Goal: Transaction & Acquisition: Purchase product/service

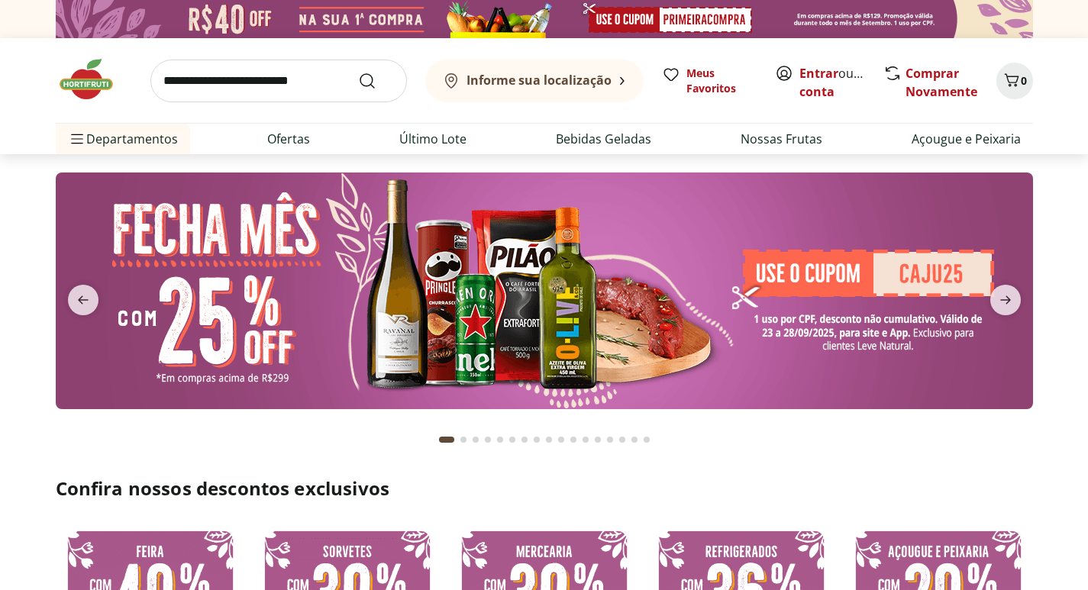
click at [857, 275] on img at bounding box center [544, 291] width 977 height 237
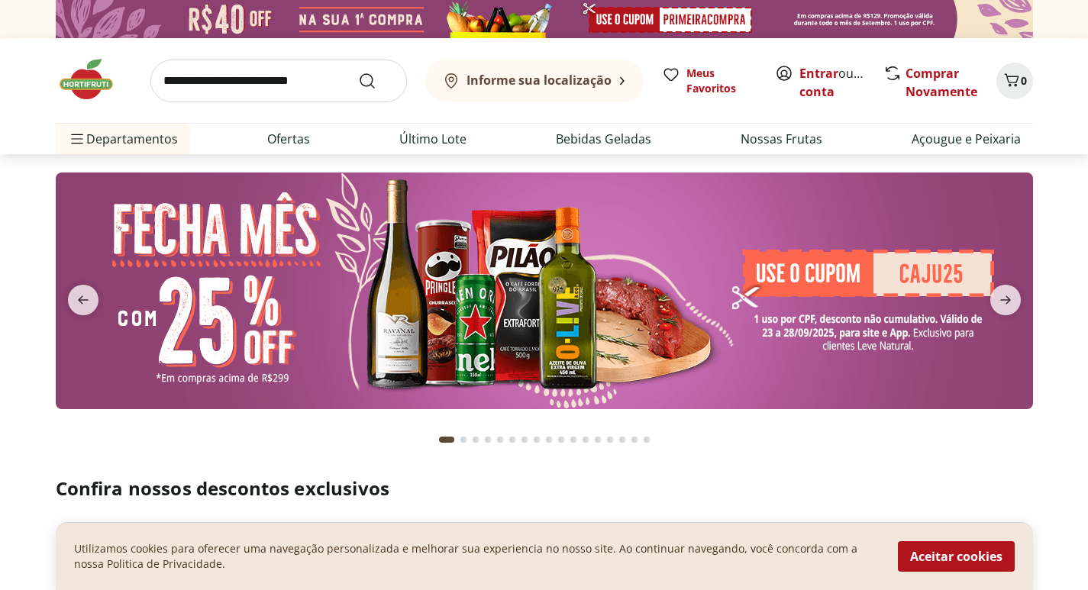
click at [861, 324] on img at bounding box center [544, 291] width 977 height 237
click at [932, 279] on img at bounding box center [544, 291] width 977 height 237
click at [1006, 297] on icon "next" at bounding box center [1005, 300] width 18 height 18
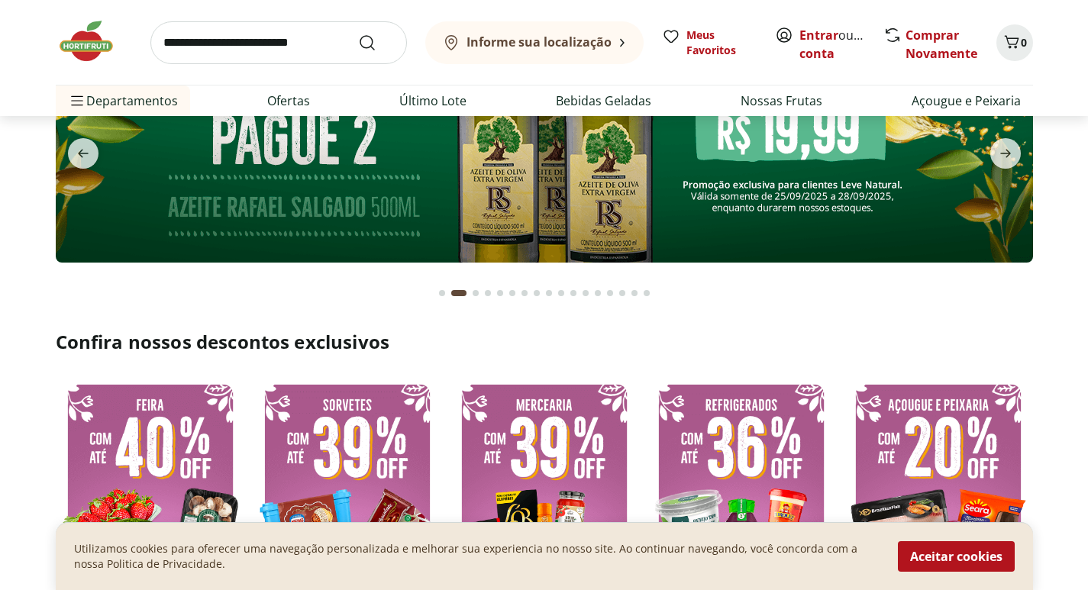
scroll to position [153, 0]
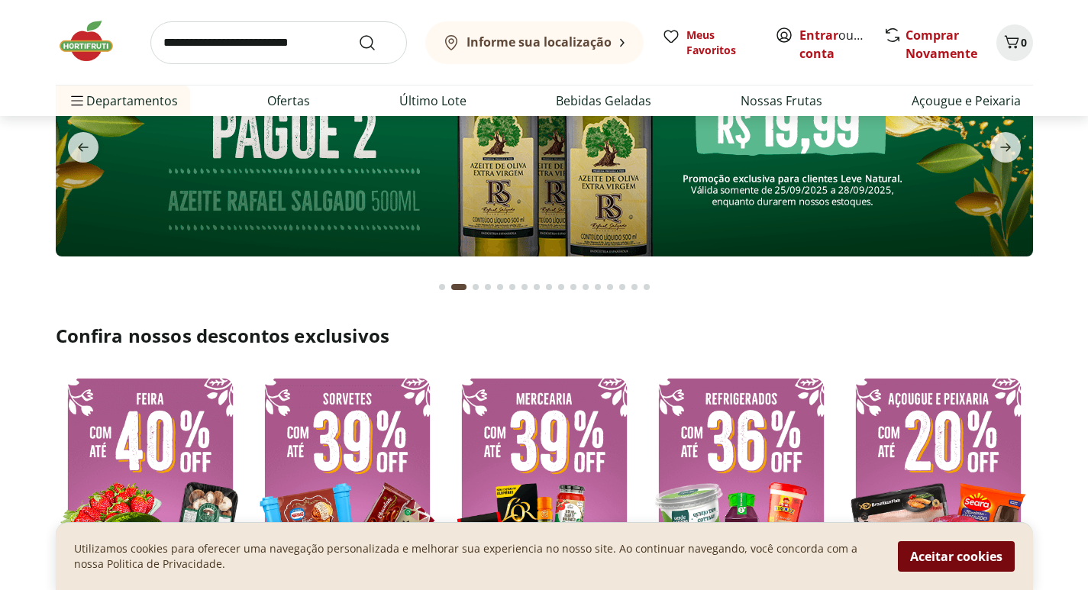
click at [954, 560] on button "Aceitar cookies" at bounding box center [956, 556] width 117 height 31
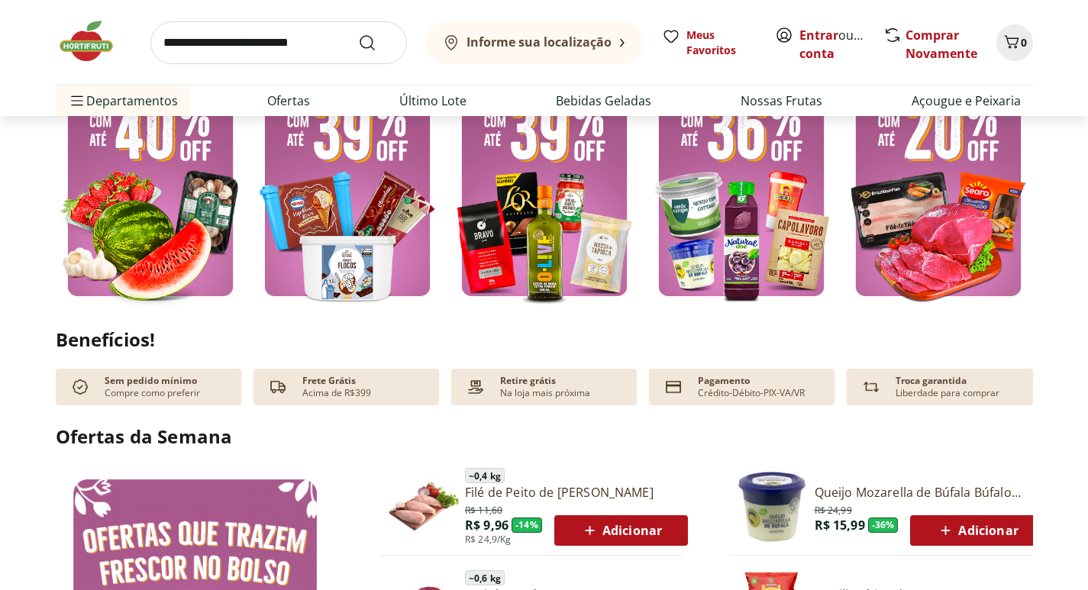
scroll to position [382, 0]
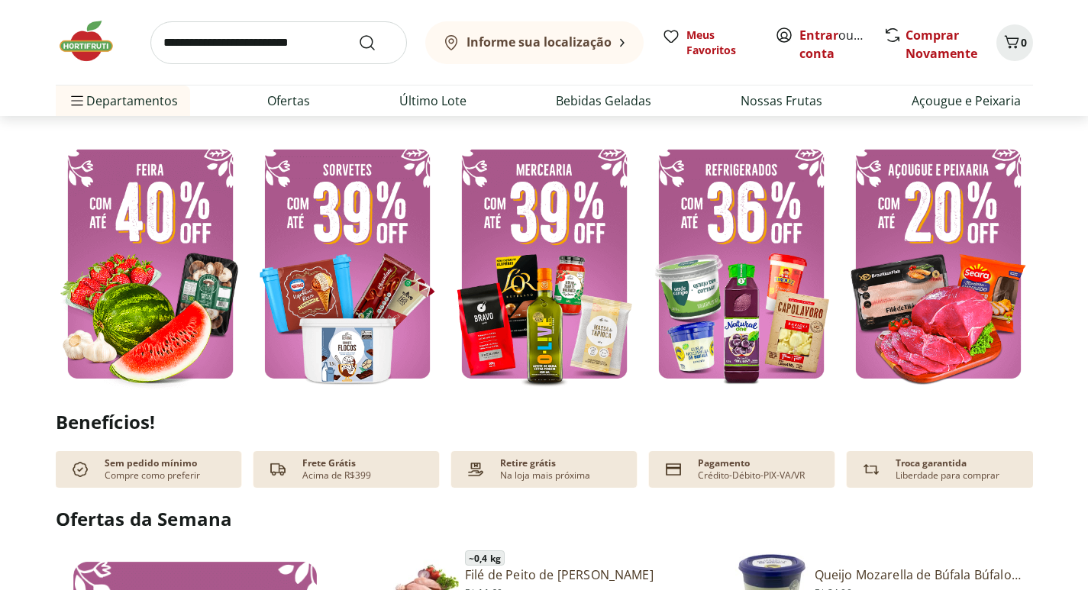
click at [960, 239] on img at bounding box center [938, 263] width 189 height 253
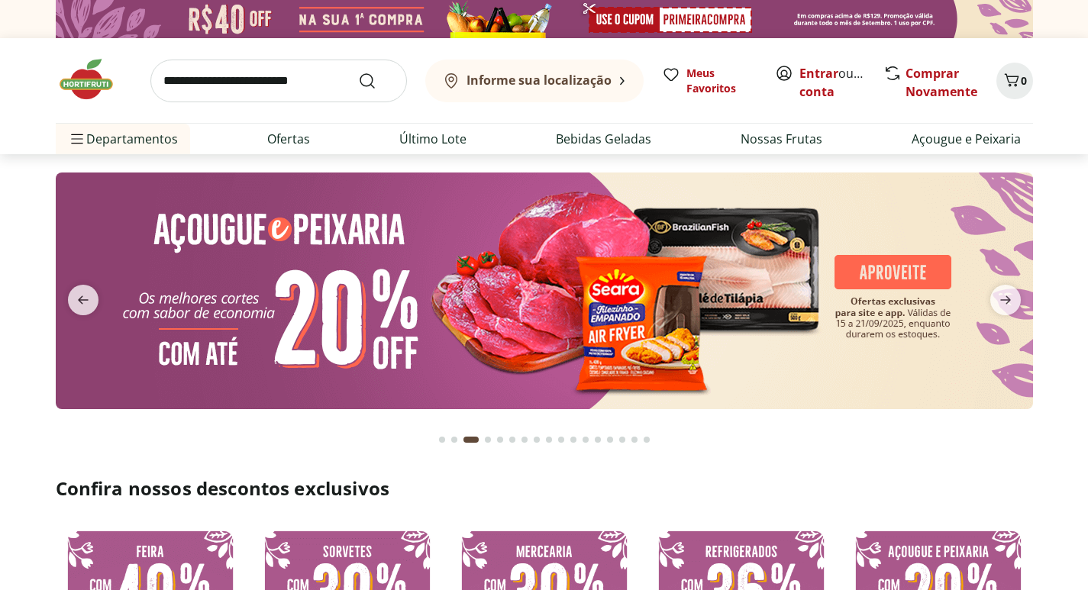
select select "**********"
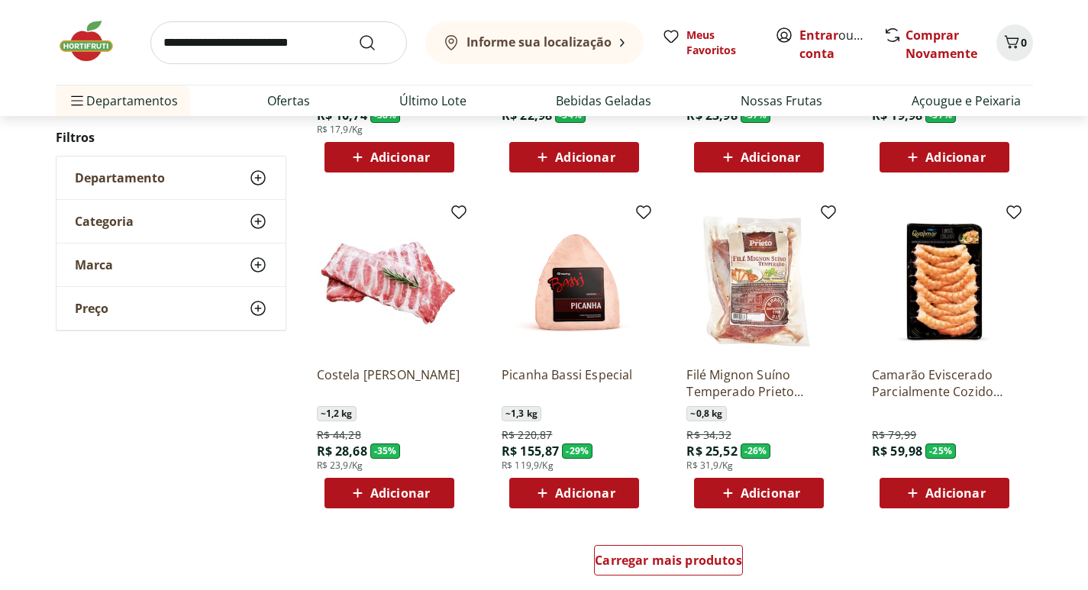
scroll to position [763, 0]
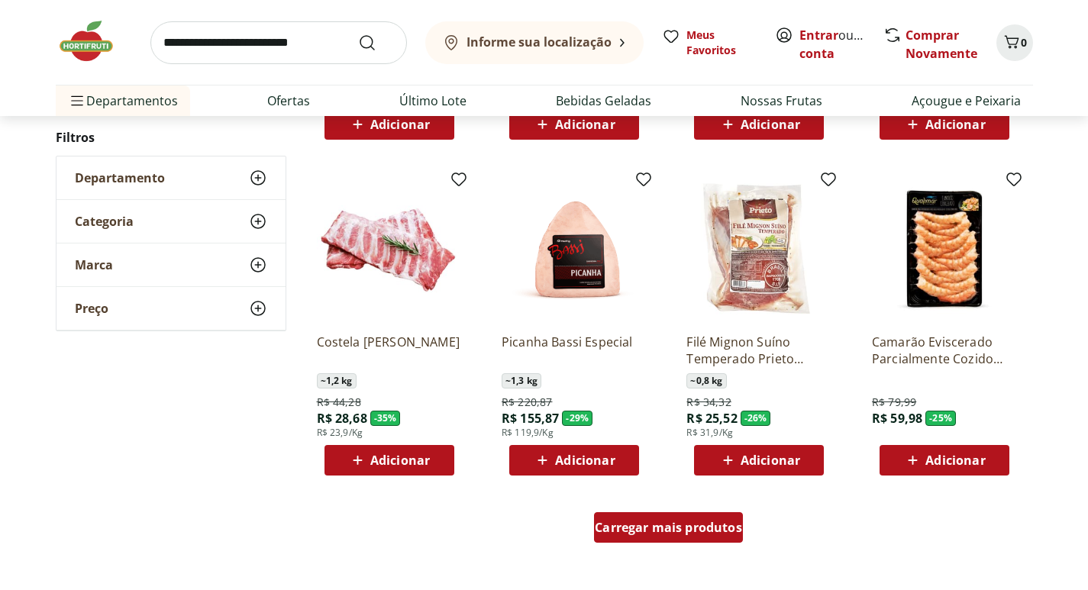
click at [694, 527] on span "Carregar mais produtos" at bounding box center [668, 527] width 147 height 12
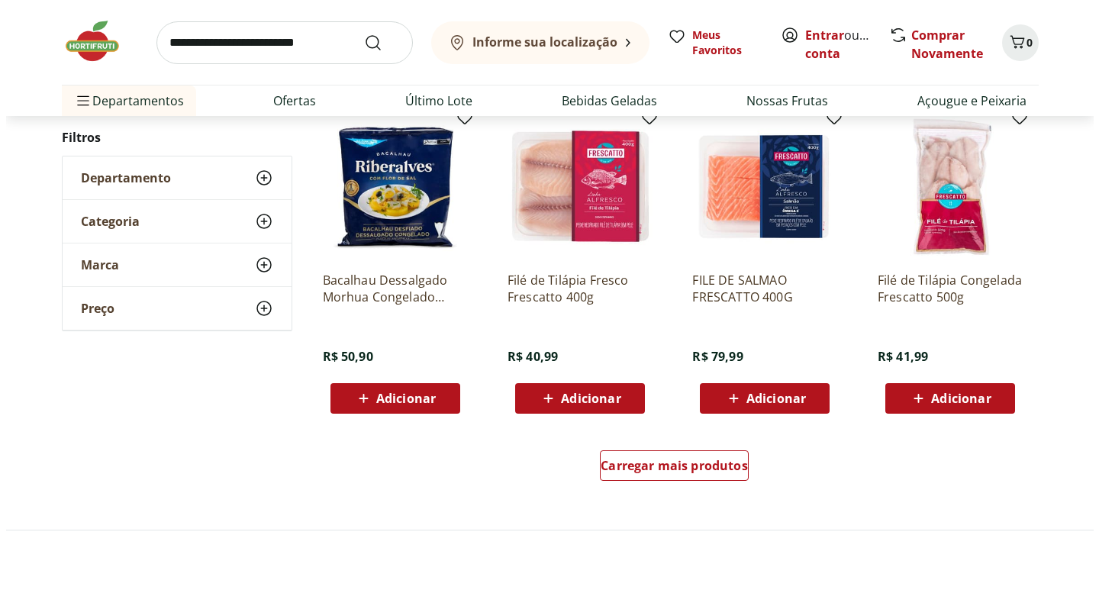
scroll to position [1832, 0]
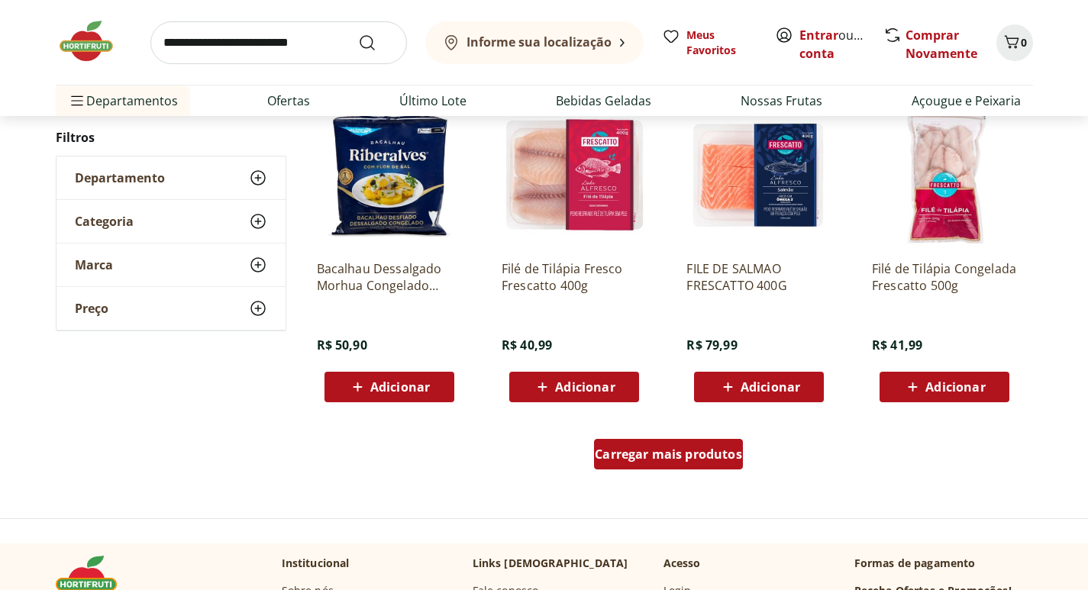
click at [621, 459] on span "Carregar mais produtos" at bounding box center [668, 454] width 147 height 12
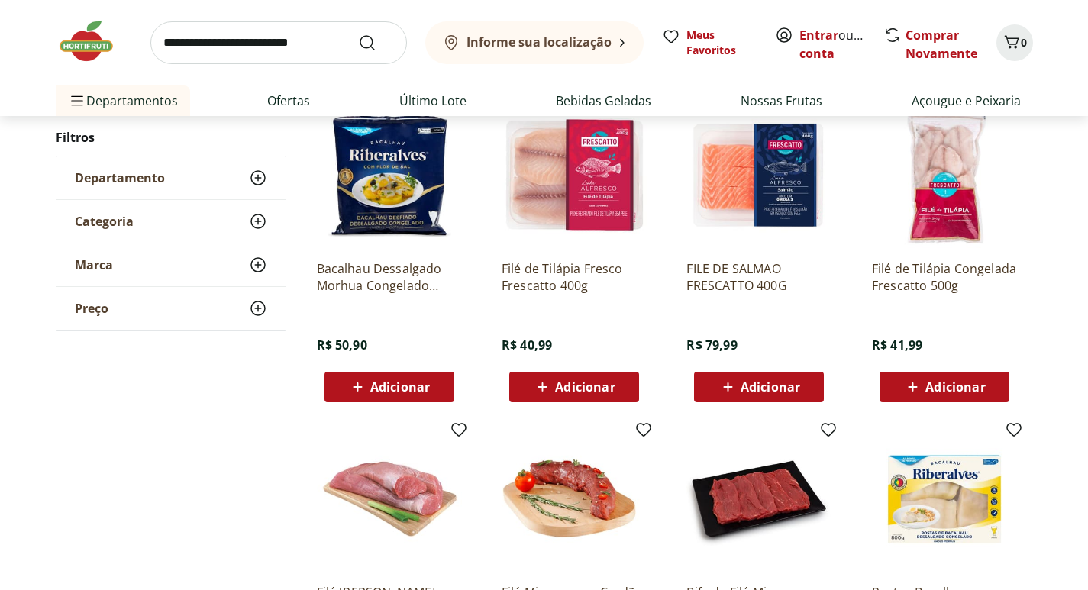
click at [751, 389] on span "Adicionar" at bounding box center [771, 387] width 60 height 12
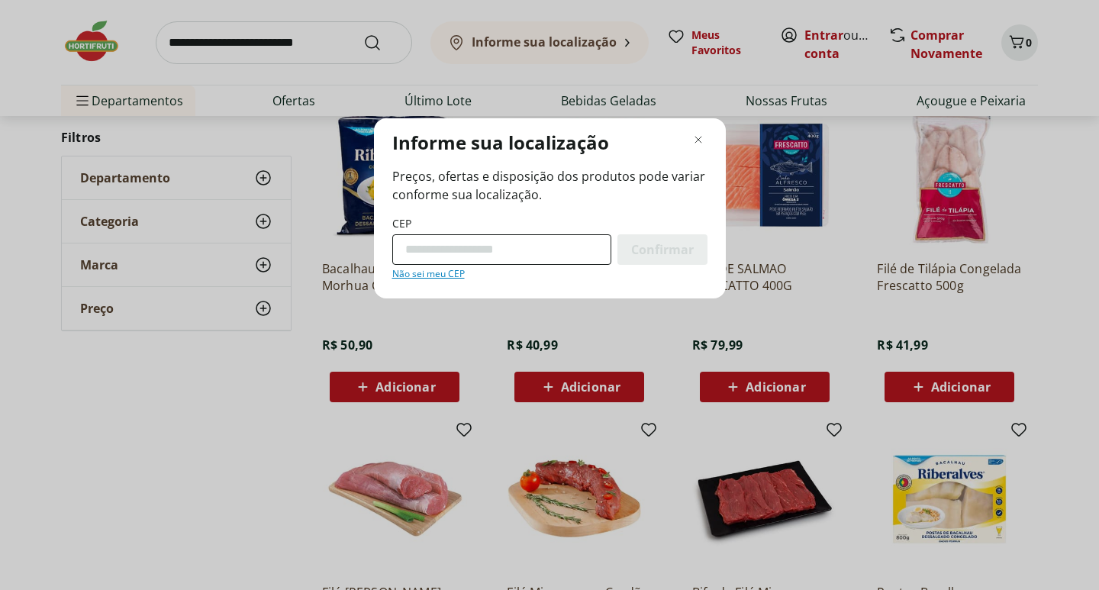
click at [463, 255] on input "CEP" at bounding box center [501, 249] width 219 height 31
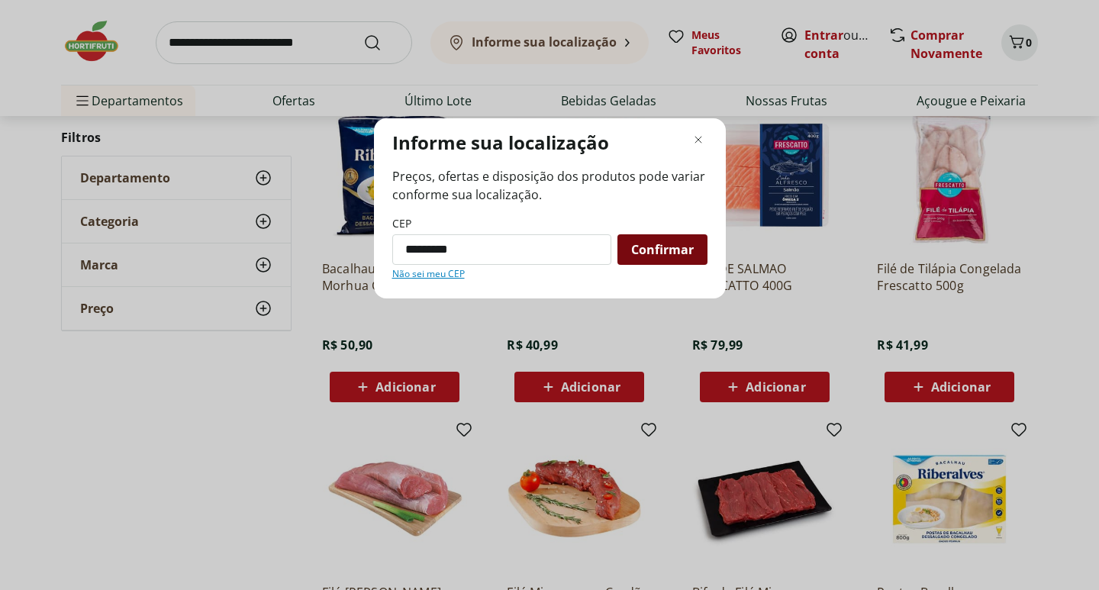
type input "*********"
click at [646, 256] on span "Confirmar" at bounding box center [662, 250] width 63 height 12
click at [654, 252] on span "Confirmar" at bounding box center [662, 250] width 63 height 12
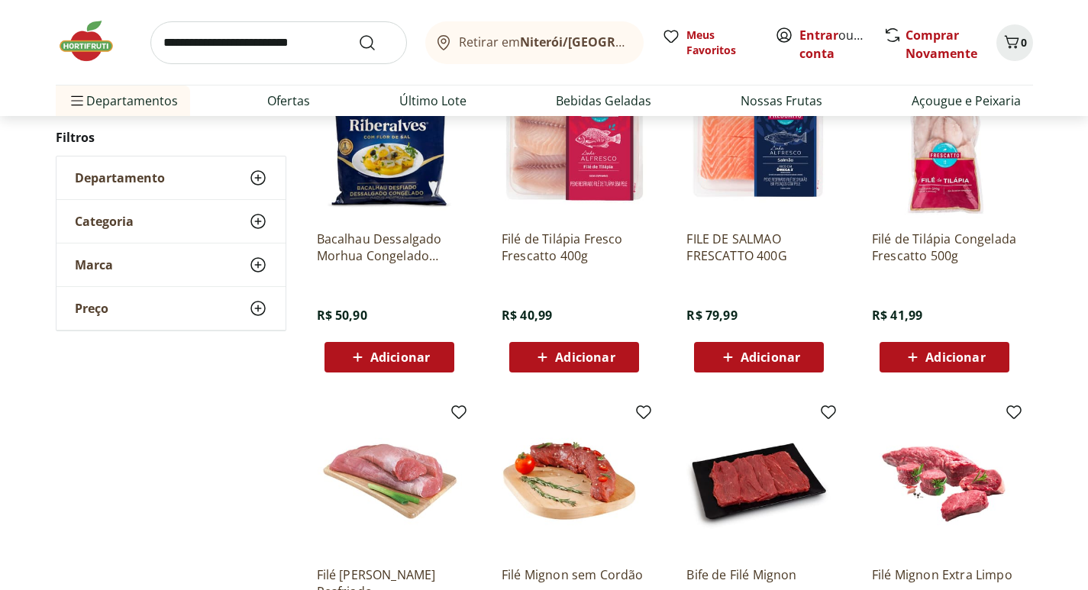
scroll to position [1527, 0]
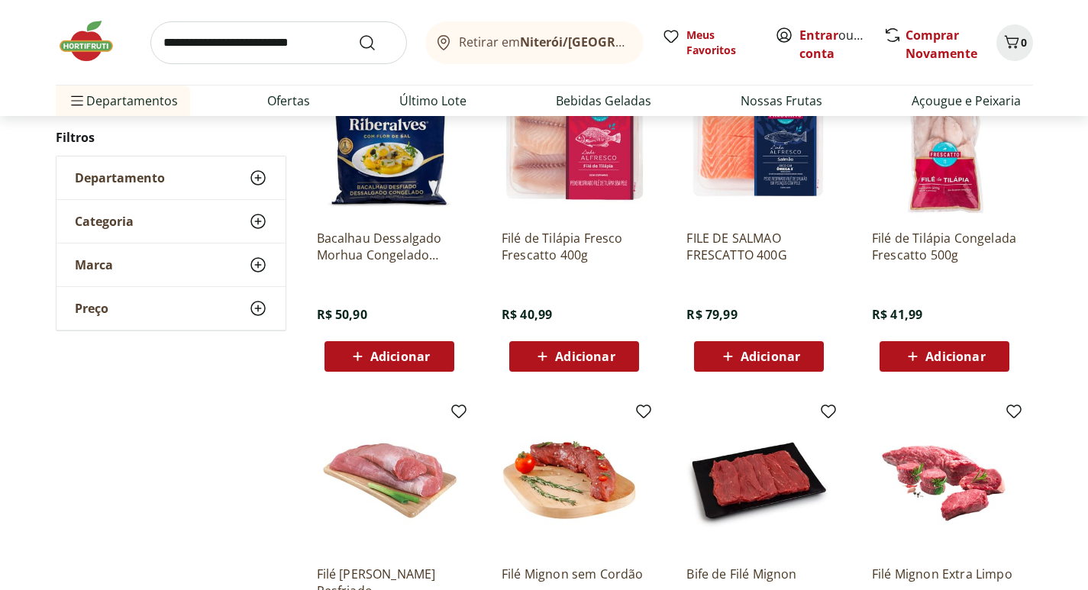
click at [759, 350] on span "Adicionar" at bounding box center [771, 356] width 60 height 12
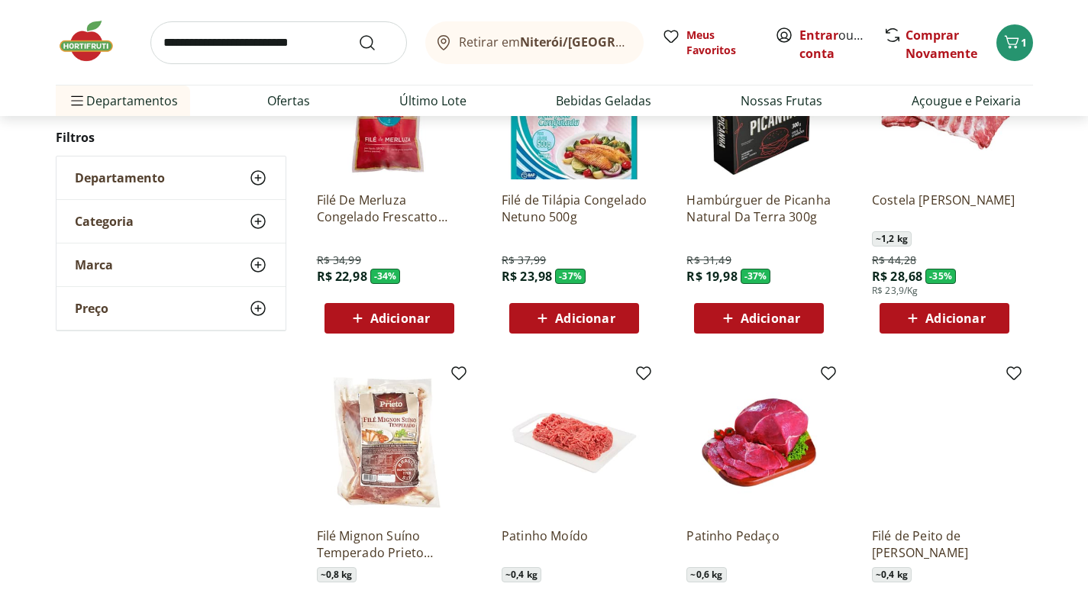
scroll to position [687, 0]
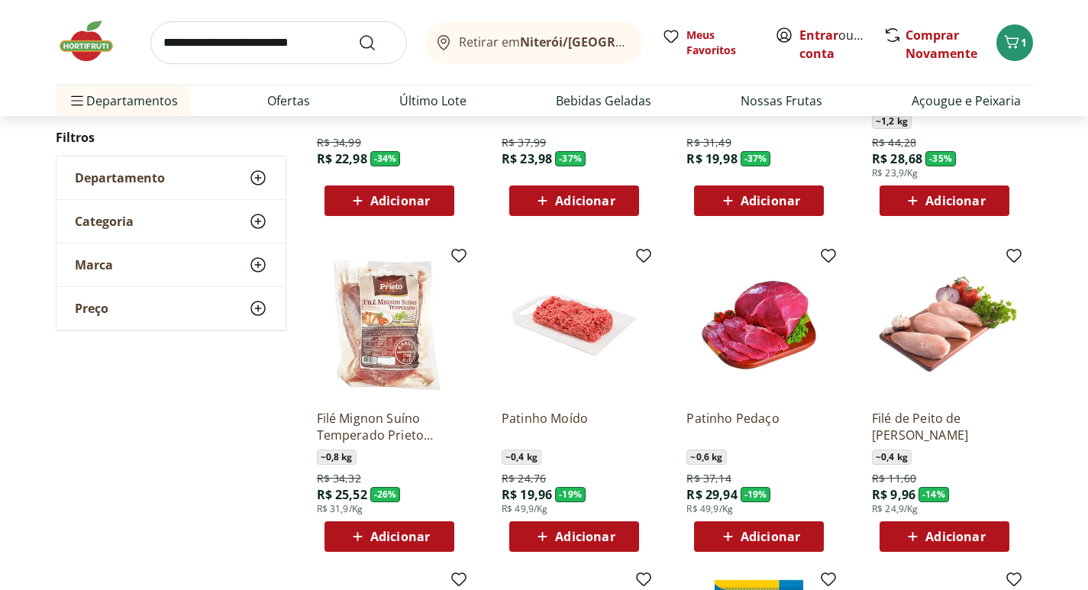
click at [594, 199] on span "Adicionar" at bounding box center [585, 201] width 60 height 12
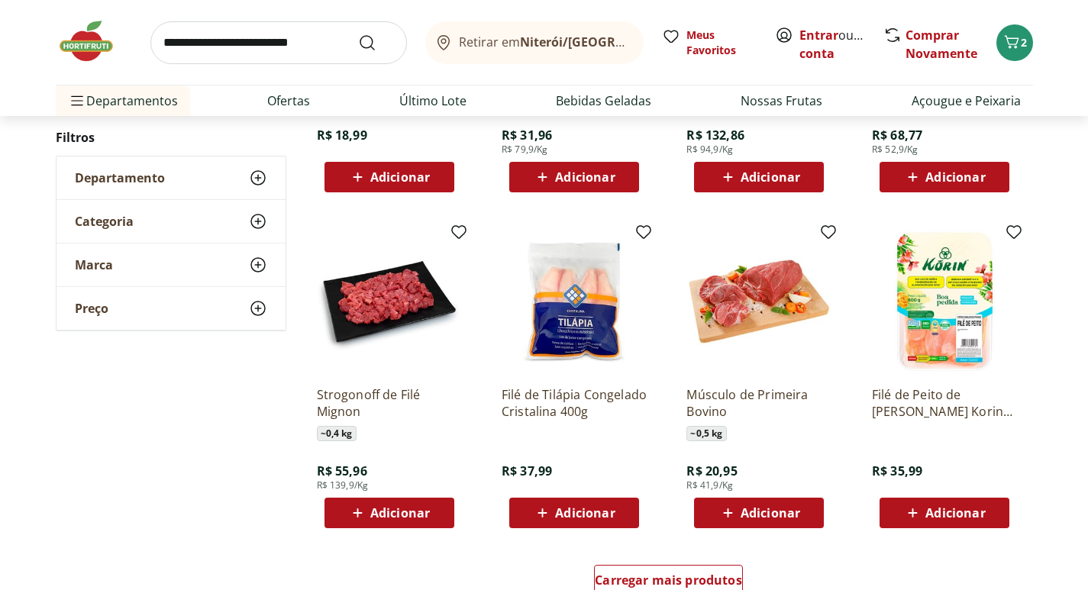
scroll to position [2749, 0]
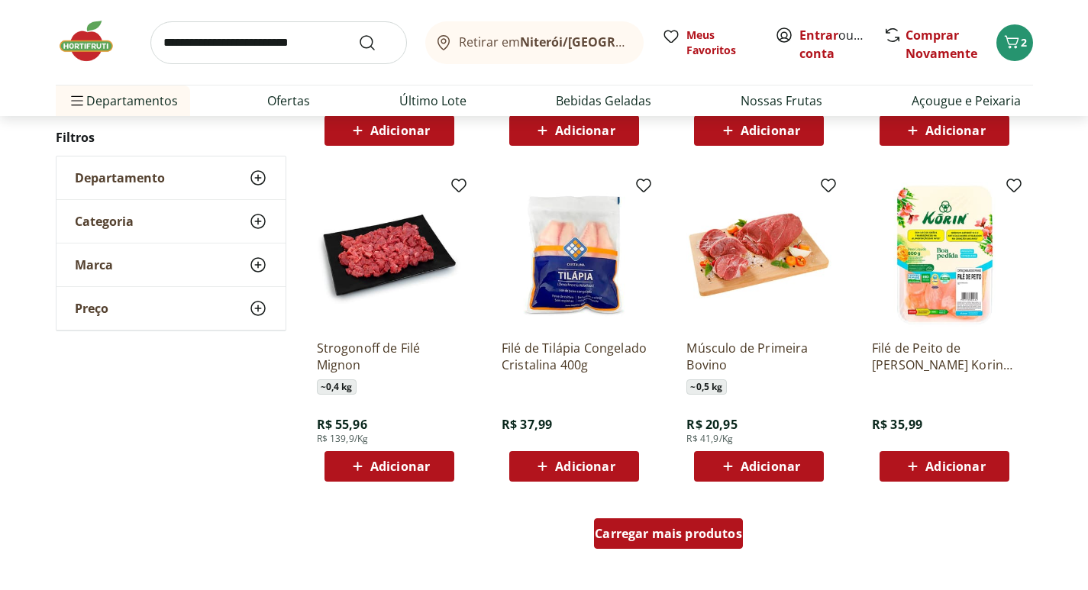
click at [663, 540] on span "Carregar mais produtos" at bounding box center [668, 534] width 147 height 12
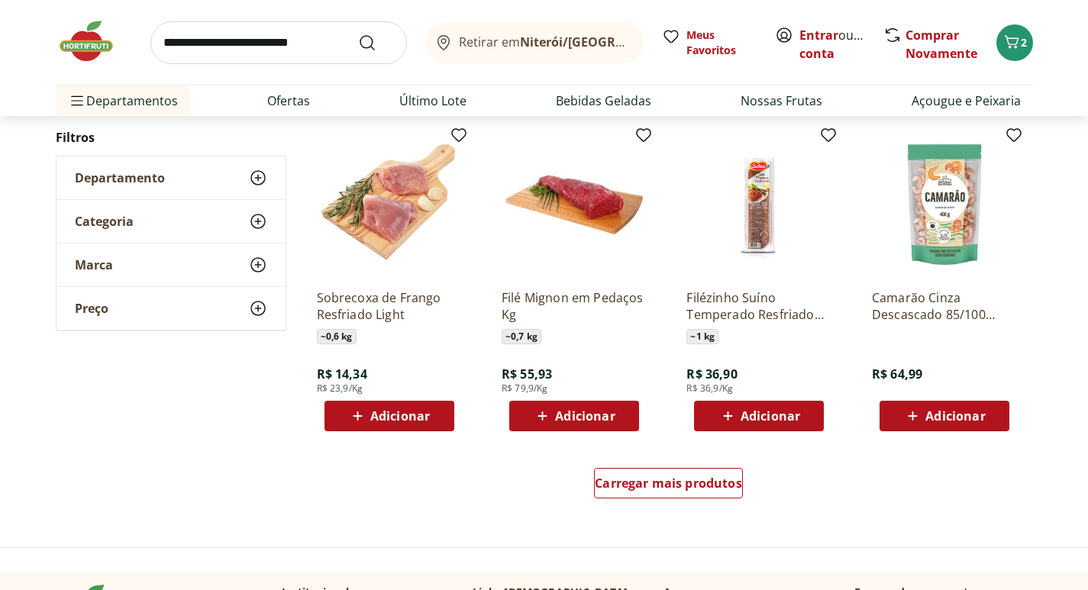
scroll to position [3817, 0]
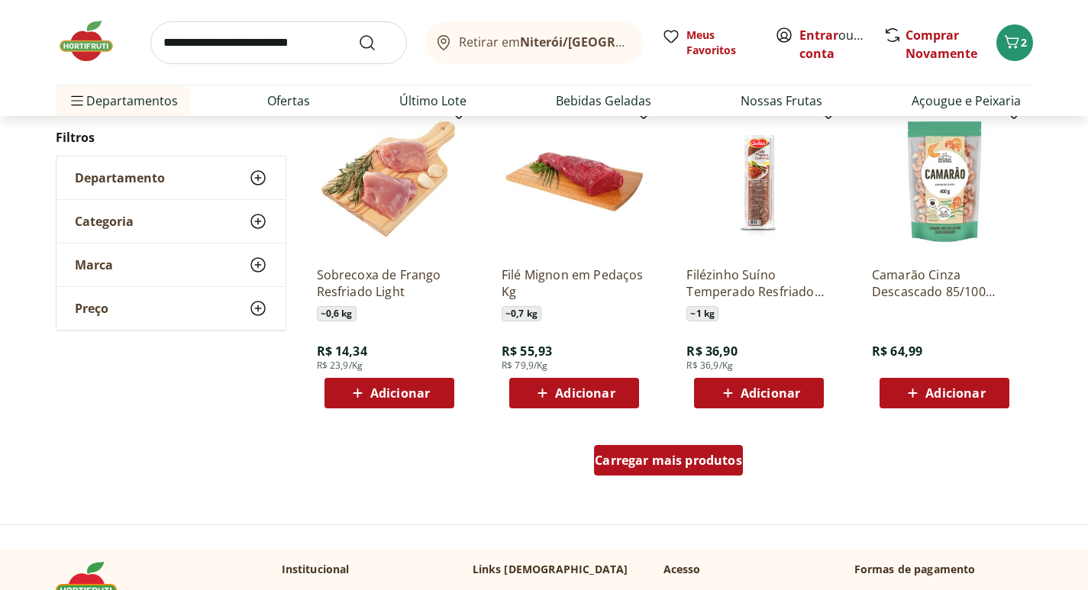
click at [702, 465] on span "Carregar mais produtos" at bounding box center [668, 460] width 147 height 12
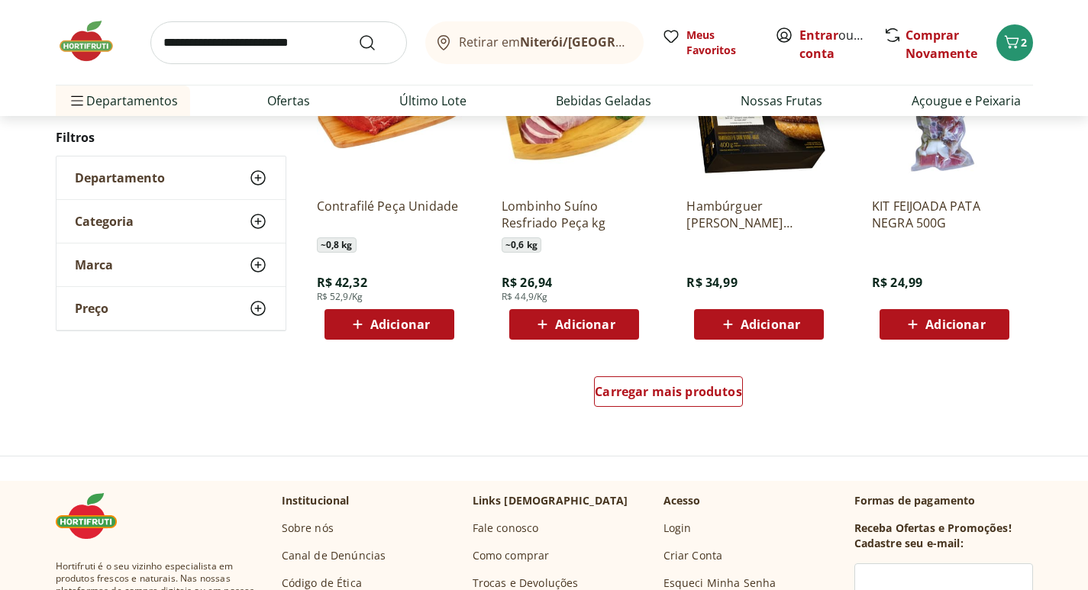
scroll to position [4886, 0]
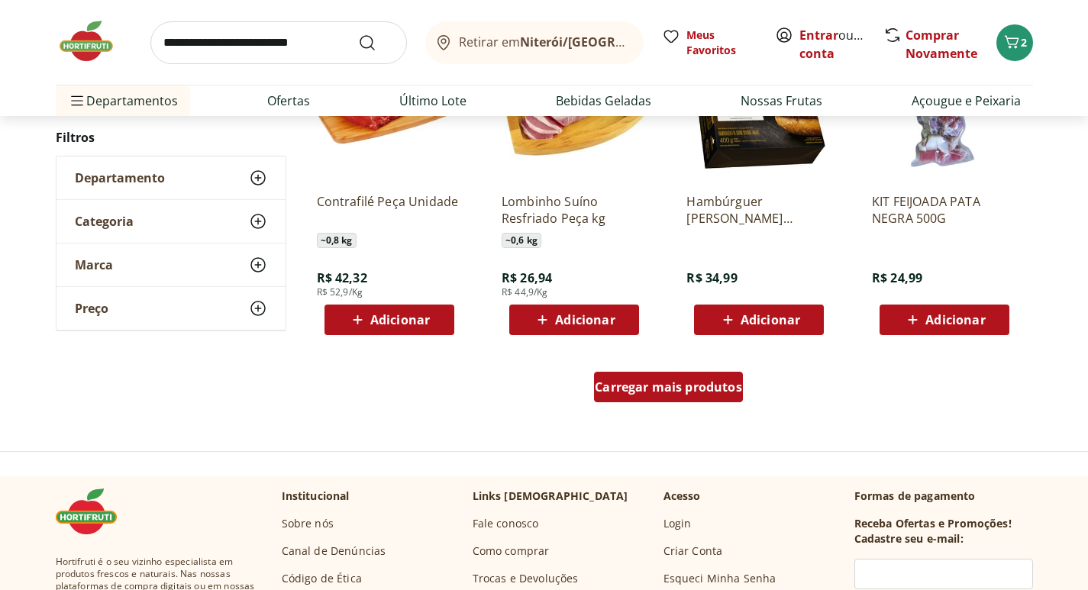
click at [657, 387] on span "Carregar mais produtos" at bounding box center [668, 387] width 147 height 12
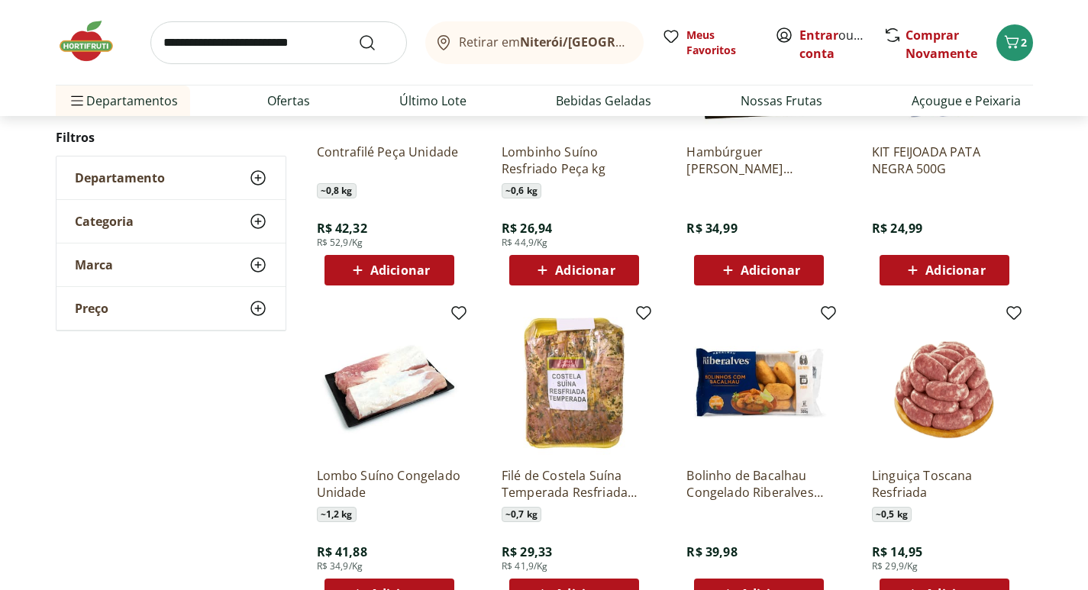
scroll to position [4963, 0]
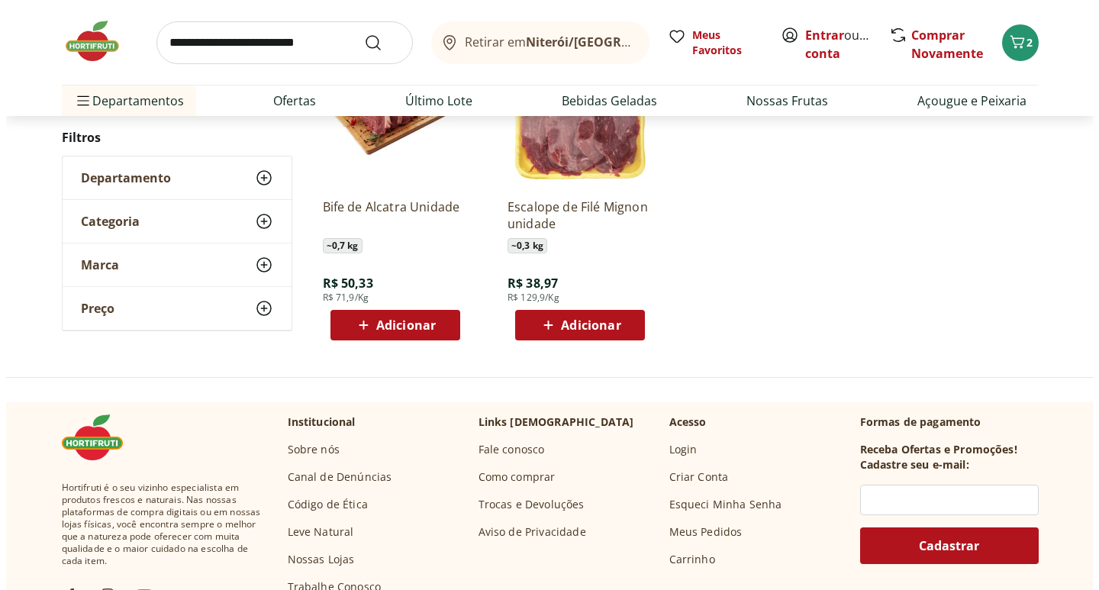
scroll to position [675, 0]
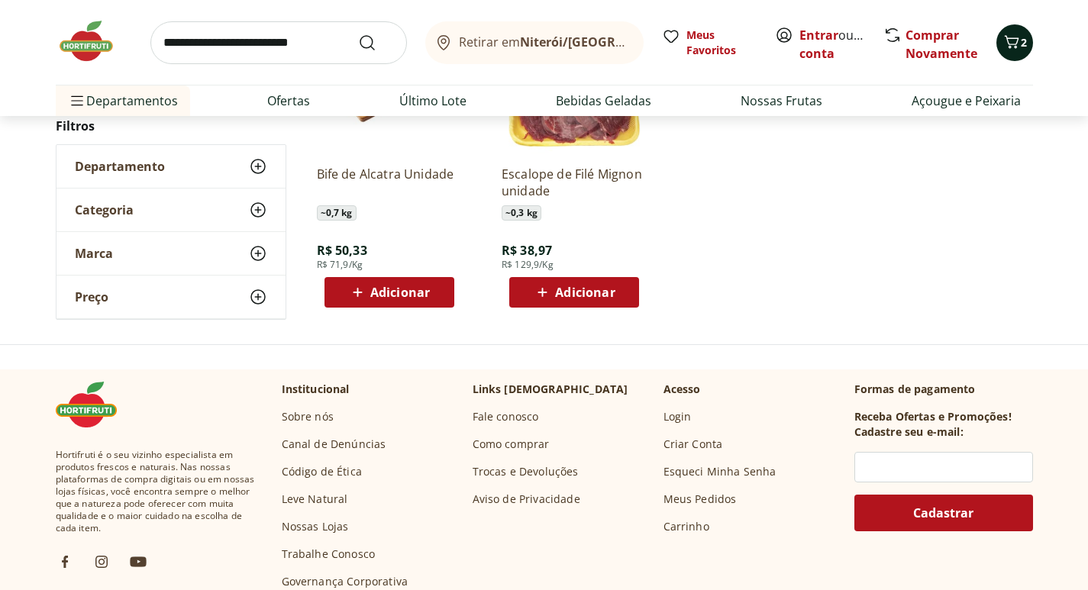
click at [1017, 33] on icon "Carrinho" at bounding box center [1011, 42] width 18 height 18
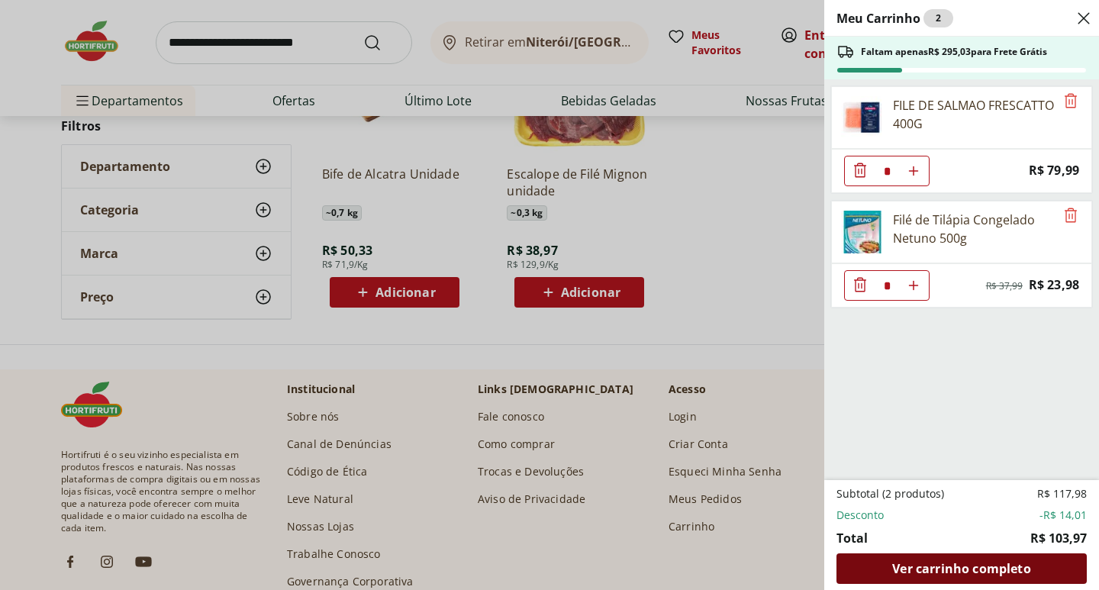
click at [957, 563] on span "Ver carrinho completo" at bounding box center [962, 569] width 138 height 12
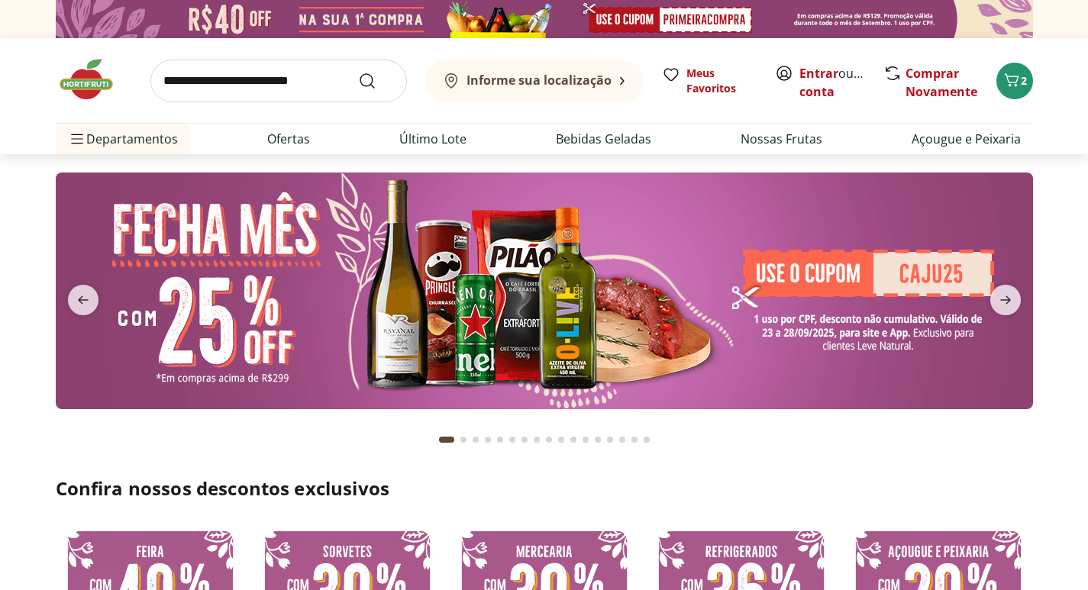
click at [472, 278] on img at bounding box center [544, 291] width 977 height 237
click at [818, 74] on link "Entrar" at bounding box center [818, 73] width 39 height 17
click at [1018, 83] on div "2" at bounding box center [1015, 81] width 12 height 24
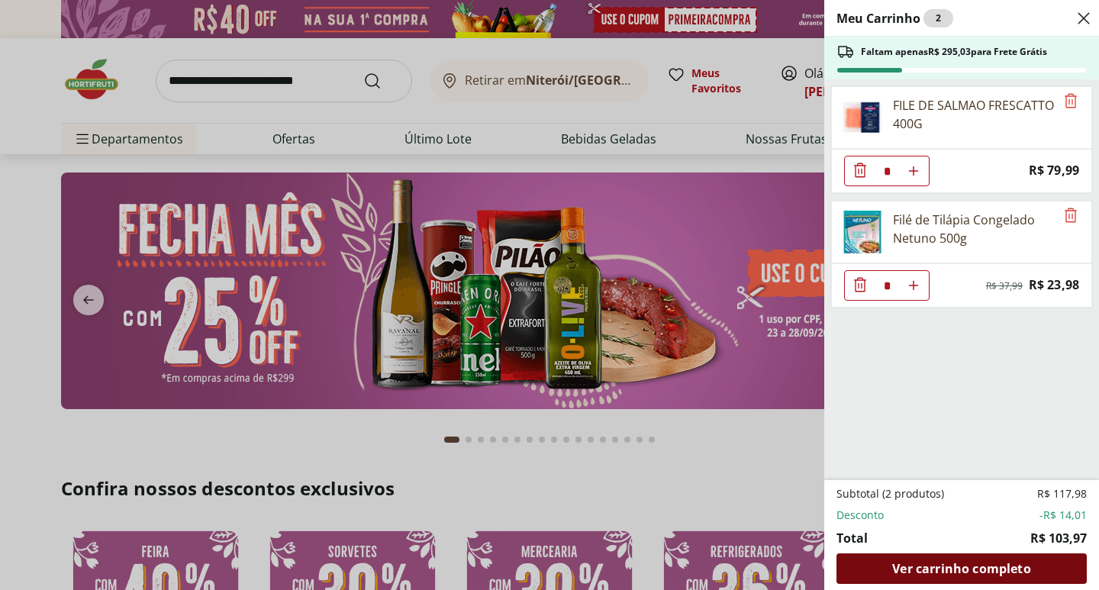
click at [942, 570] on span "Ver carrinho completo" at bounding box center [962, 569] width 138 height 12
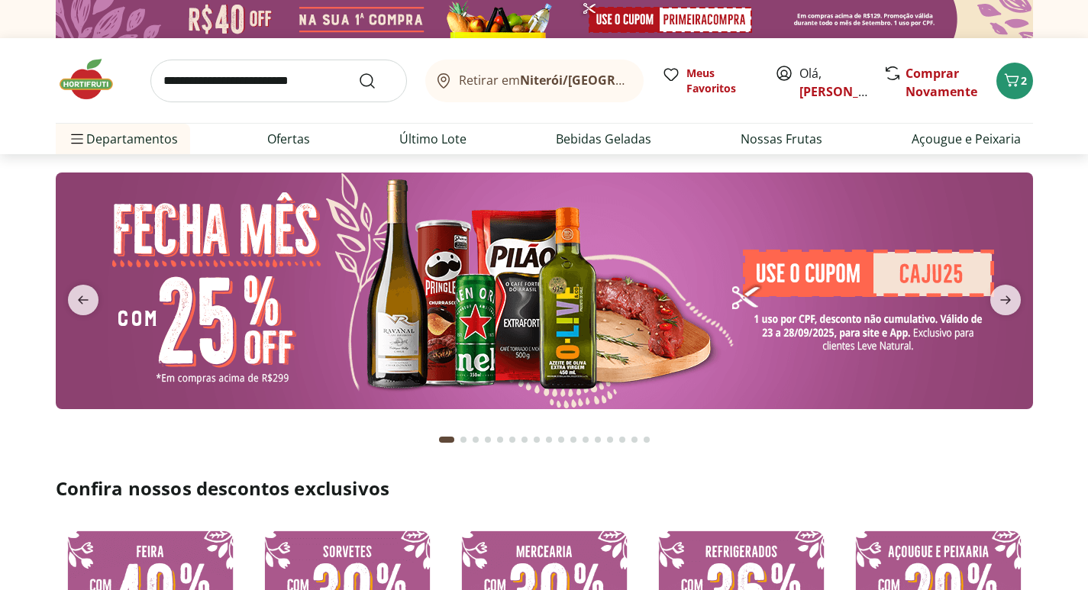
click at [567, 276] on img at bounding box center [544, 291] width 977 height 237
click at [258, 270] on img at bounding box center [544, 291] width 977 height 237
click at [266, 360] on img at bounding box center [544, 291] width 977 height 237
click at [1015, 91] on div "2" at bounding box center [1015, 81] width 12 height 24
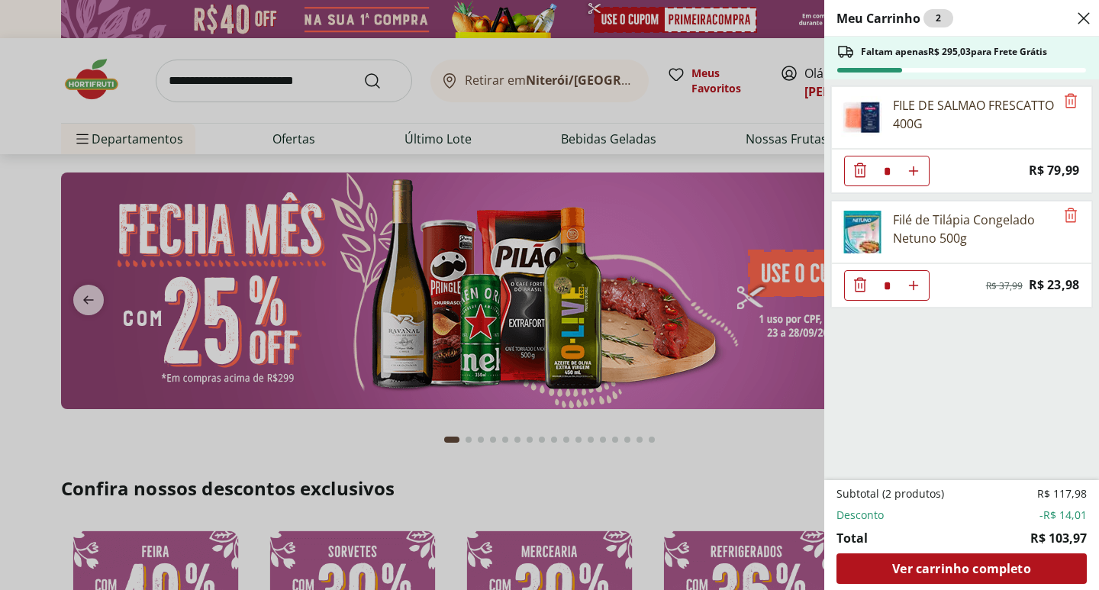
click at [910, 170] on icon "Aumentar Quantidade" at bounding box center [914, 171] width 12 height 12
type input "*"
click at [910, 169] on icon "Aumentar Quantidade" at bounding box center [914, 171] width 12 height 12
type input "*"
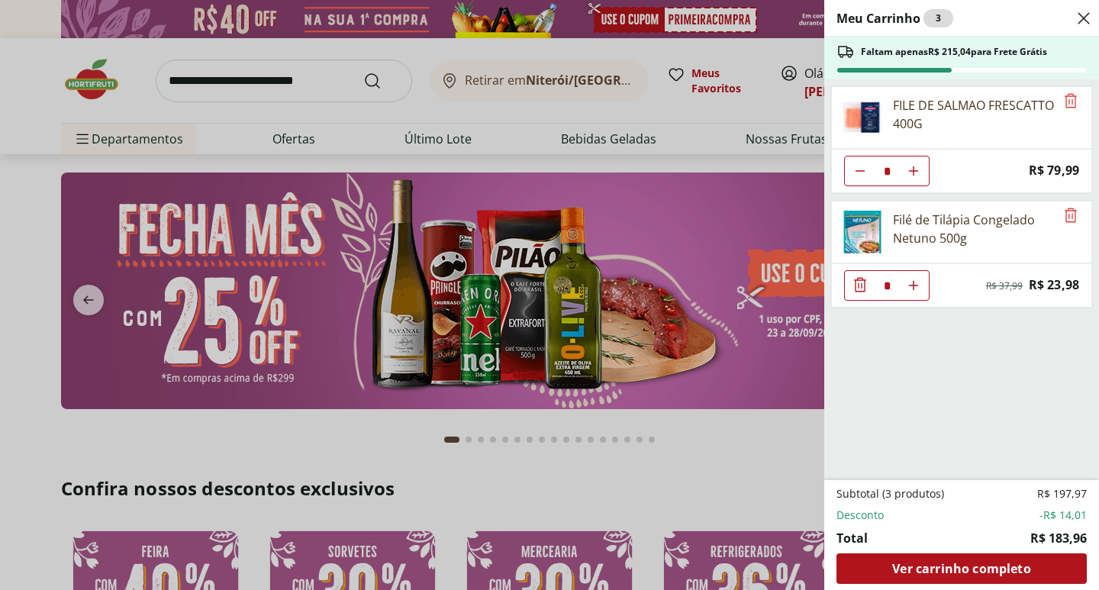
type input "*"
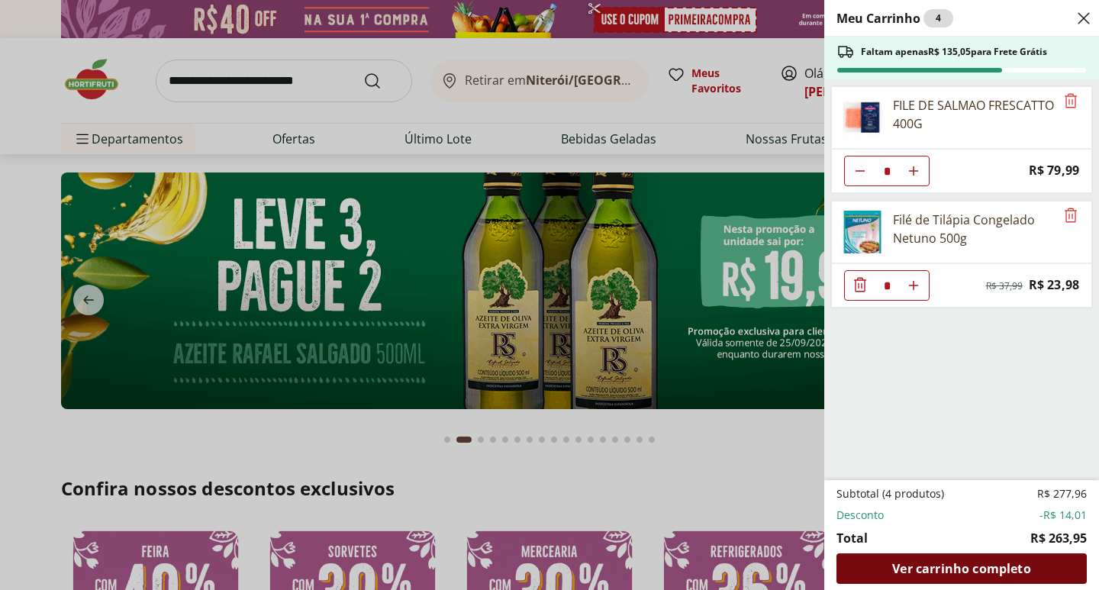
click at [963, 574] on span "Ver carrinho completo" at bounding box center [962, 569] width 138 height 12
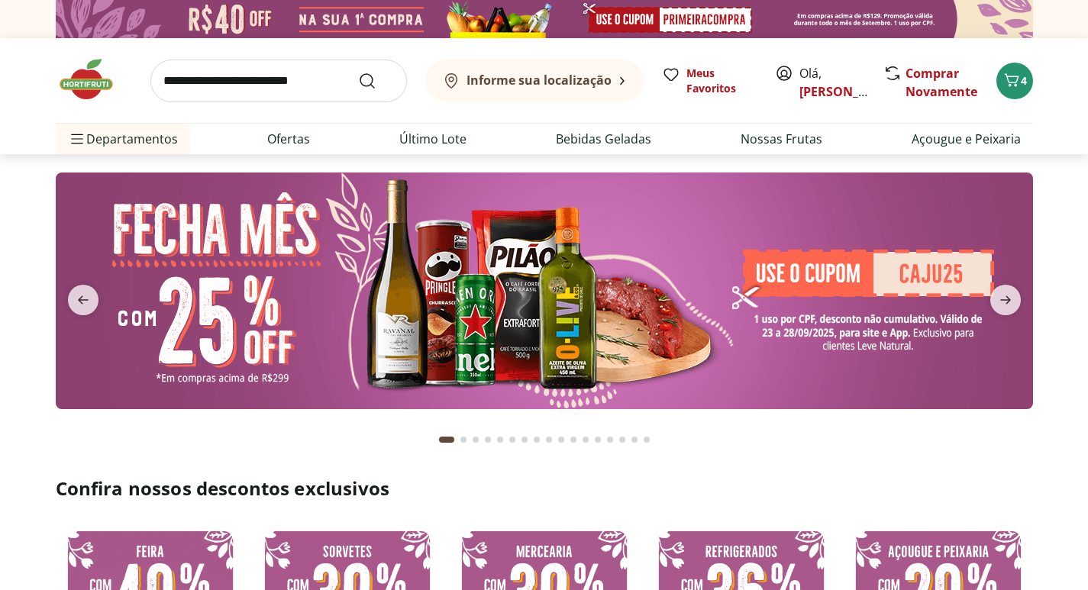
click at [253, 79] on input "search" at bounding box center [278, 81] width 257 height 43
type input "******"
click at [358, 72] on button "Submit Search" at bounding box center [376, 81] width 37 height 18
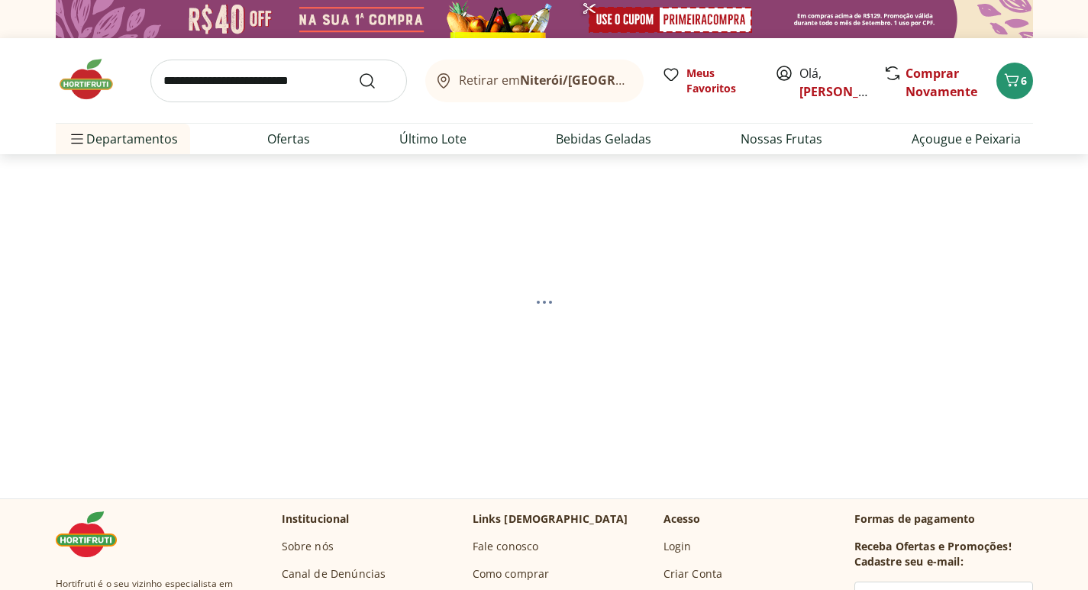
select select "**********"
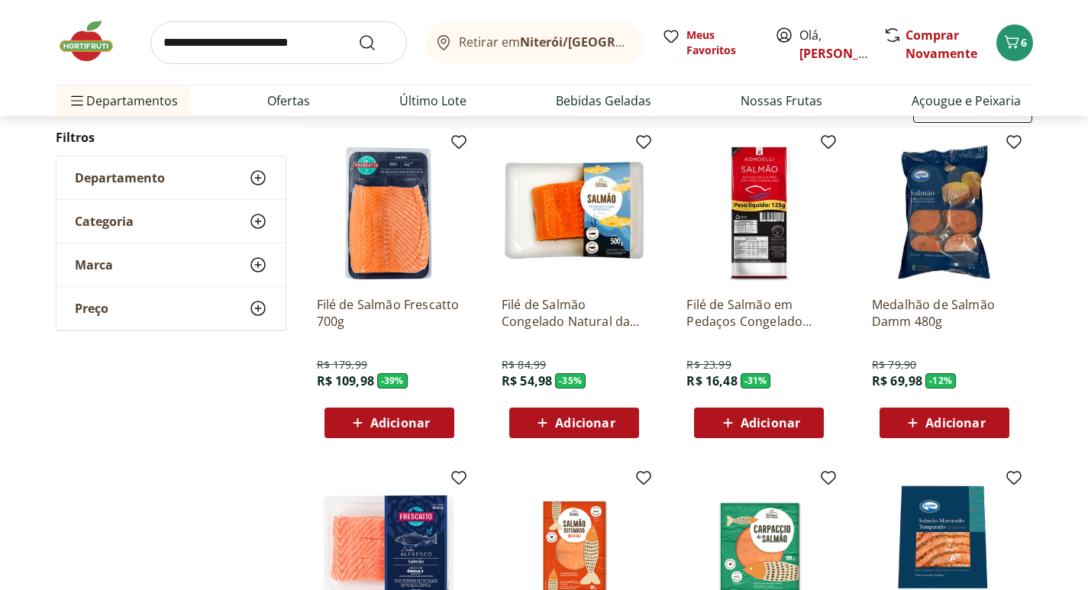
scroll to position [153, 0]
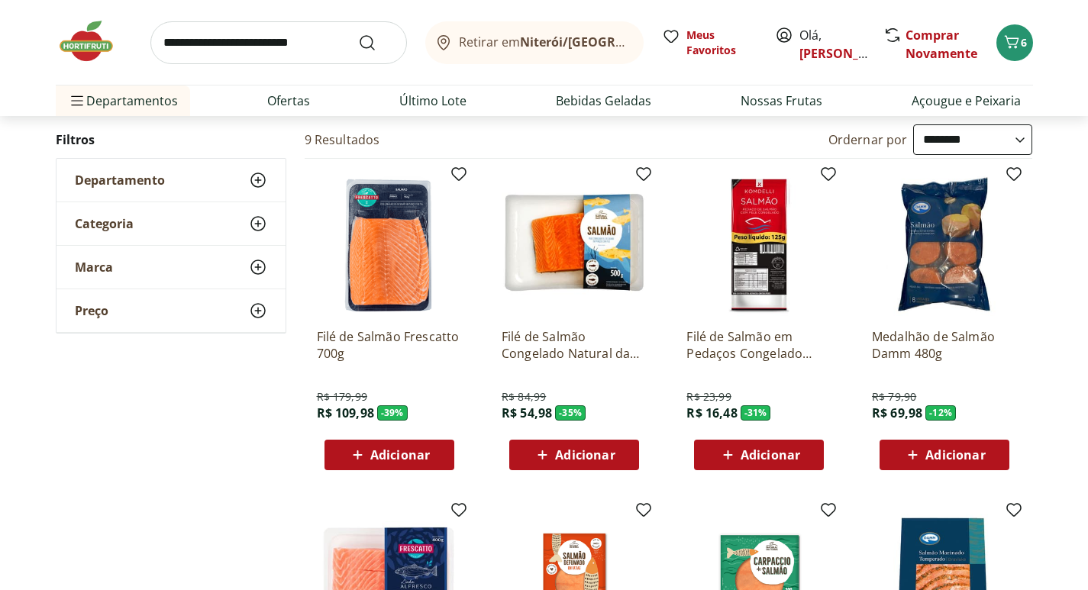
click at [399, 270] on img at bounding box center [389, 243] width 145 height 145
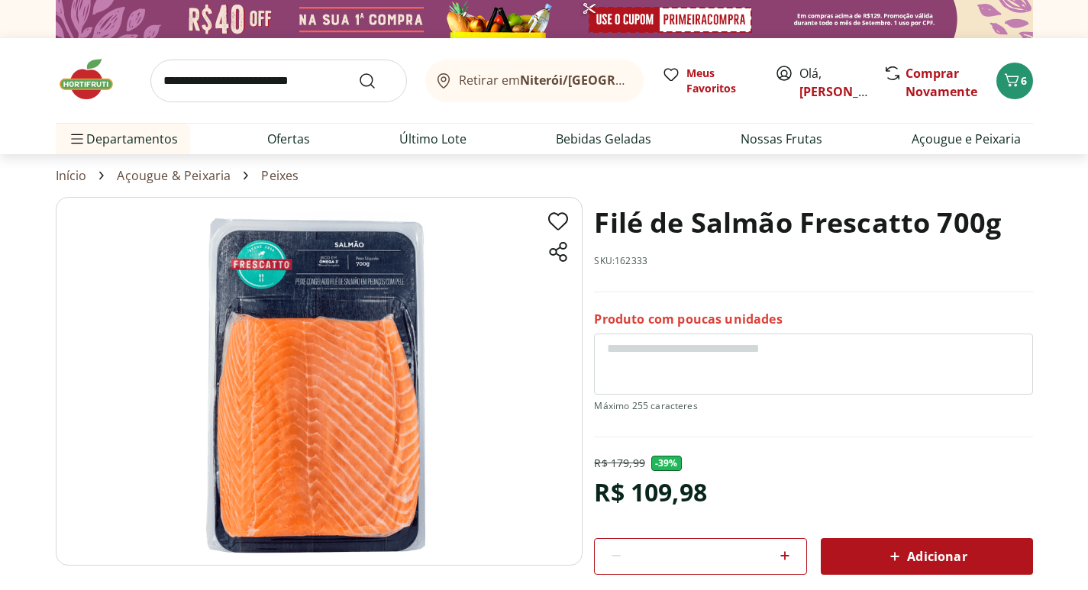
click at [100, 84] on img at bounding box center [94, 79] width 76 height 46
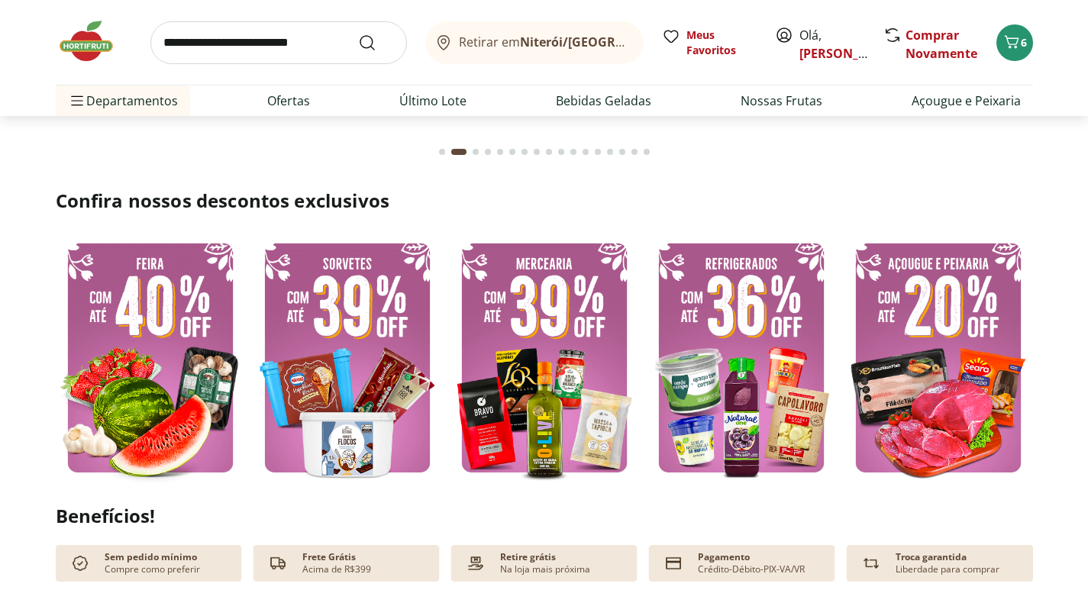
scroll to position [305, 0]
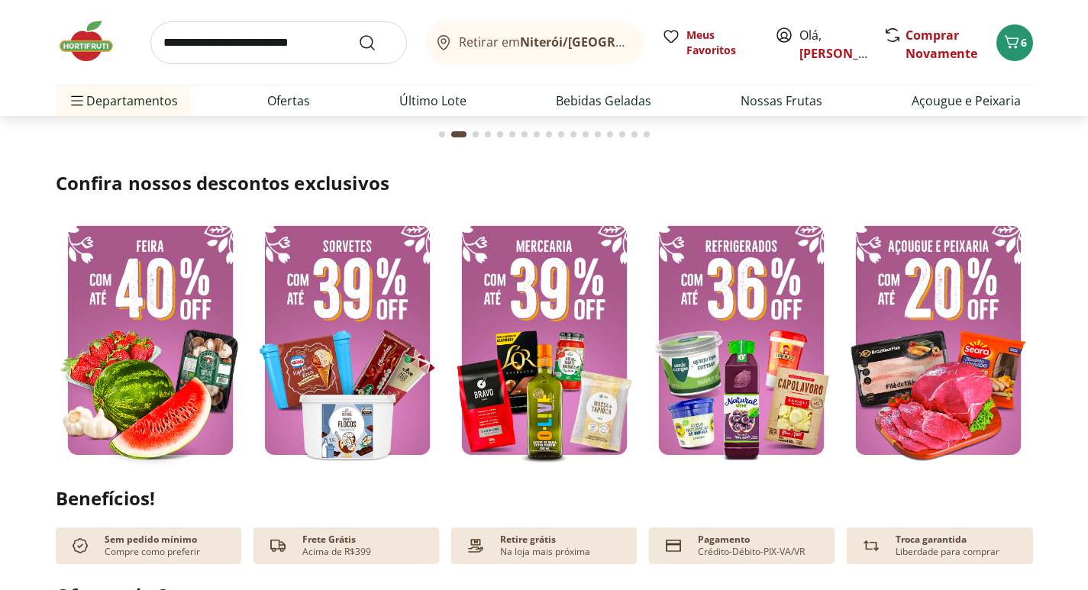
click at [136, 318] on img at bounding box center [150, 340] width 189 height 253
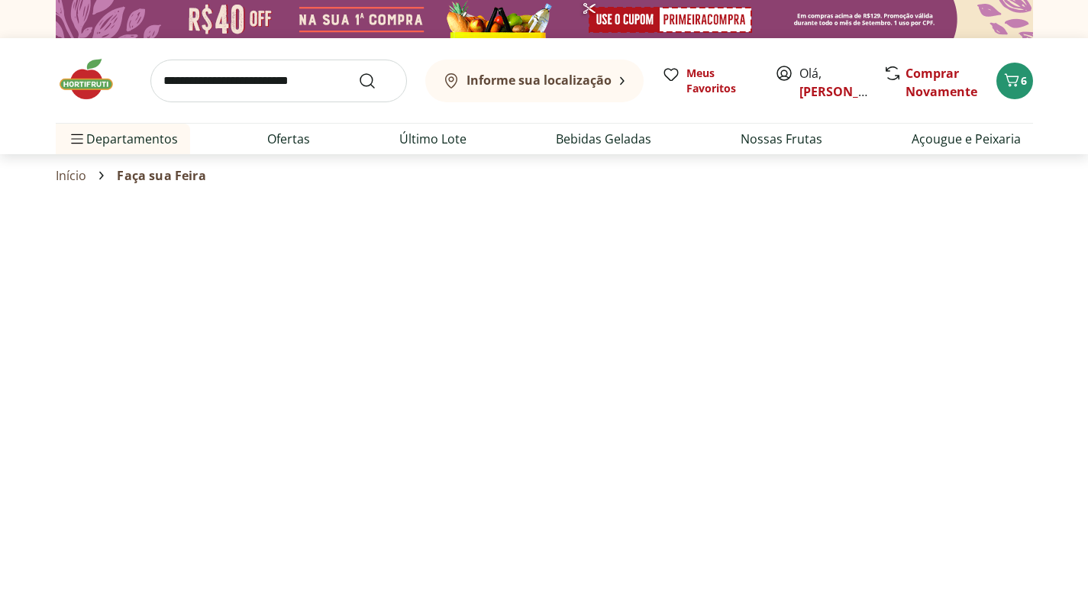
select select "**********"
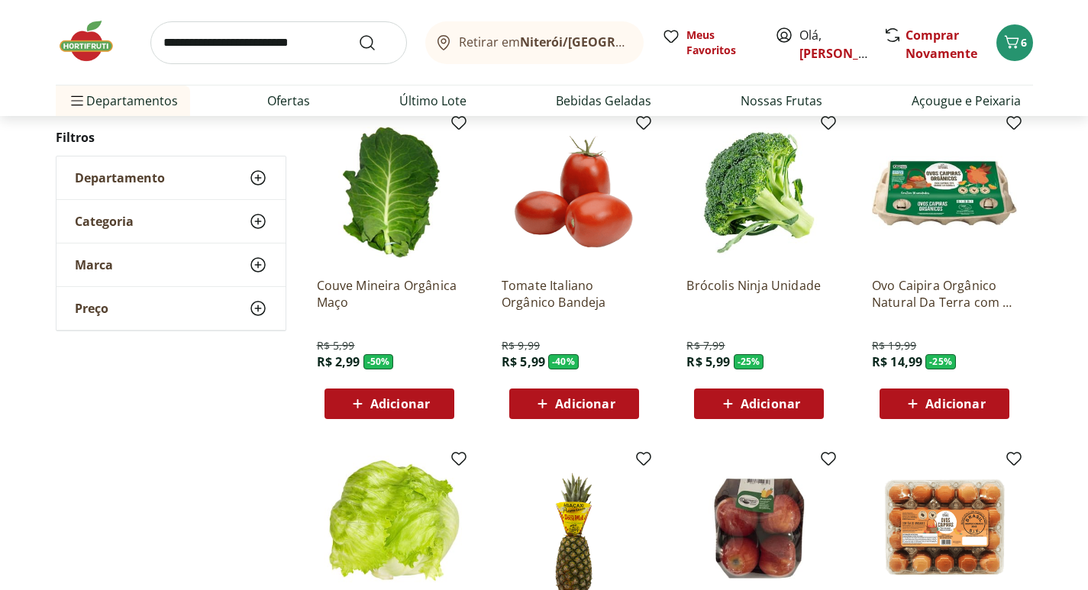
scroll to position [153, 0]
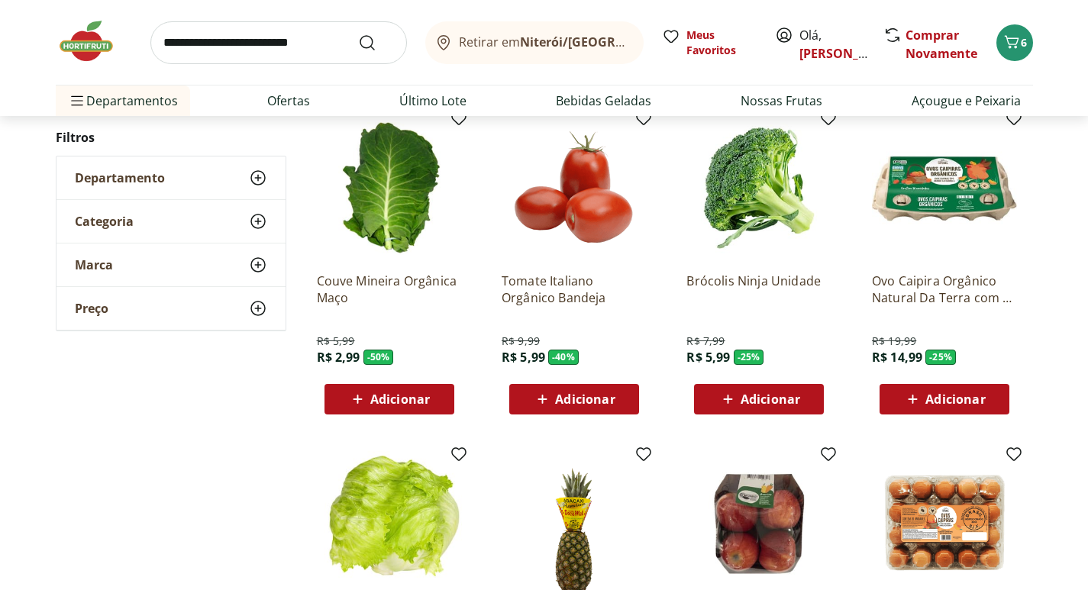
click at [748, 395] on span "Adicionar" at bounding box center [771, 399] width 60 height 12
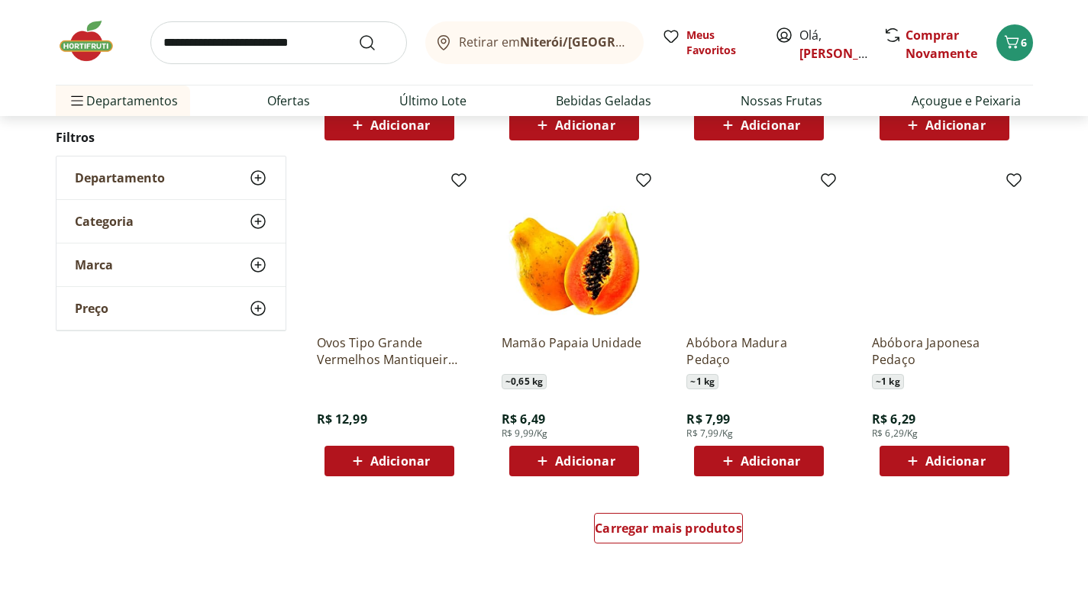
scroll to position [763, 0]
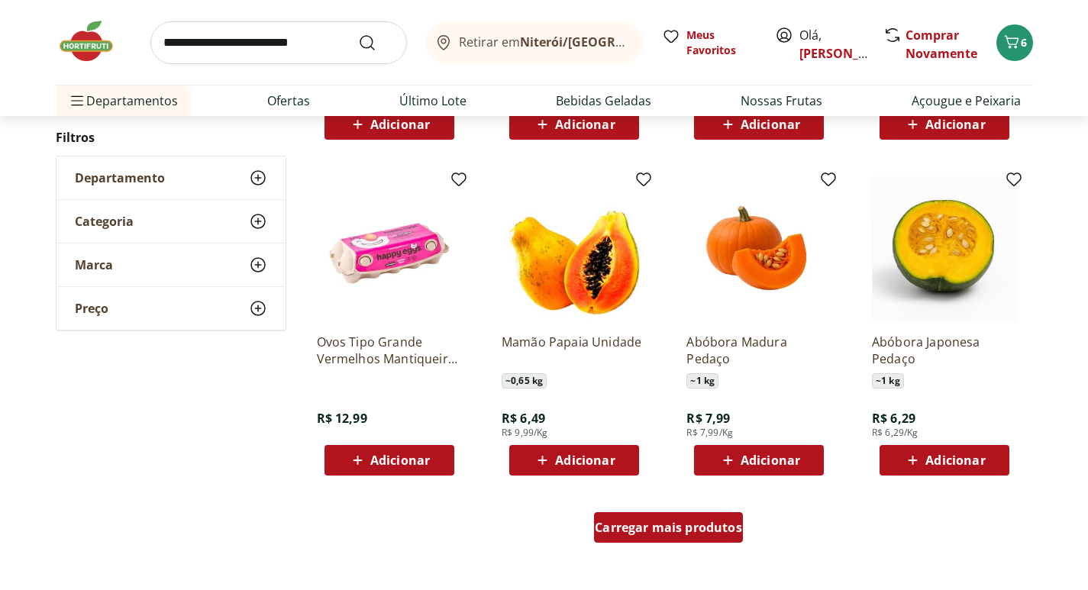
click at [681, 521] on span "Carregar mais produtos" at bounding box center [668, 527] width 147 height 12
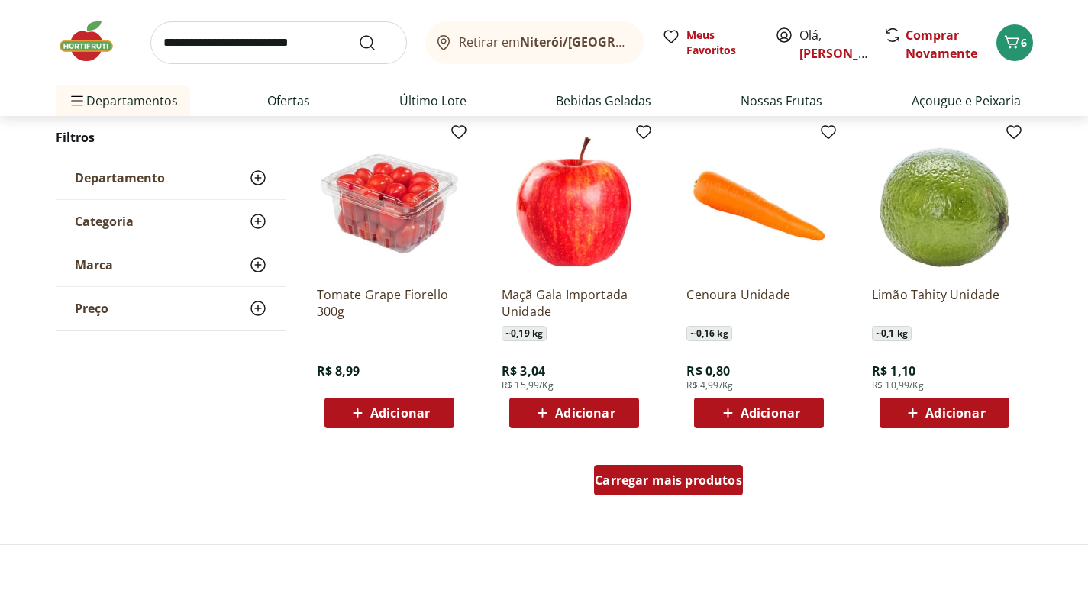
scroll to position [1832, 0]
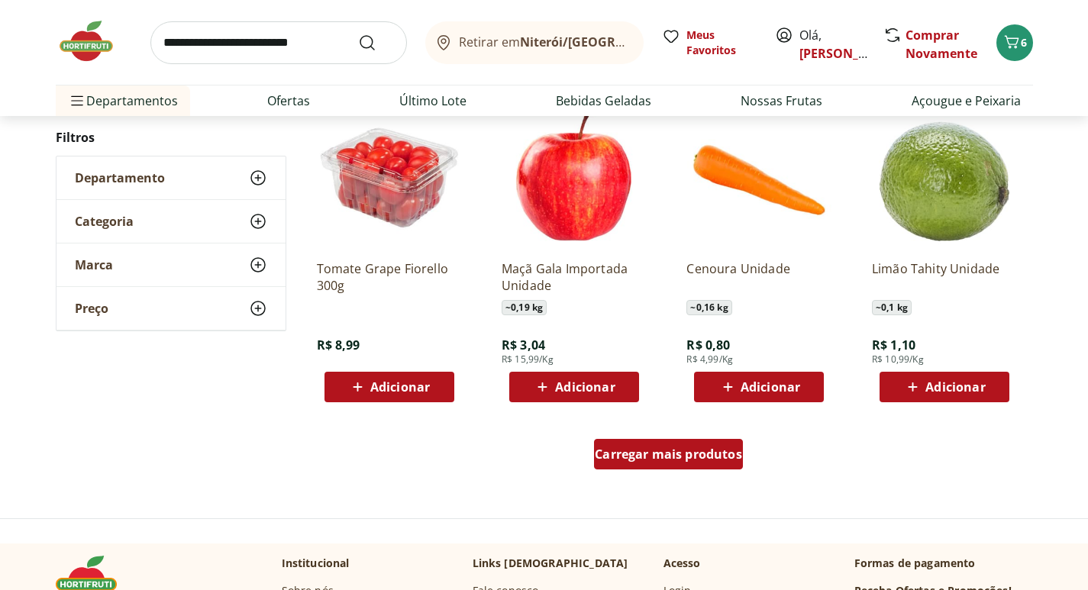
click at [686, 451] on span "Carregar mais produtos" at bounding box center [668, 454] width 147 height 12
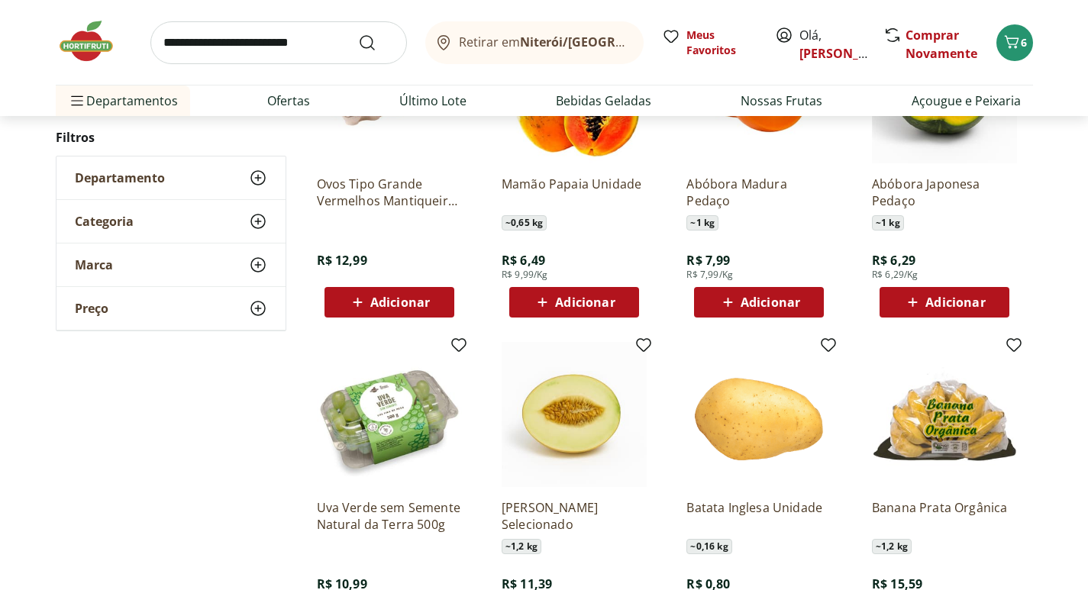
scroll to position [916, 0]
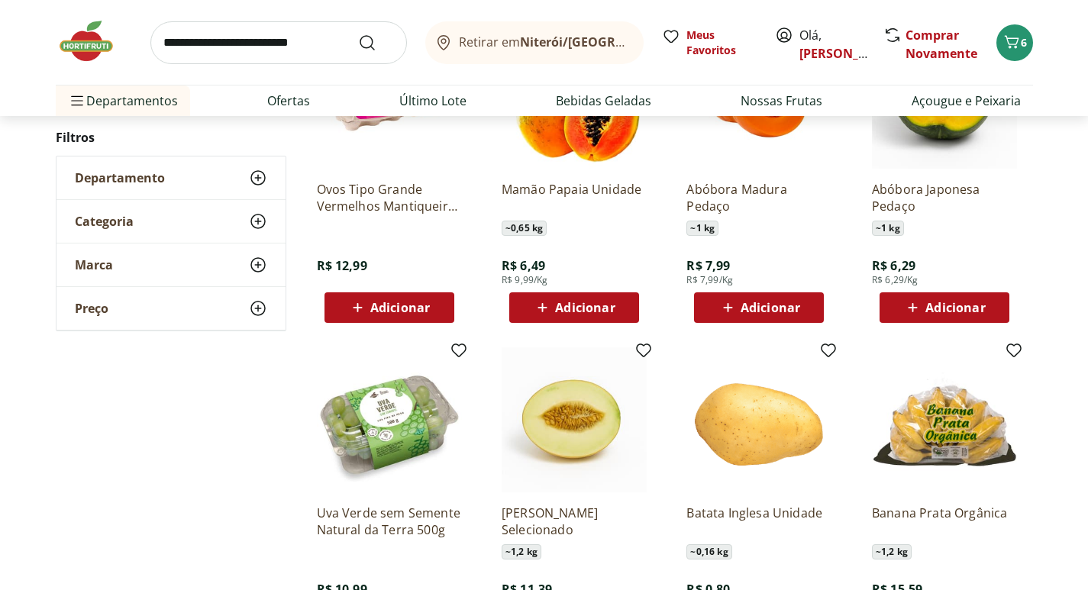
click at [89, 56] on img at bounding box center [94, 41] width 76 height 46
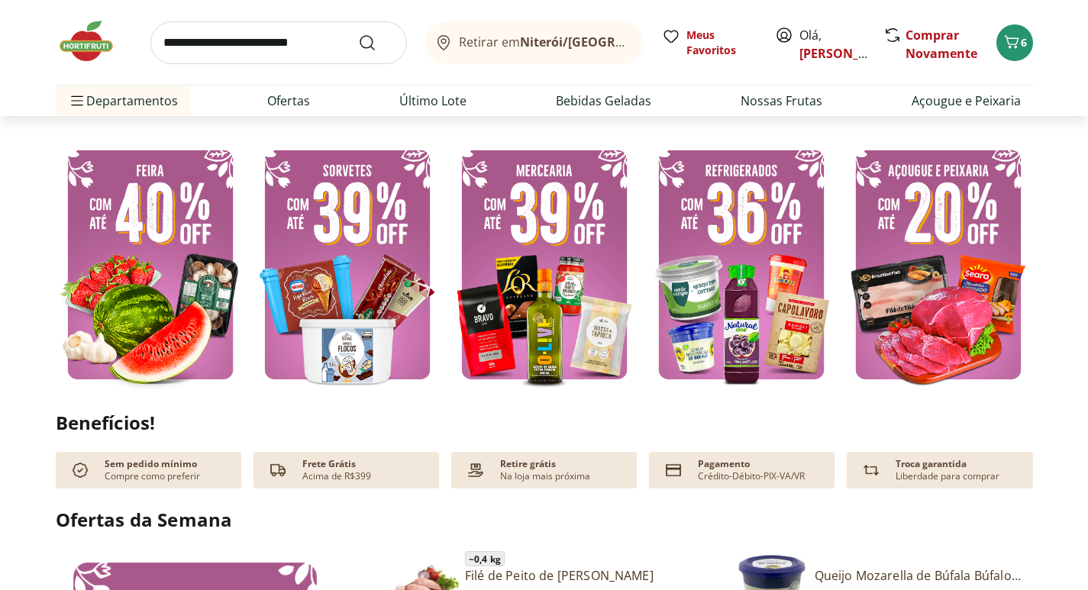
scroll to position [382, 0]
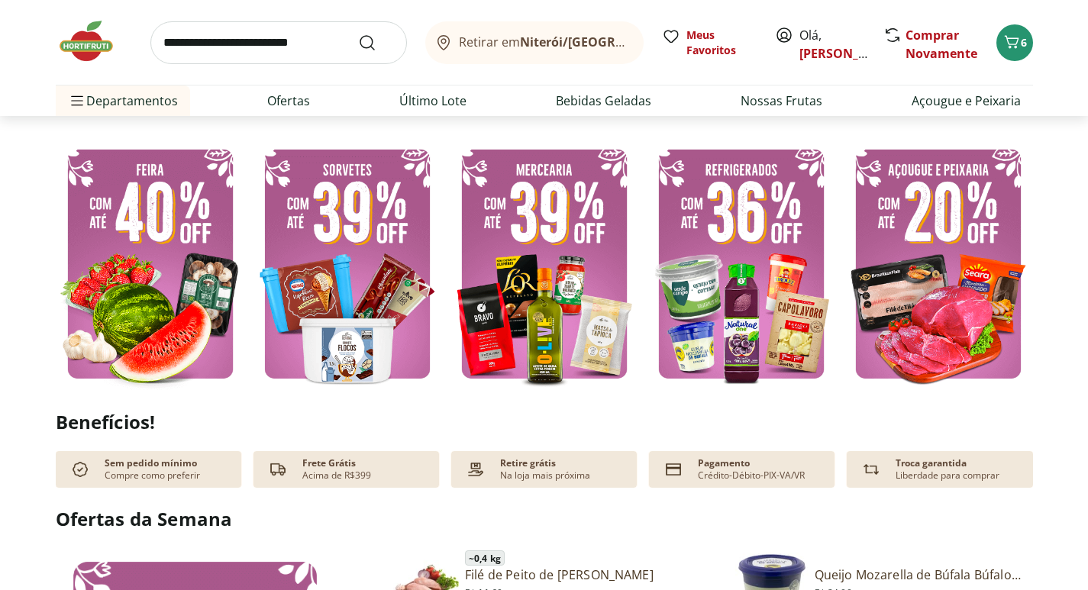
type input "*"
click at [760, 235] on img at bounding box center [741, 263] width 189 height 253
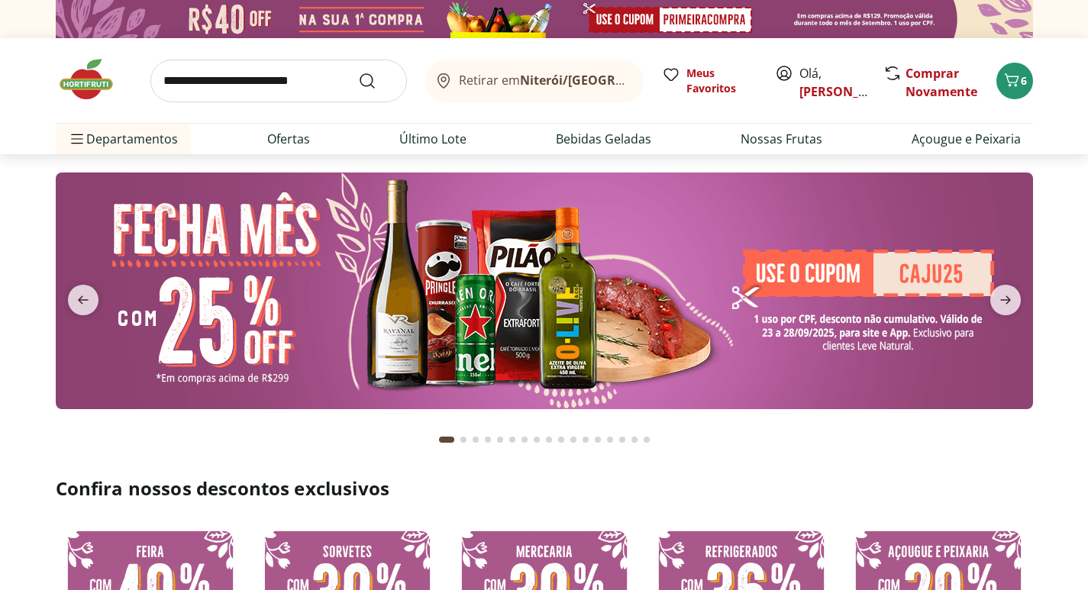
select select "**********"
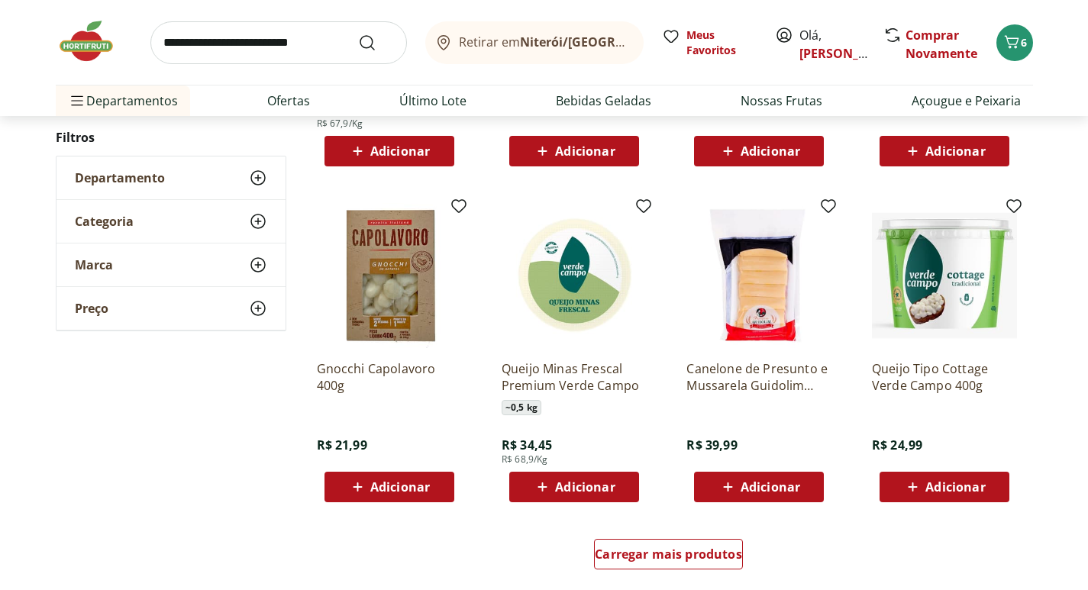
scroll to position [763, 0]
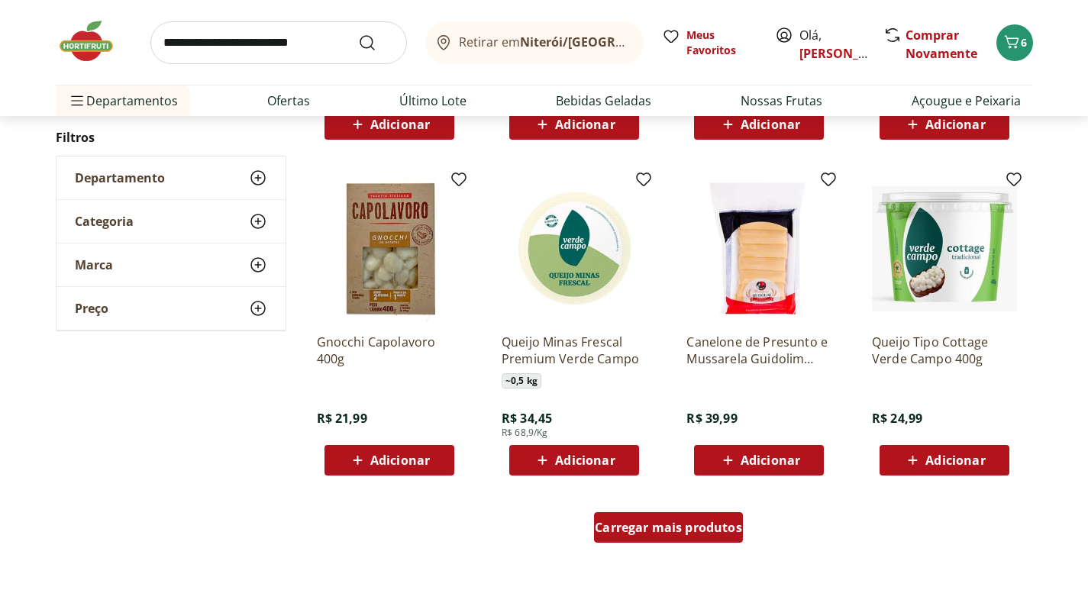
click at [719, 521] on span "Carregar mais produtos" at bounding box center [668, 527] width 147 height 12
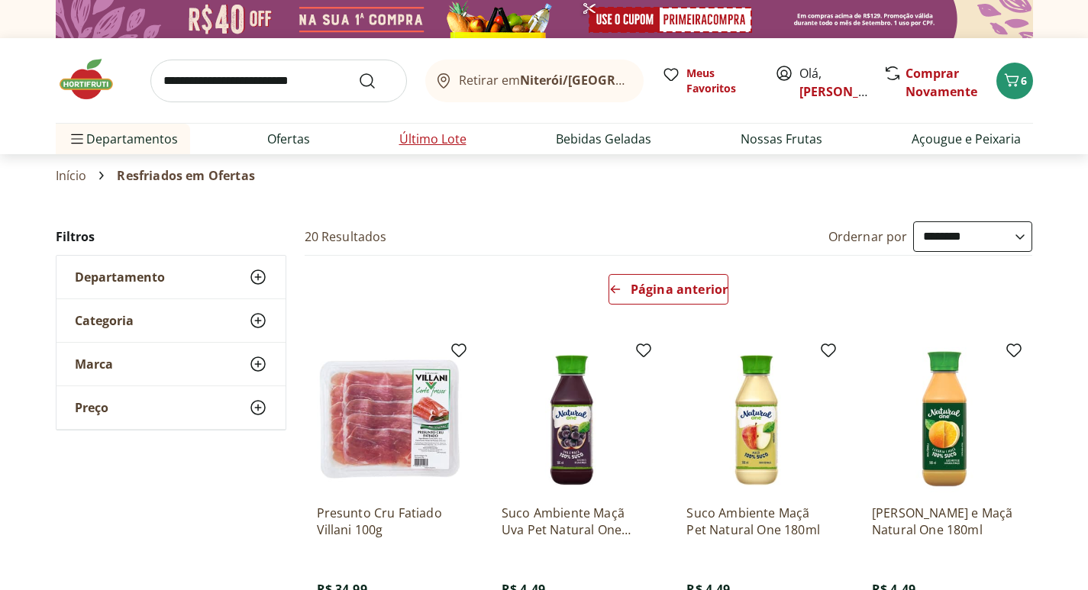
click at [418, 136] on link "Último Lote" at bounding box center [432, 139] width 67 height 18
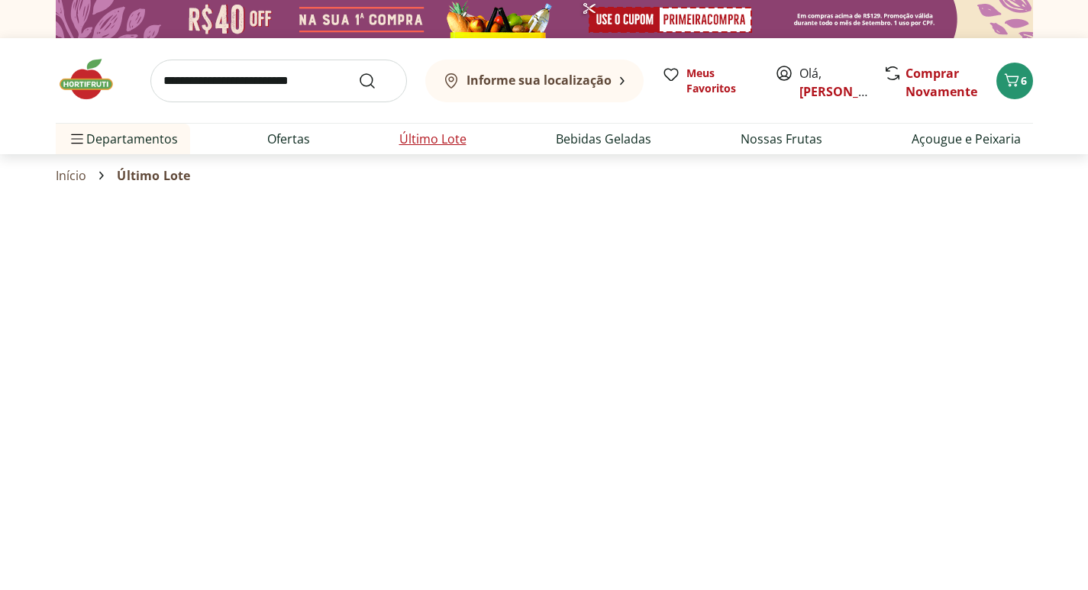
select select "**********"
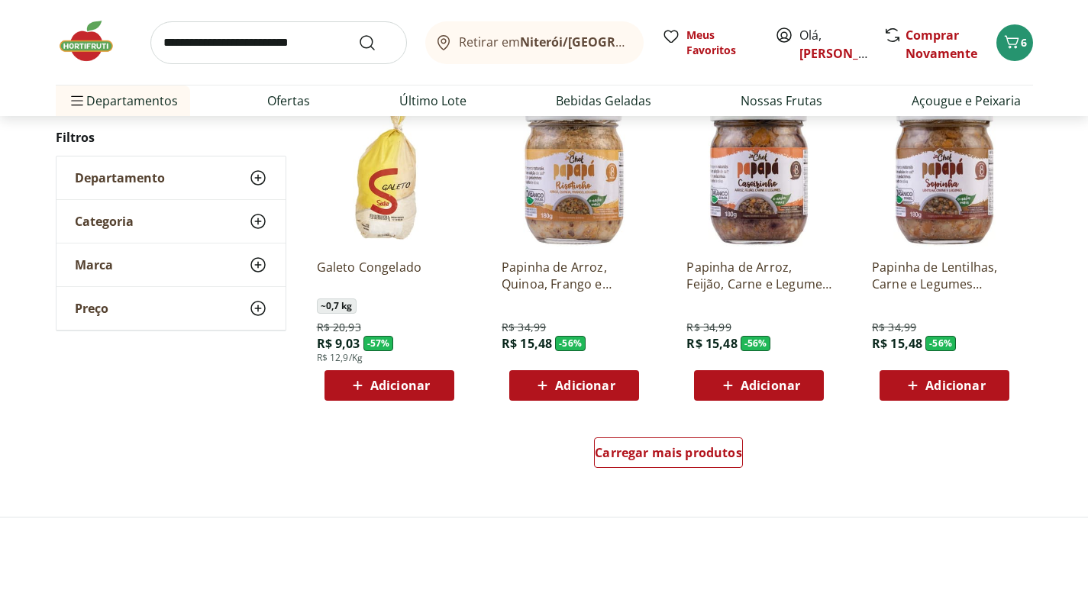
scroll to position [916, 0]
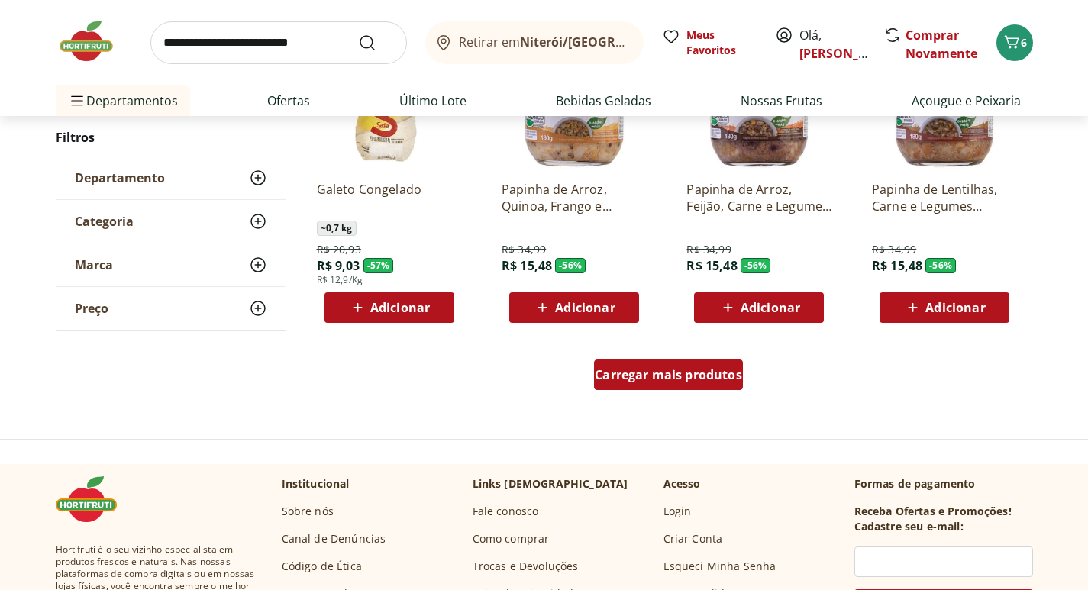
click at [685, 365] on div "Carregar mais produtos" at bounding box center [668, 375] width 149 height 31
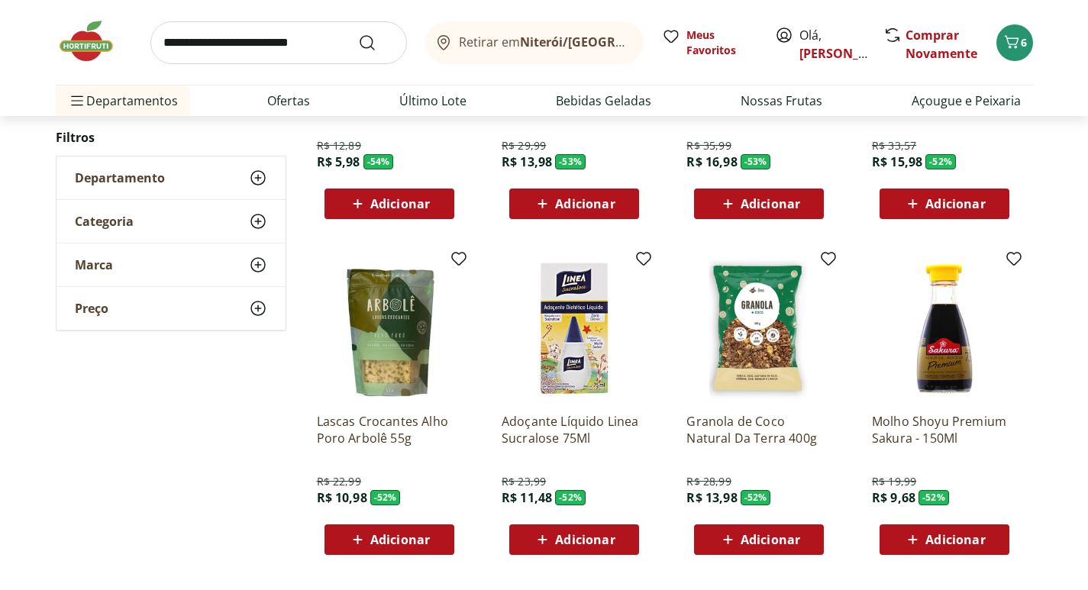
scroll to position [1756, 0]
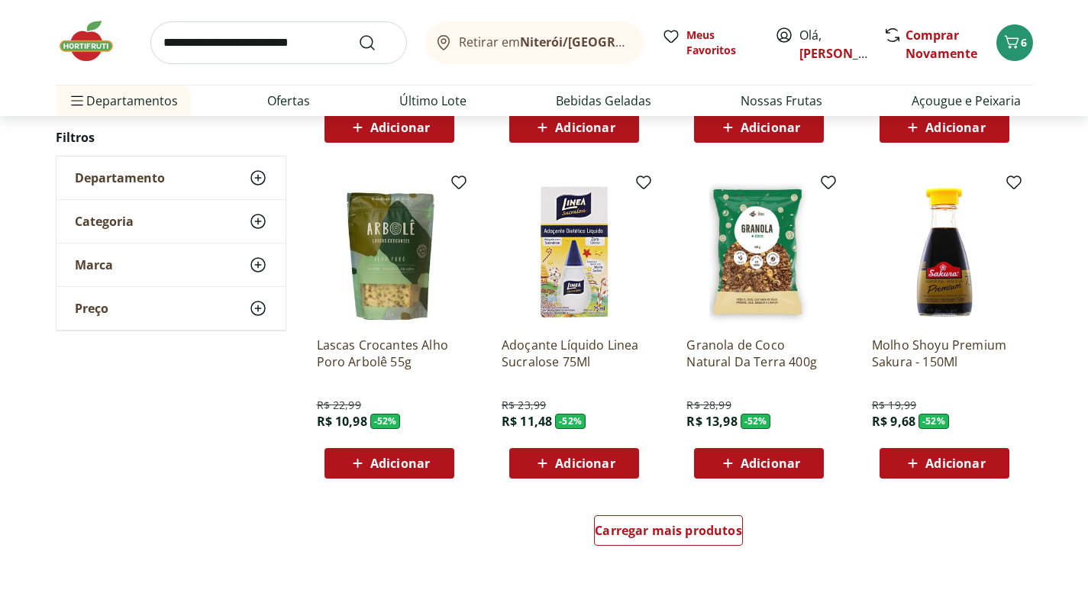
click at [735, 464] on icon at bounding box center [727, 463] width 19 height 18
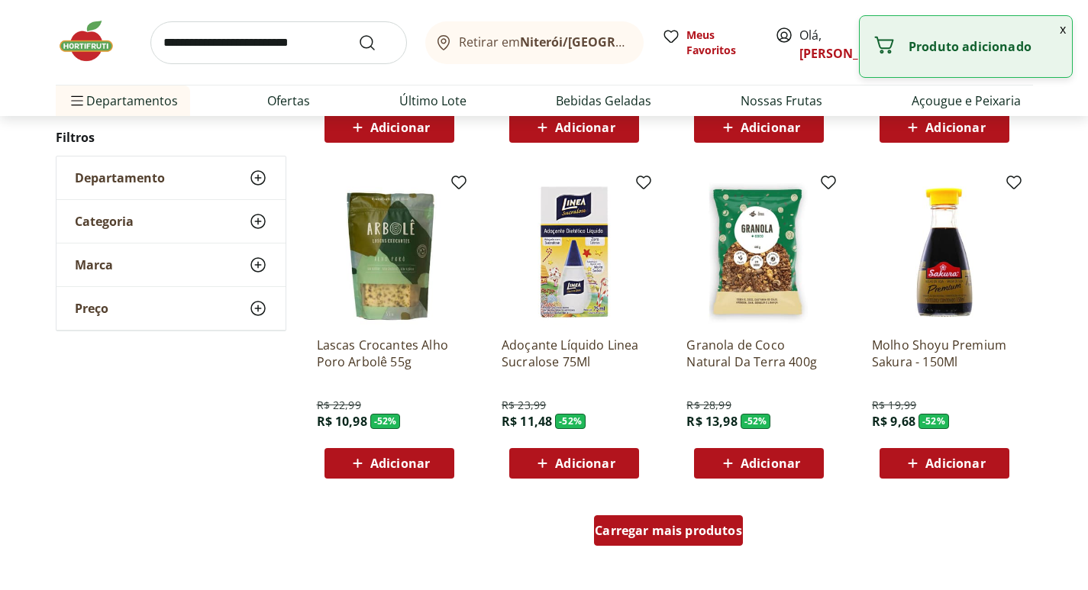
click at [689, 527] on span "Carregar mais produtos" at bounding box center [668, 531] width 147 height 12
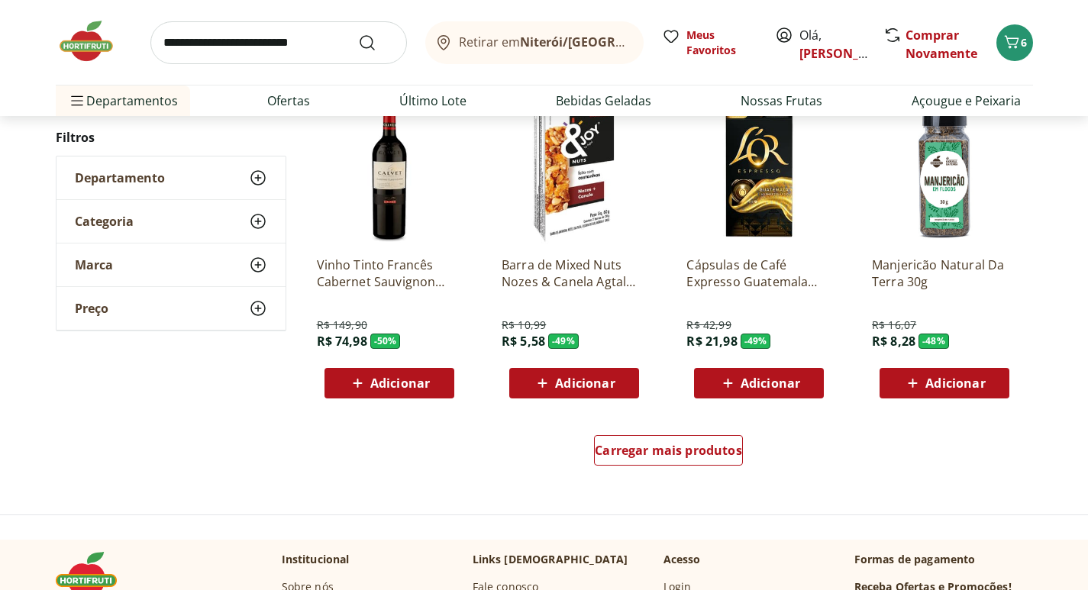
scroll to position [2901, 0]
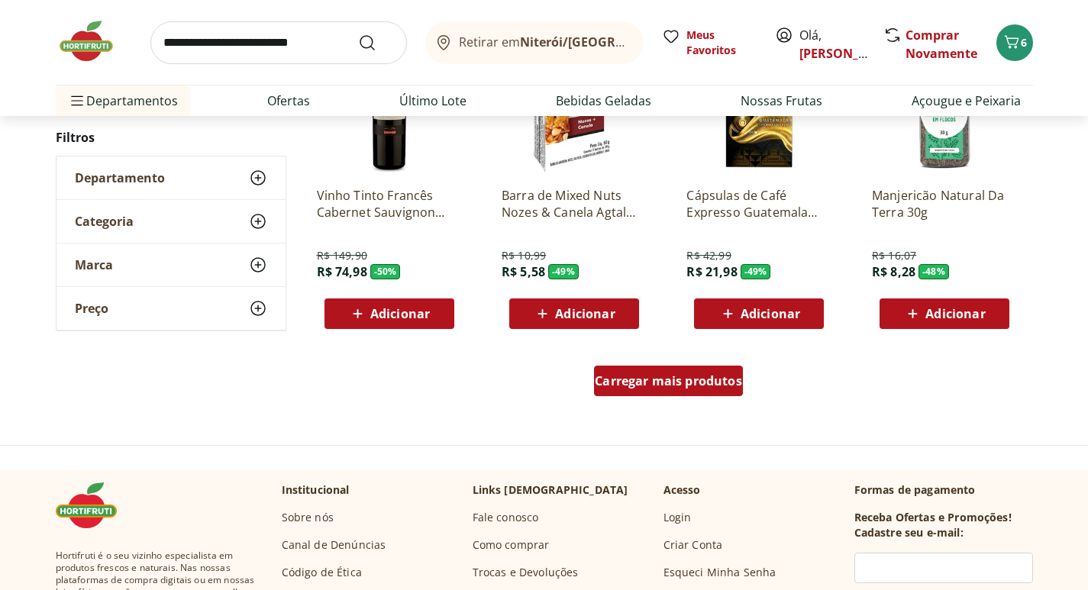
click at [702, 386] on span "Carregar mais produtos" at bounding box center [668, 381] width 147 height 12
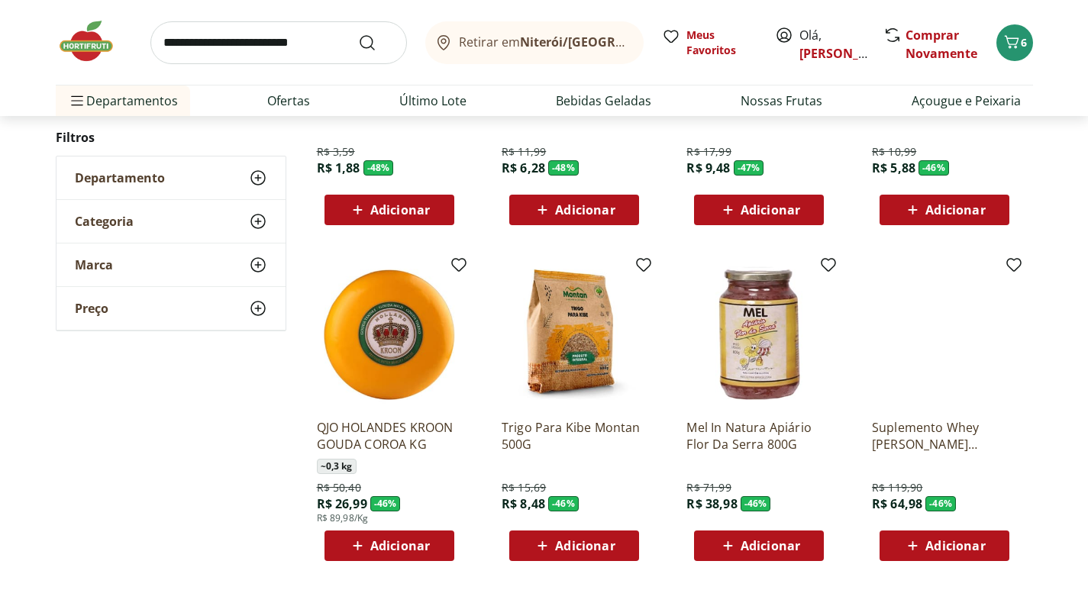
scroll to position [3817, 0]
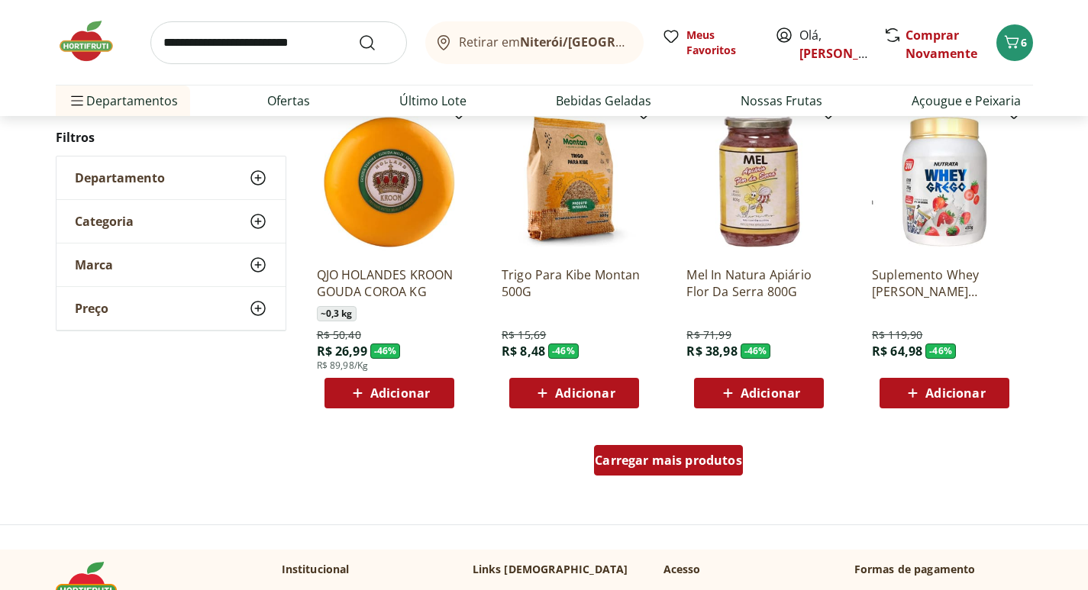
click at [699, 457] on span "Carregar mais produtos" at bounding box center [668, 460] width 147 height 12
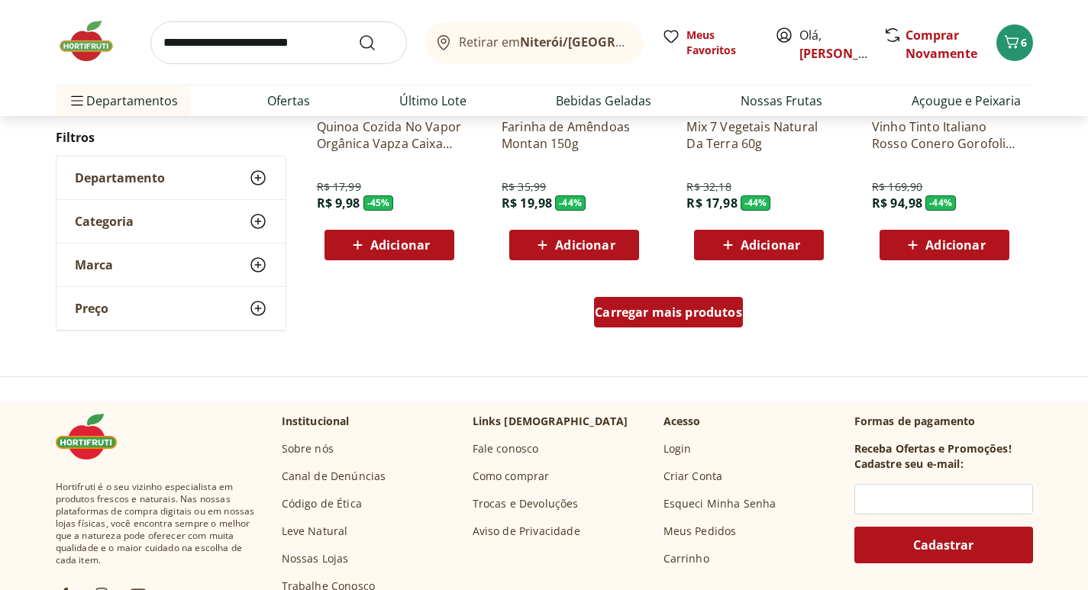
scroll to position [4963, 0]
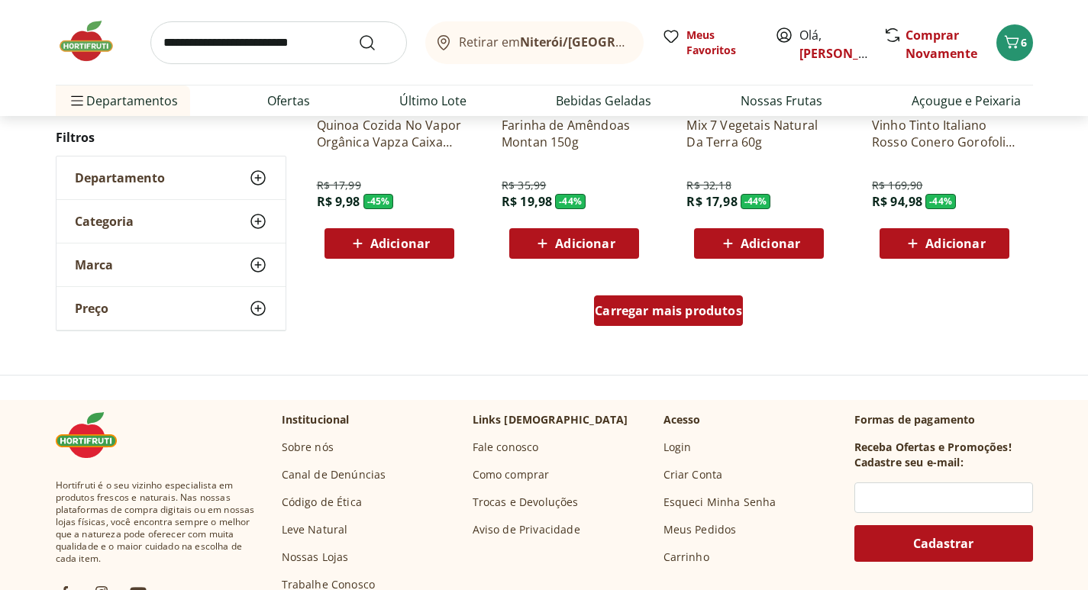
click at [710, 312] on span "Carregar mais produtos" at bounding box center [668, 311] width 147 height 12
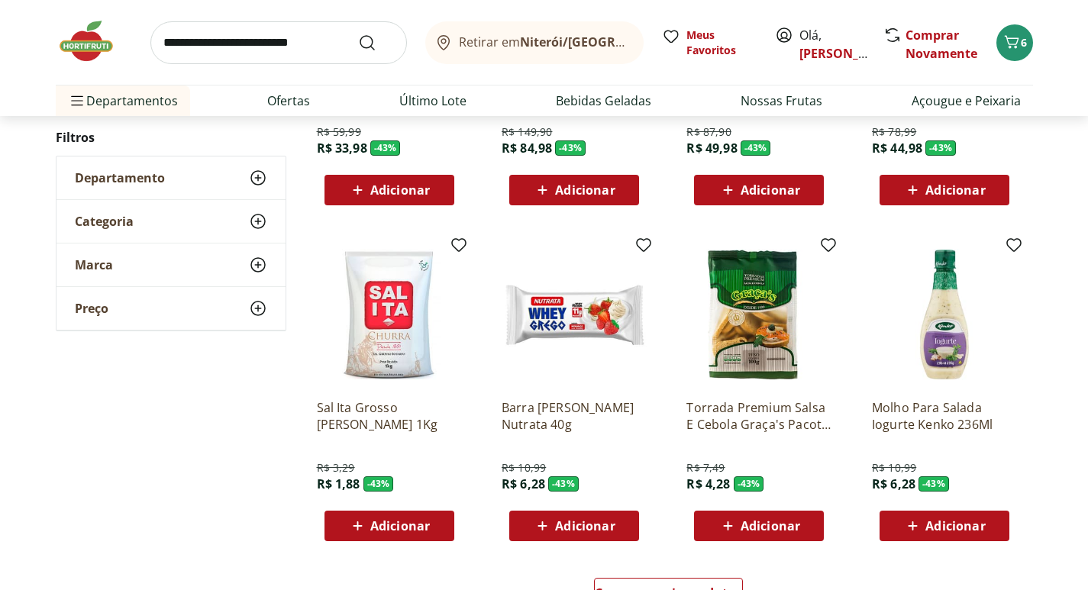
scroll to position [5726, 0]
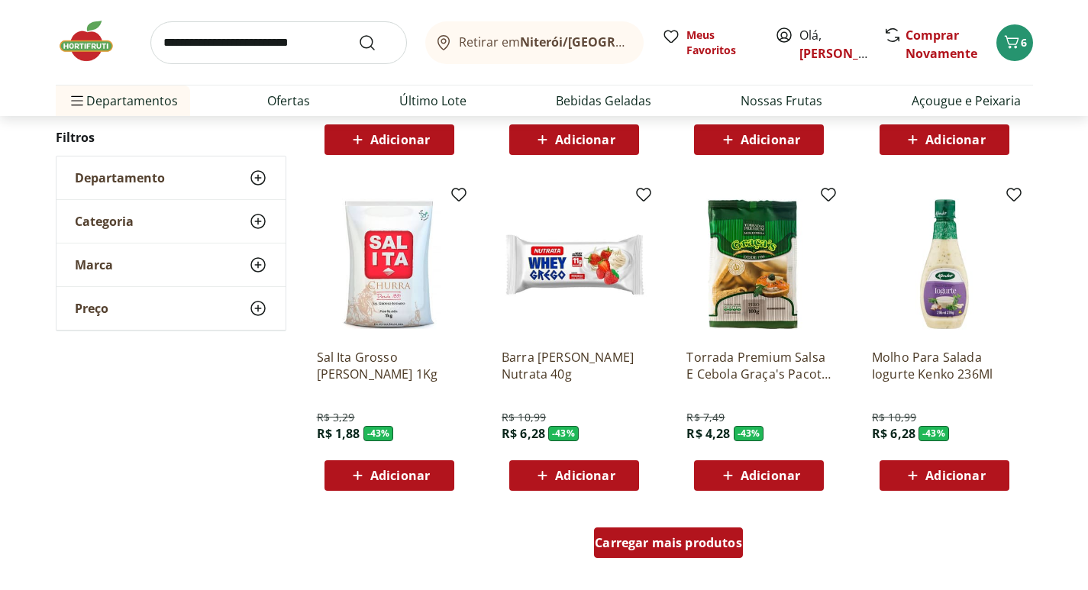
click at [676, 541] on span "Carregar mais produtos" at bounding box center [668, 543] width 147 height 12
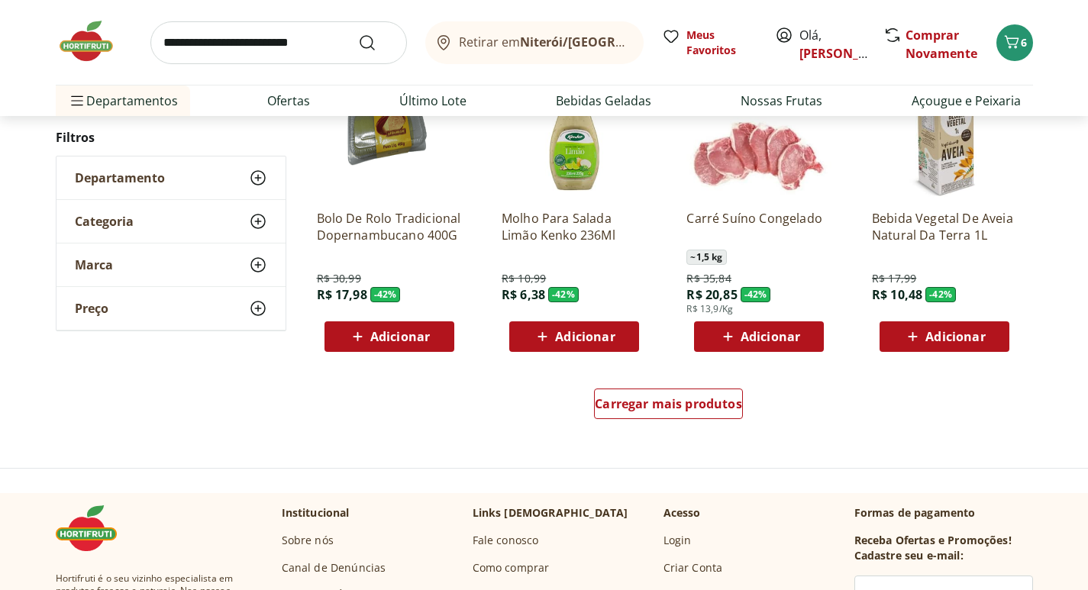
scroll to position [6871, 0]
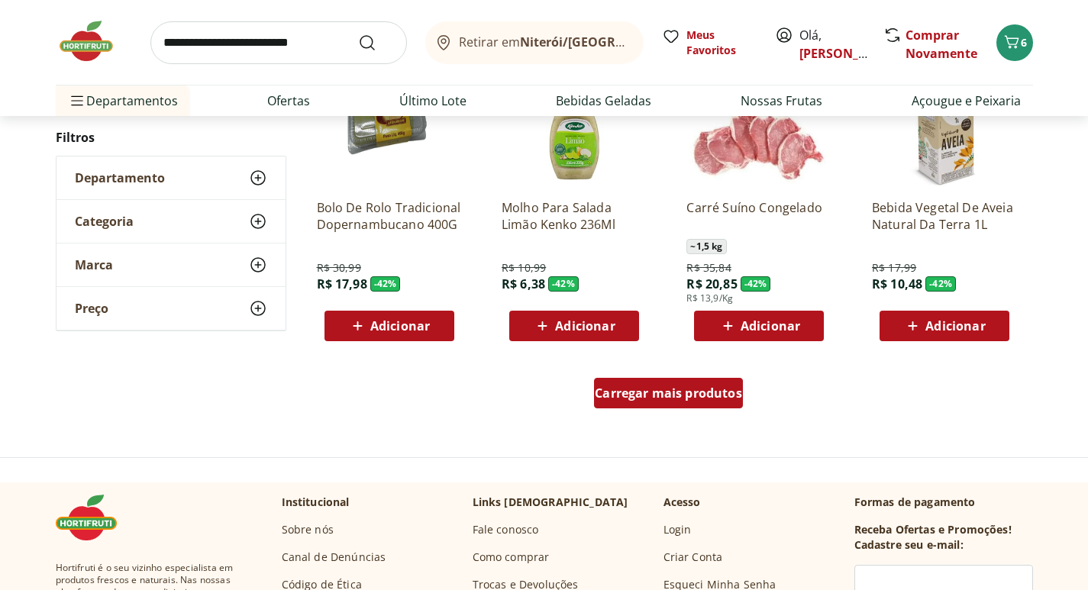
click at [711, 405] on div "Carregar mais produtos" at bounding box center [668, 393] width 149 height 31
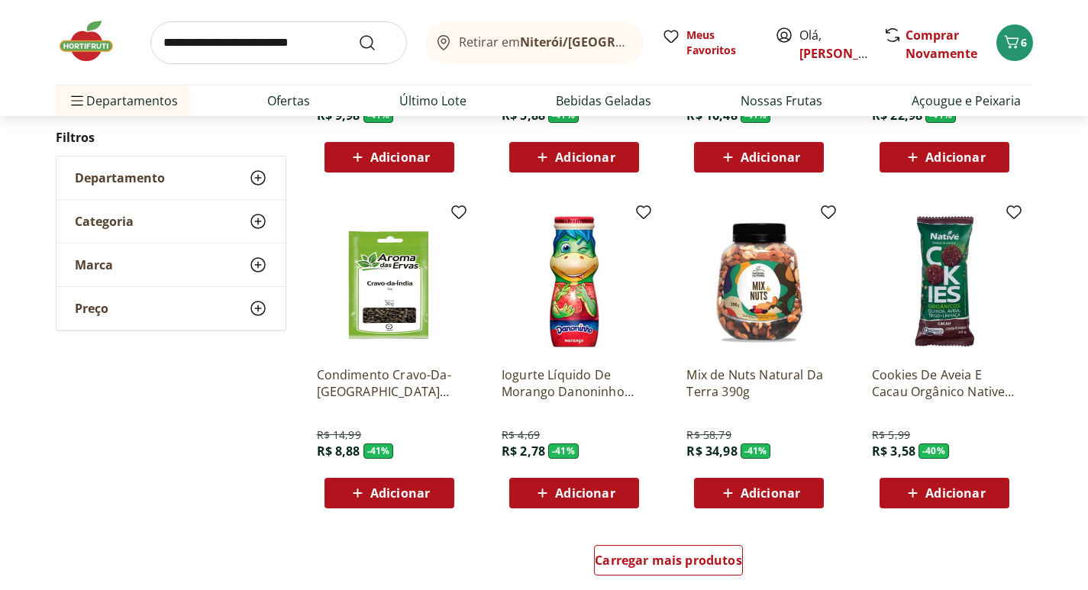
scroll to position [7711, 0]
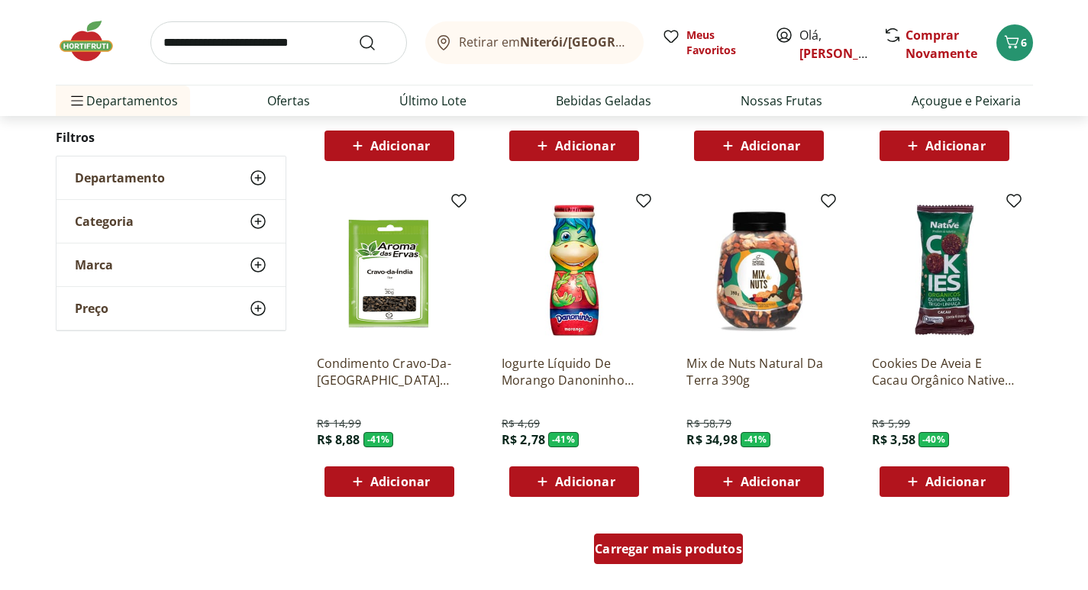
click at [704, 552] on span "Carregar mais produtos" at bounding box center [668, 549] width 147 height 12
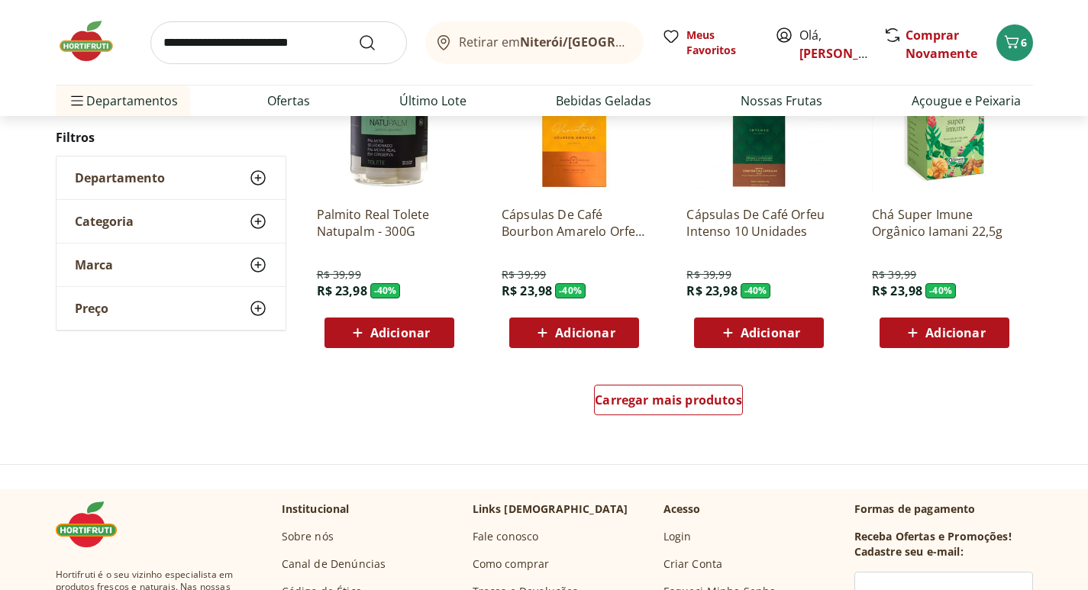
scroll to position [8856, 0]
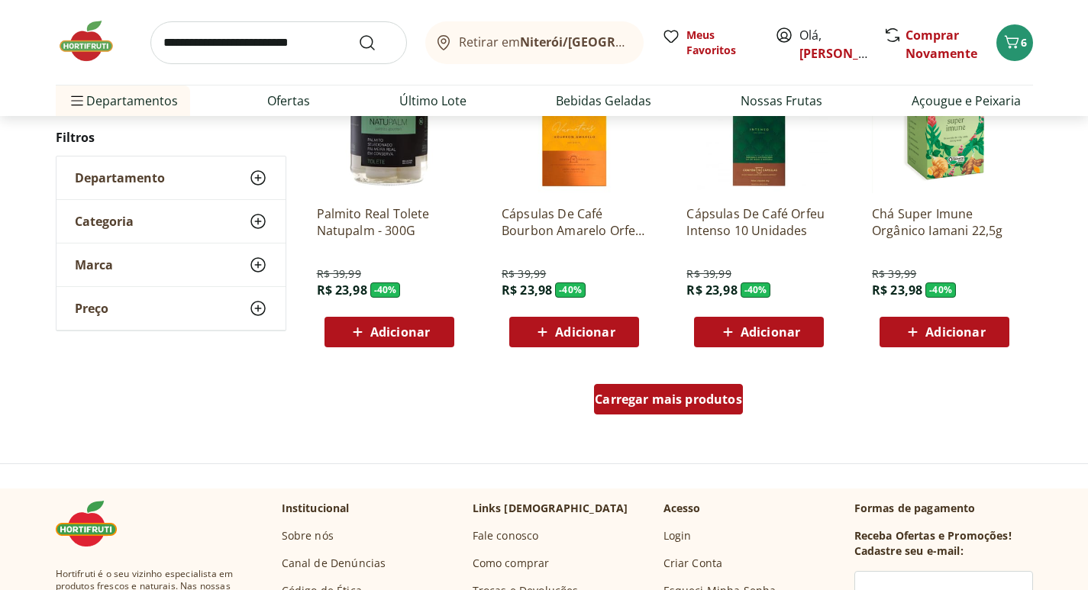
click at [734, 405] on span "Carregar mais produtos" at bounding box center [668, 399] width 147 height 12
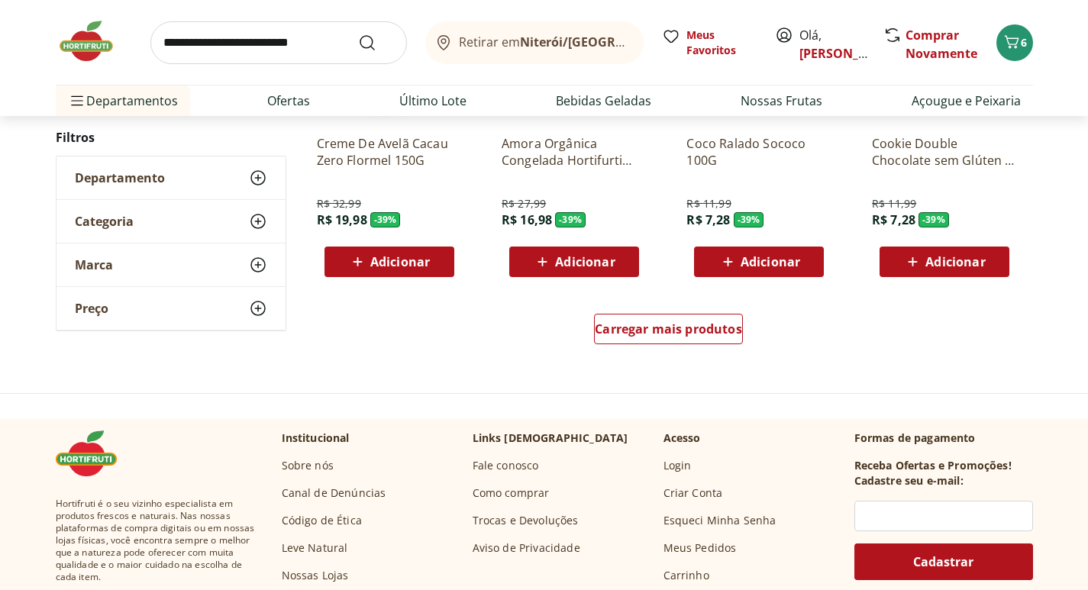
scroll to position [9925, 0]
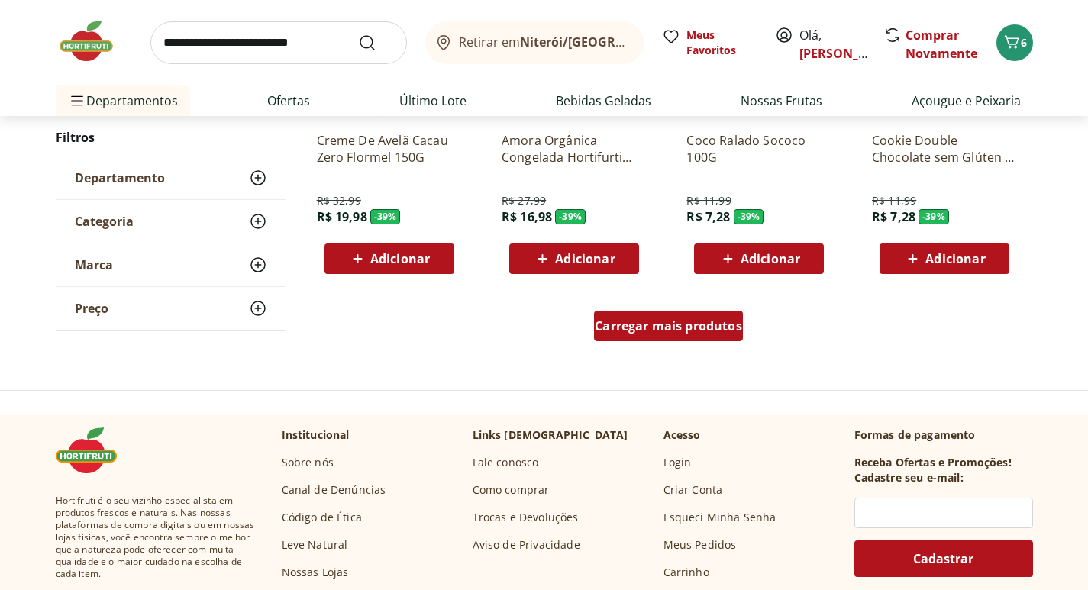
click at [707, 332] on span "Carregar mais produtos" at bounding box center [668, 326] width 147 height 12
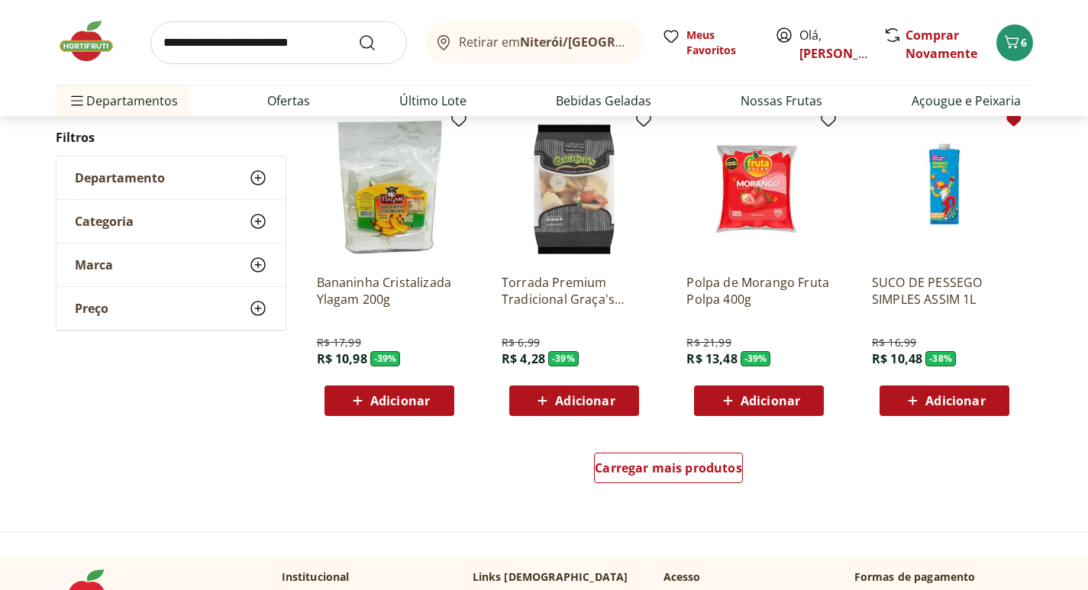
scroll to position [10842, 0]
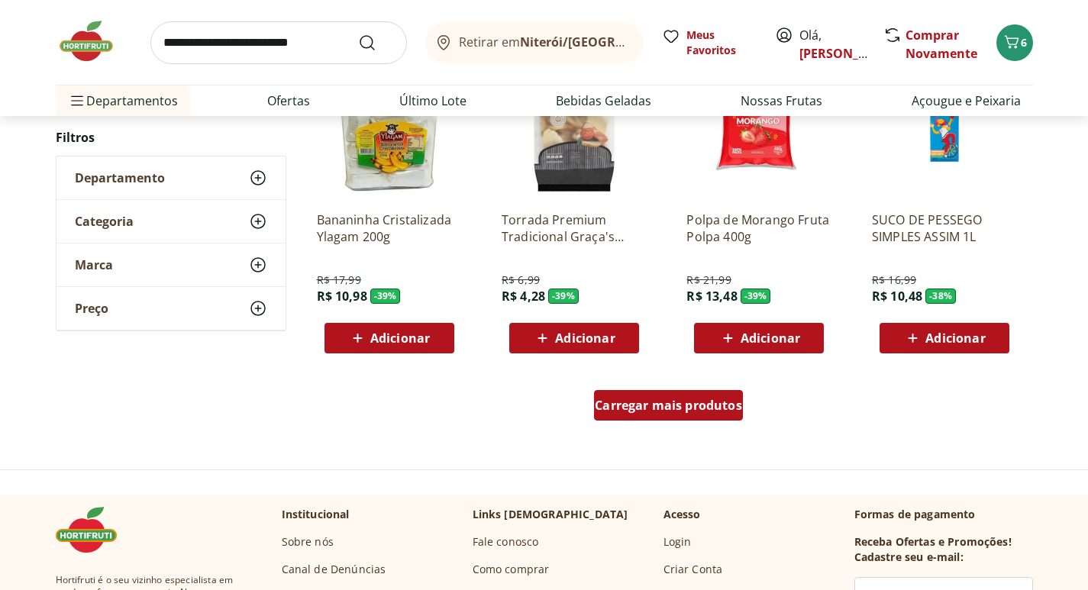
click at [709, 396] on div "Carregar mais produtos" at bounding box center [668, 405] width 149 height 31
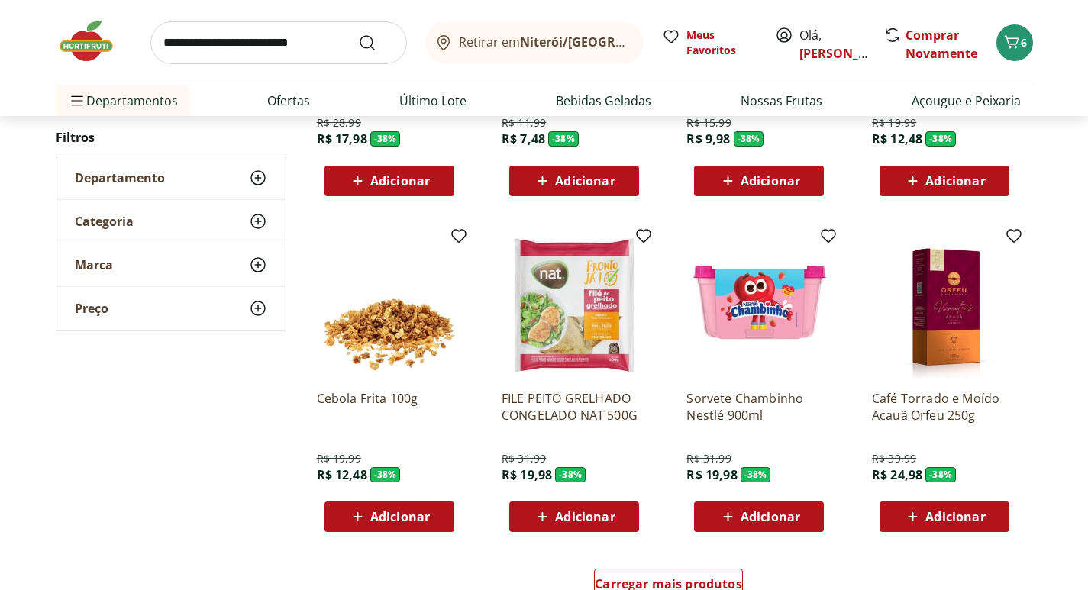
scroll to position [11758, 0]
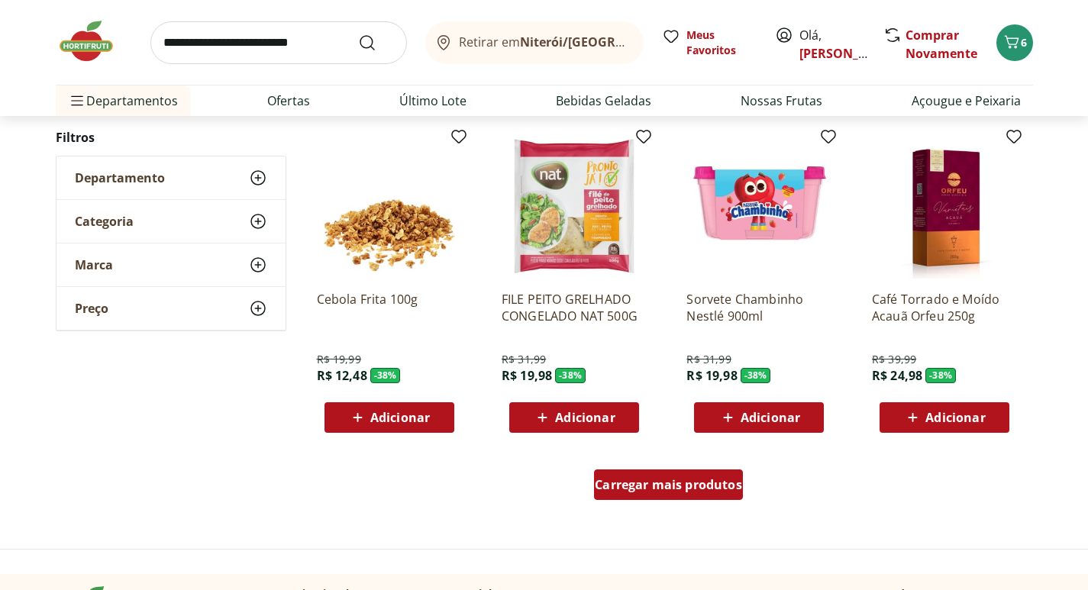
click at [703, 488] on span "Carregar mais produtos" at bounding box center [668, 485] width 147 height 12
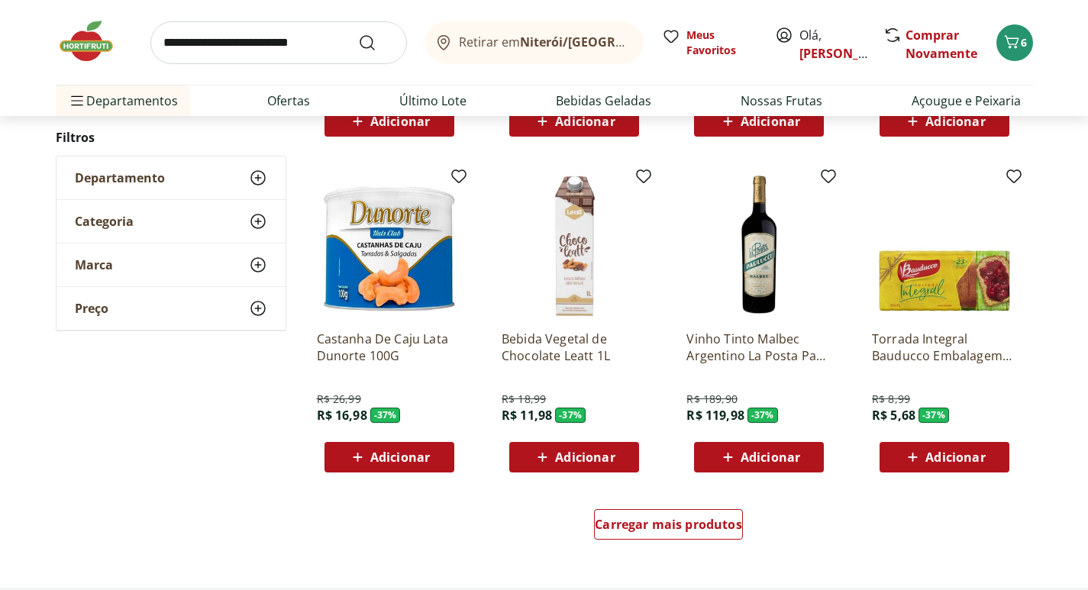
scroll to position [12750, 0]
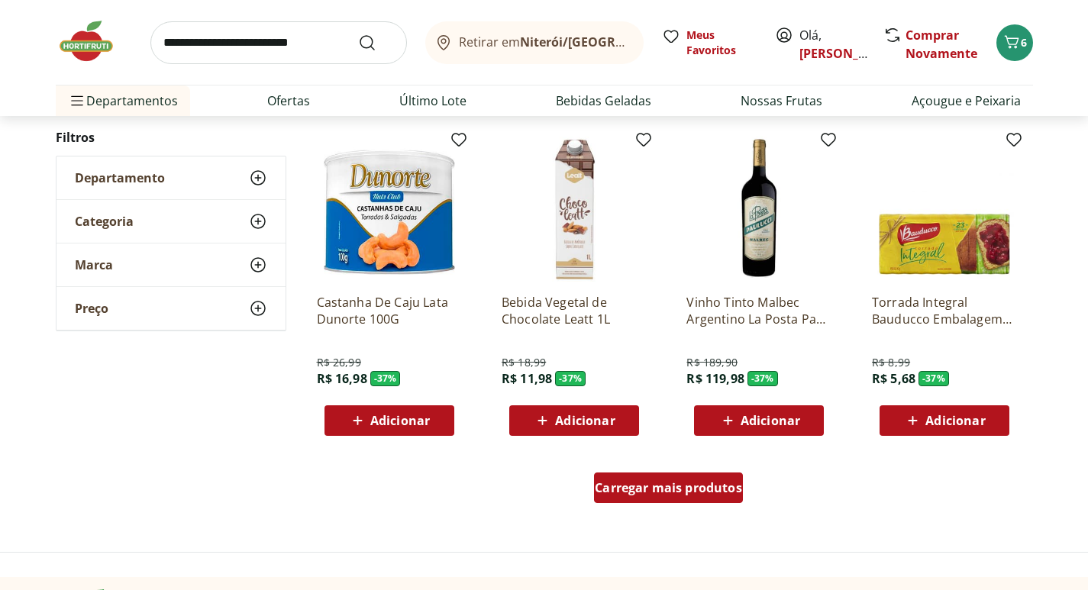
click at [679, 501] on div "Carregar mais produtos" at bounding box center [668, 488] width 149 height 31
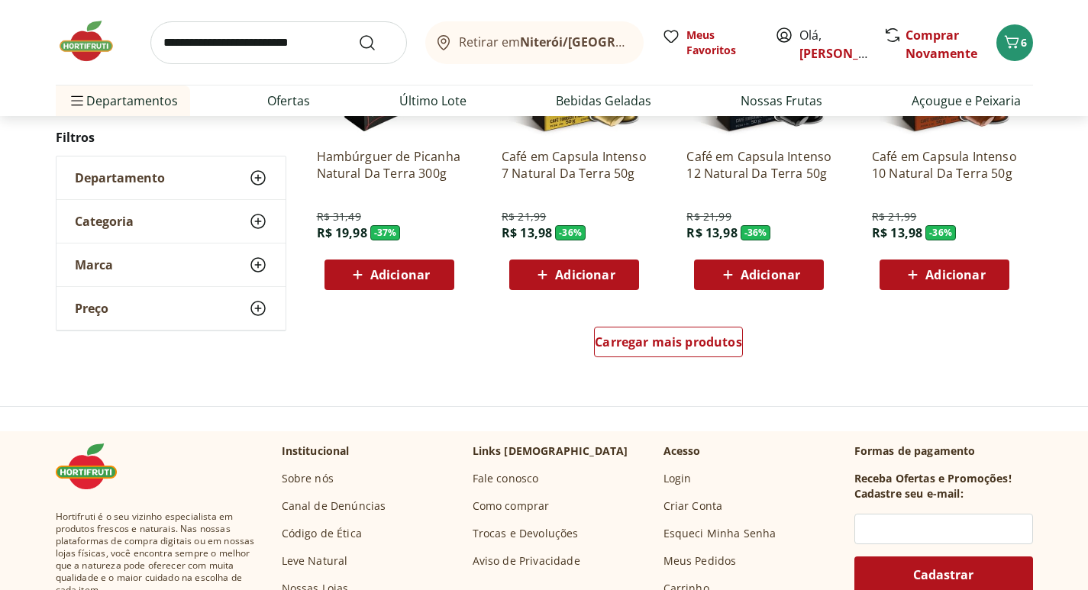
scroll to position [13896, 0]
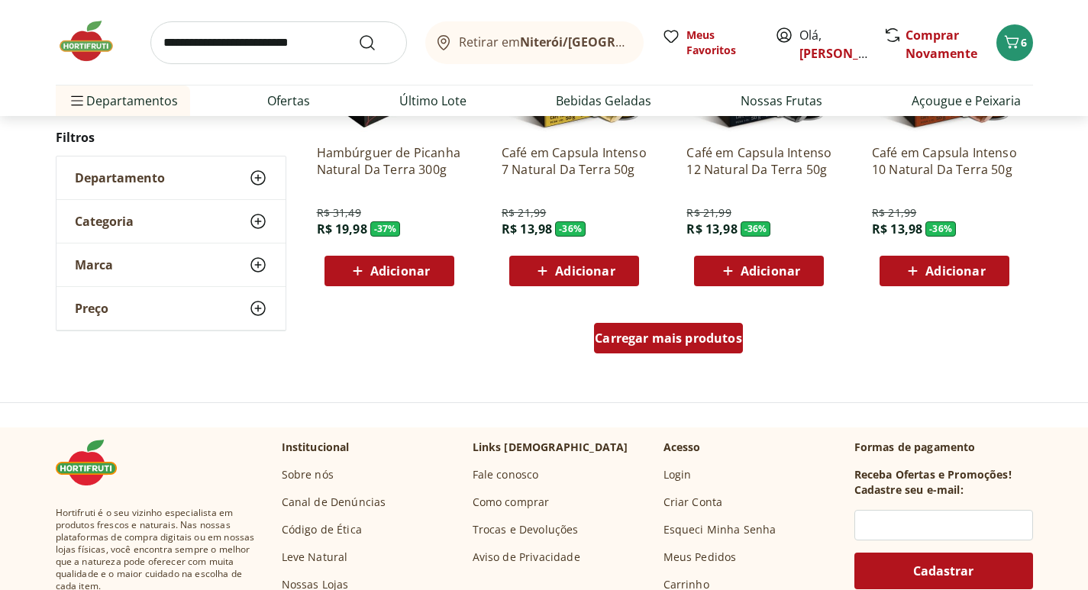
click at [706, 344] on span "Carregar mais produtos" at bounding box center [668, 338] width 147 height 12
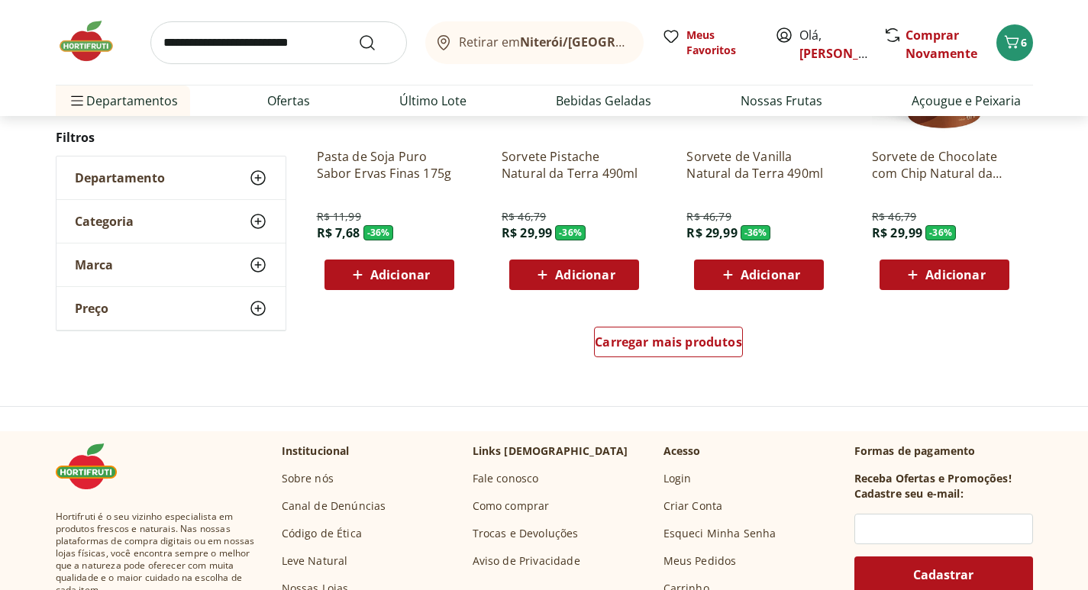
scroll to position [14888, 0]
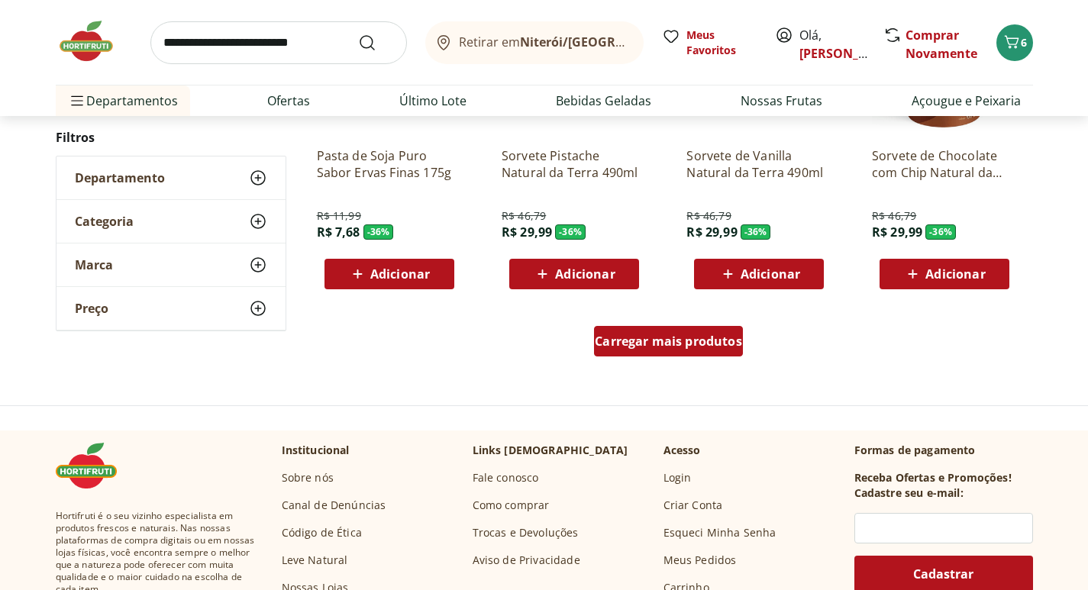
click at [719, 351] on div "Carregar mais produtos" at bounding box center [668, 341] width 149 height 31
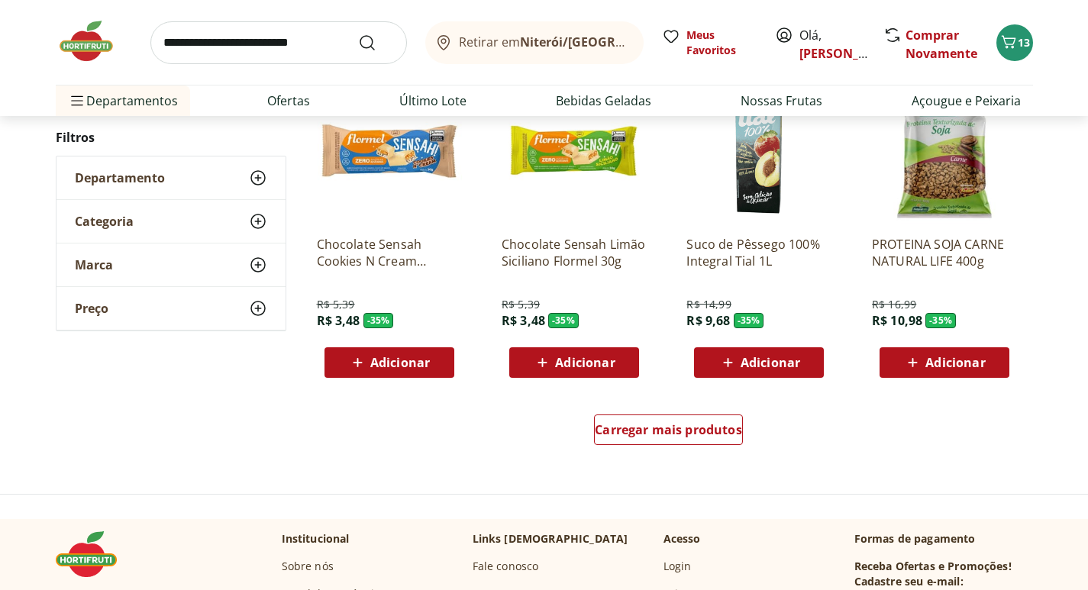
scroll to position [15804, 0]
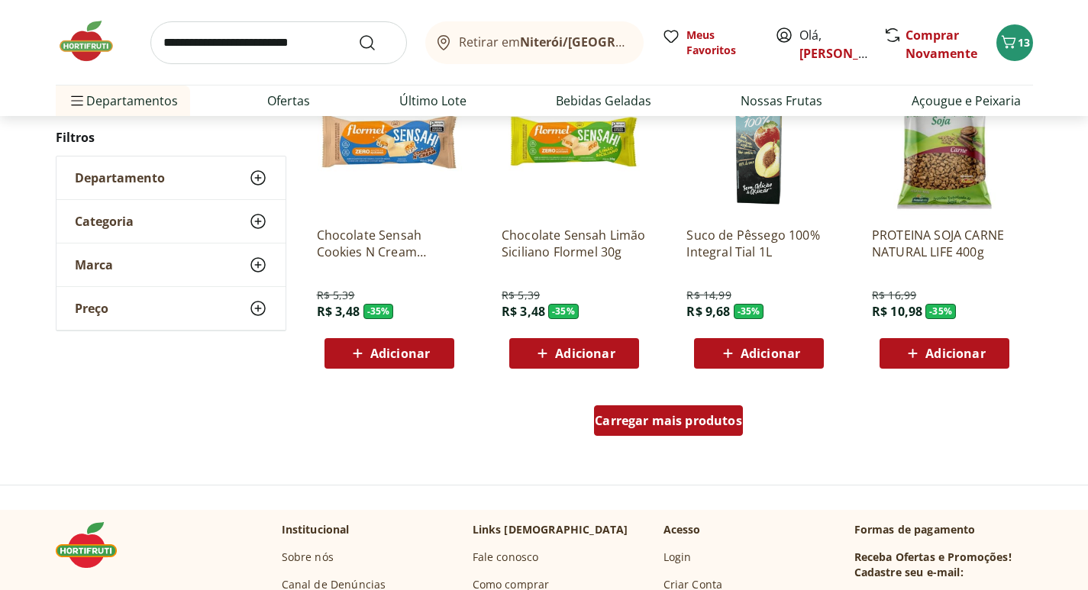
click at [726, 427] on span "Carregar mais produtos" at bounding box center [668, 421] width 147 height 12
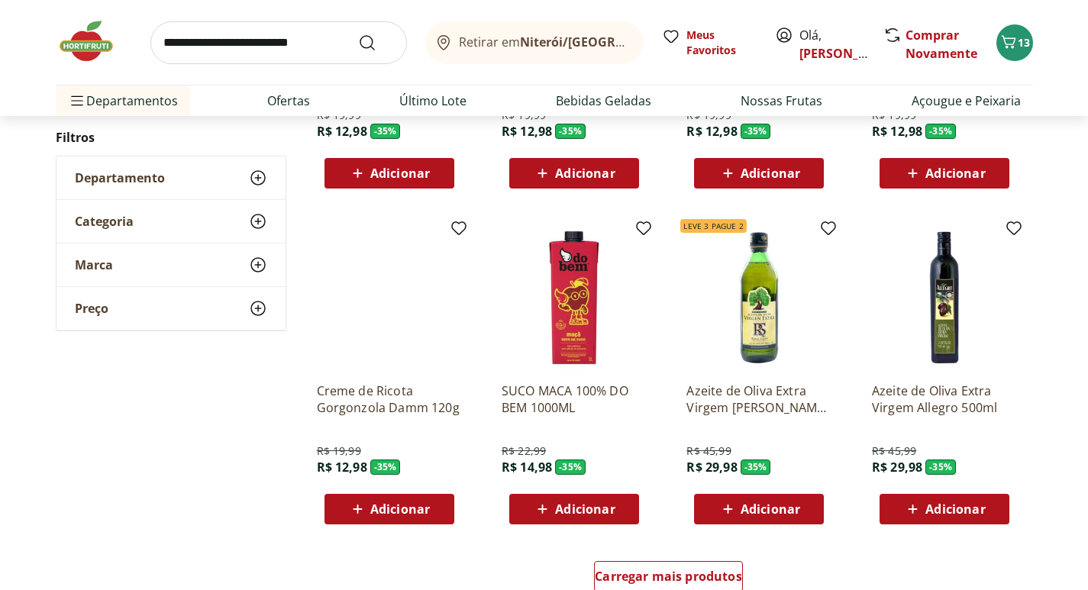
scroll to position [16720, 0]
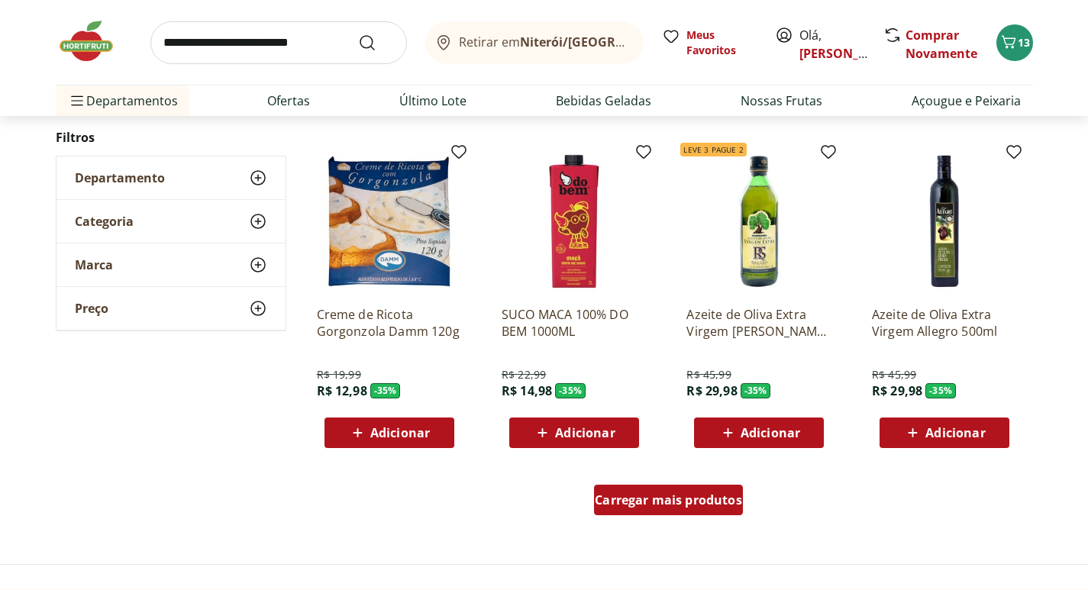
click at [709, 506] on span "Carregar mais produtos" at bounding box center [668, 500] width 147 height 12
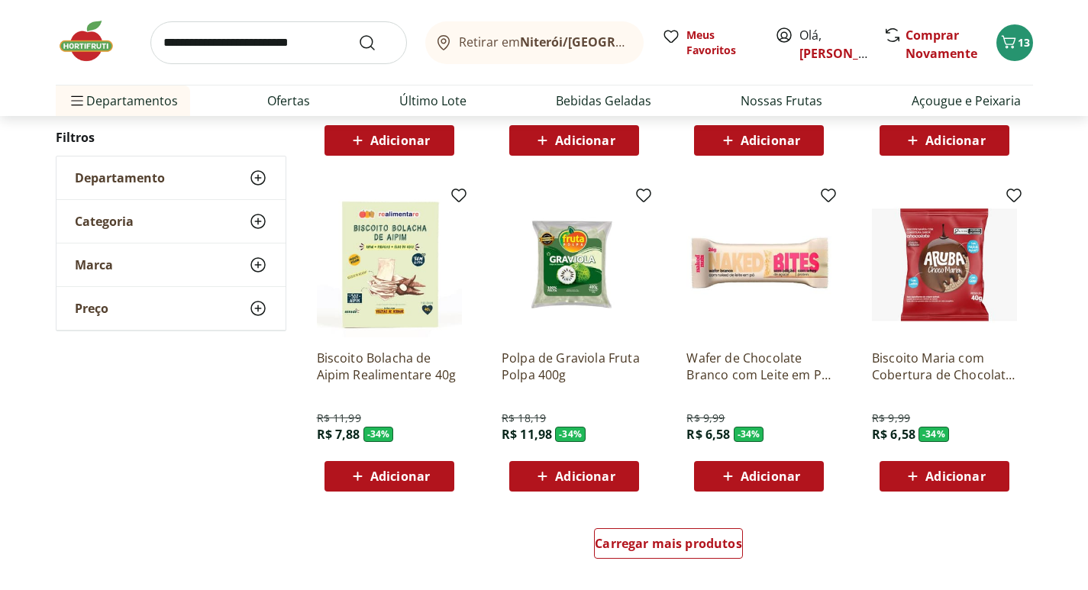
scroll to position [17713, 0]
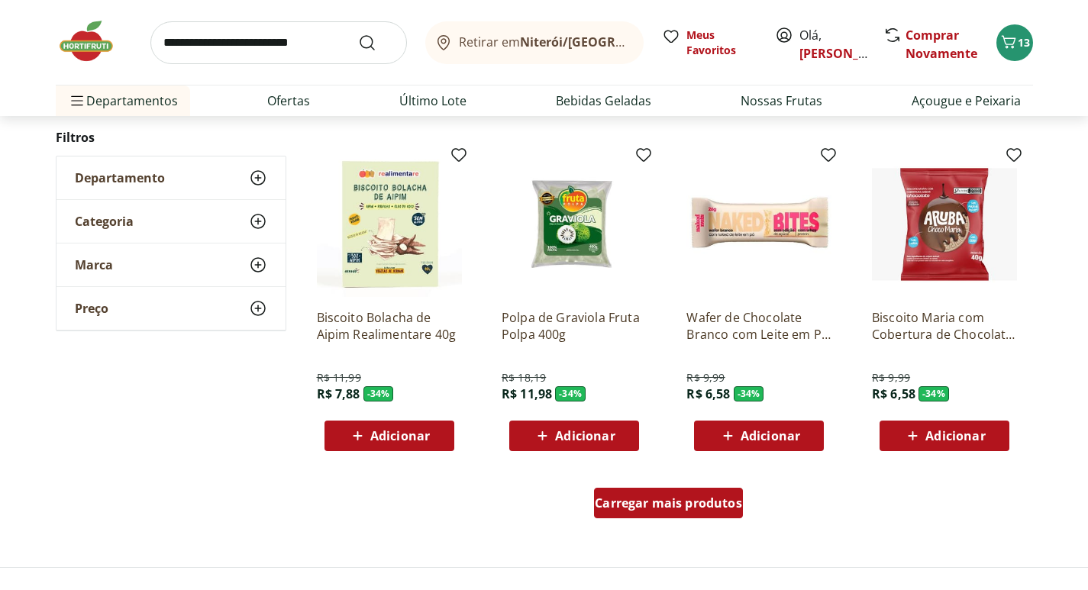
click at [677, 506] on span "Carregar mais produtos" at bounding box center [668, 503] width 147 height 12
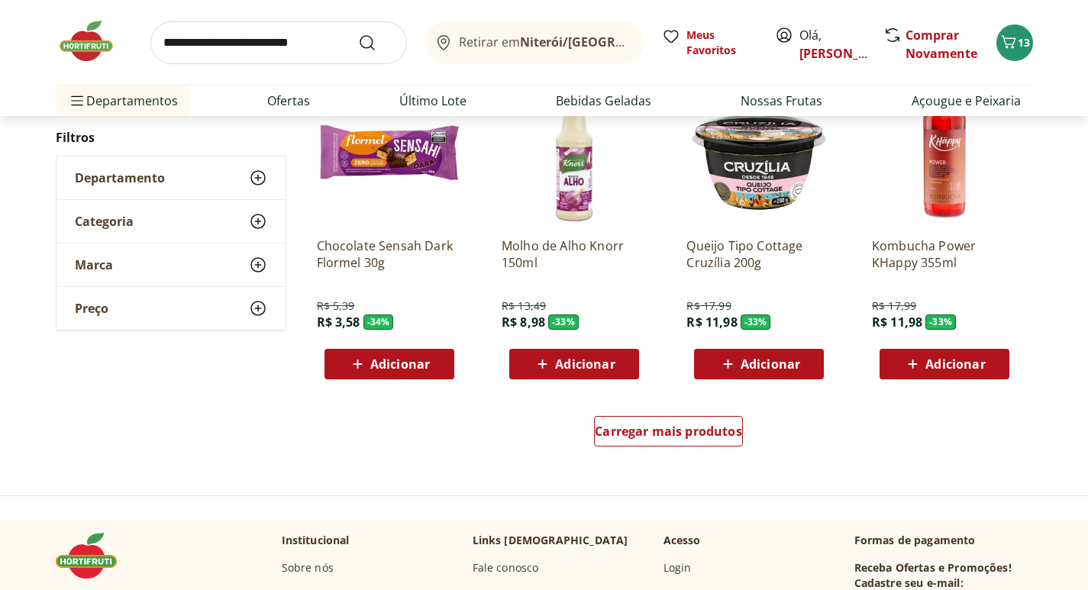
scroll to position [18782, 0]
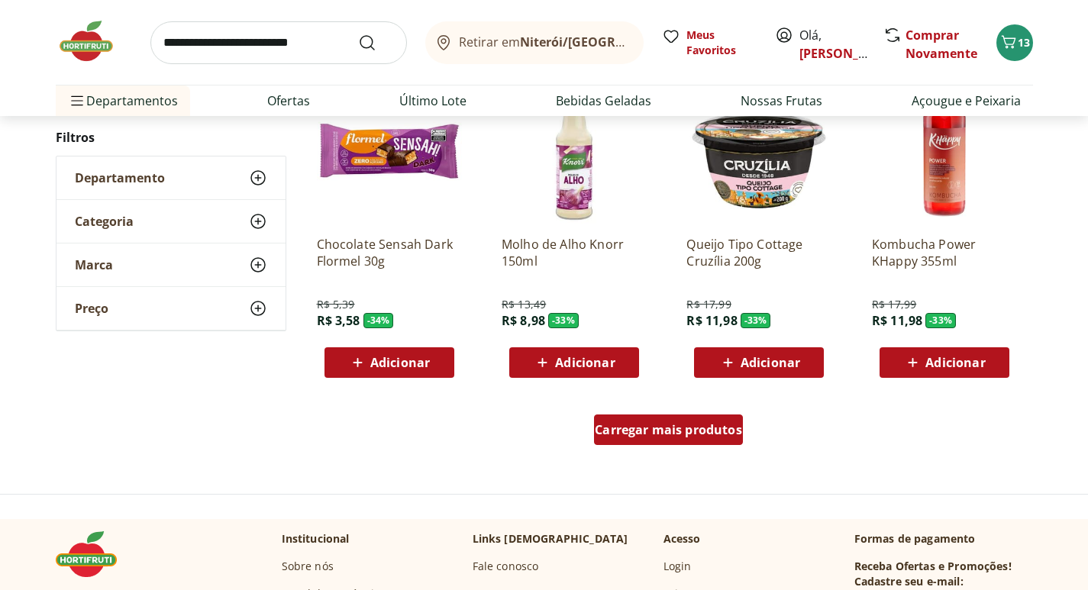
click at [663, 434] on span "Carregar mais produtos" at bounding box center [668, 430] width 147 height 12
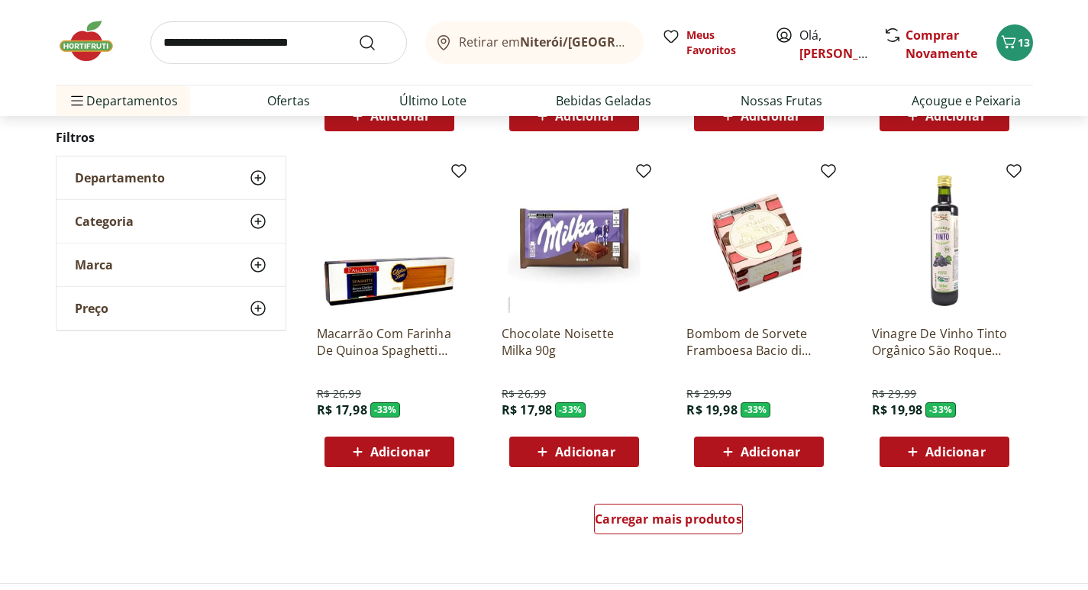
scroll to position [19698, 0]
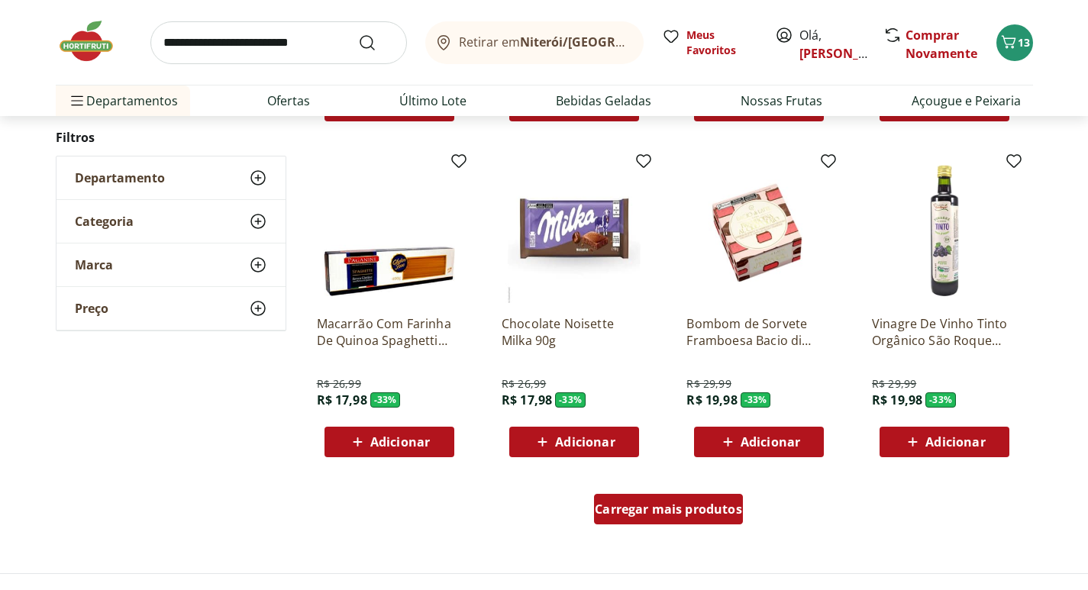
click at [688, 519] on div "Carregar mais produtos" at bounding box center [668, 509] width 149 height 31
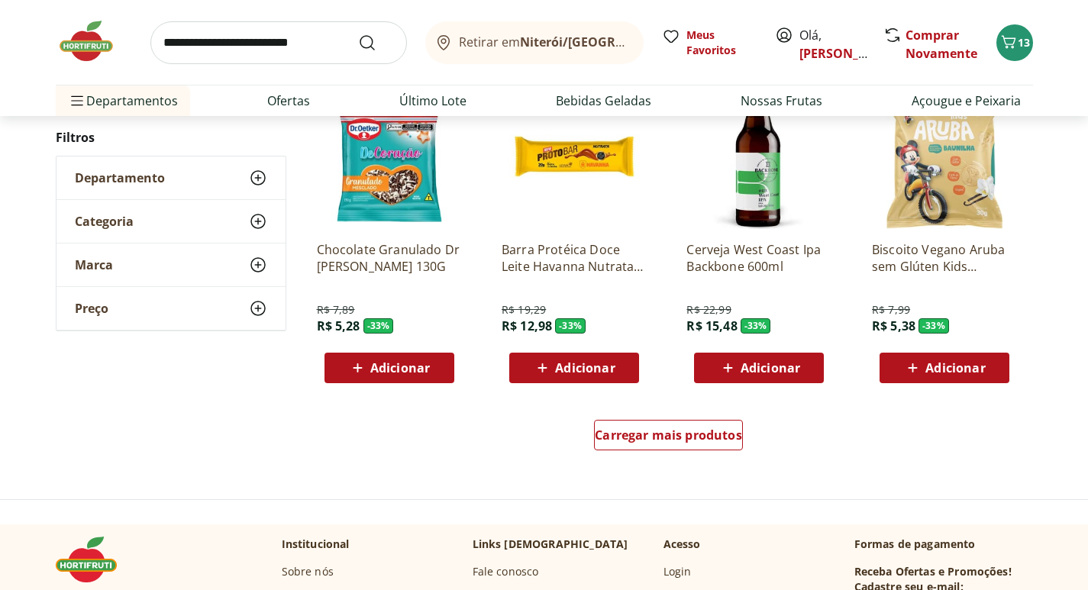
scroll to position [20996, 0]
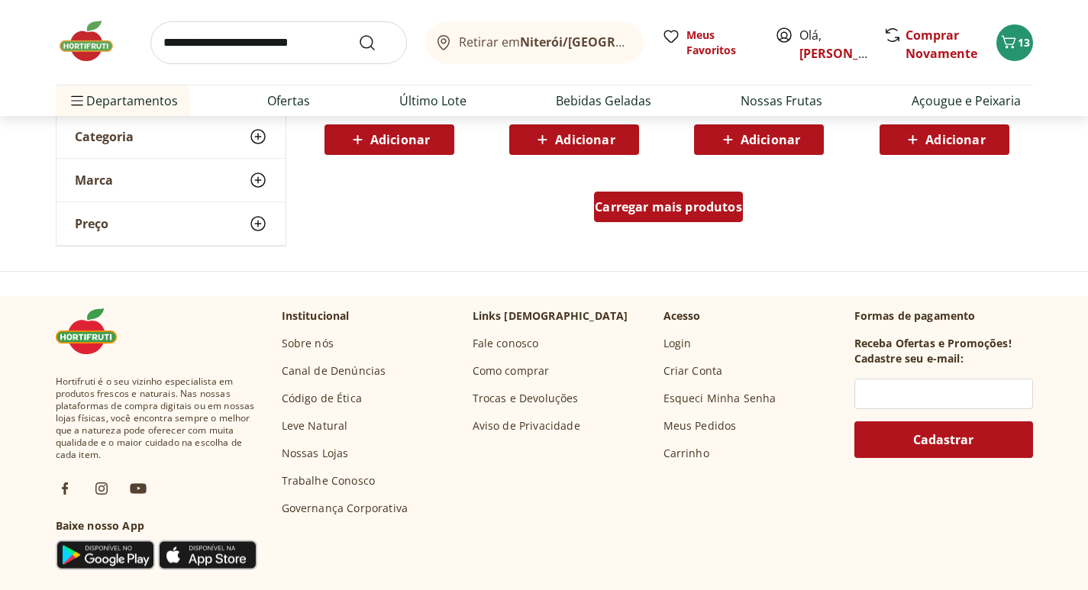
click at [704, 215] on div "Carregar mais produtos" at bounding box center [668, 207] width 149 height 31
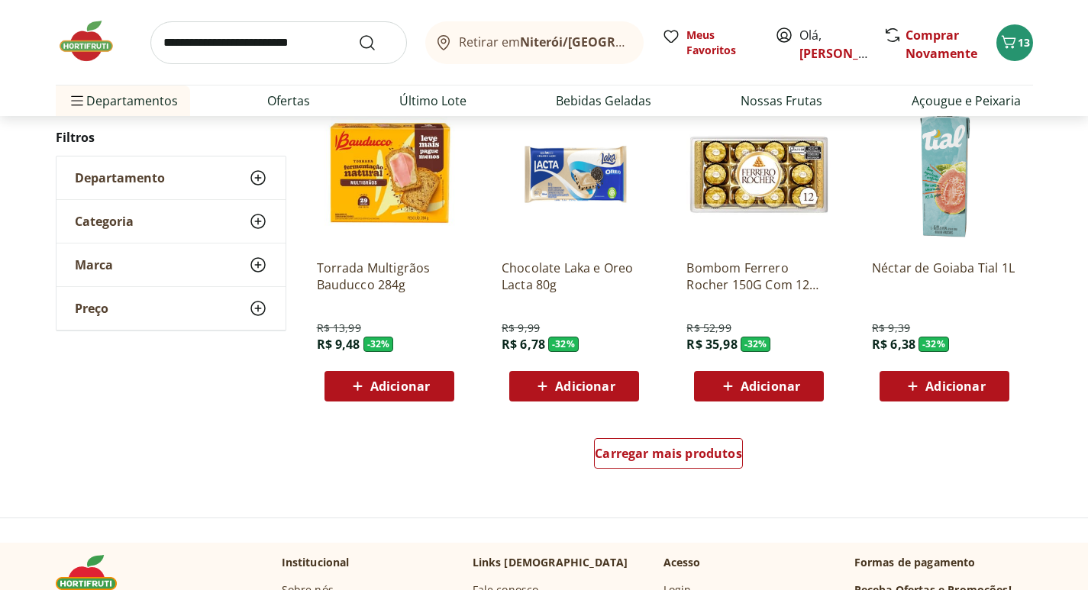
scroll to position [21759, 0]
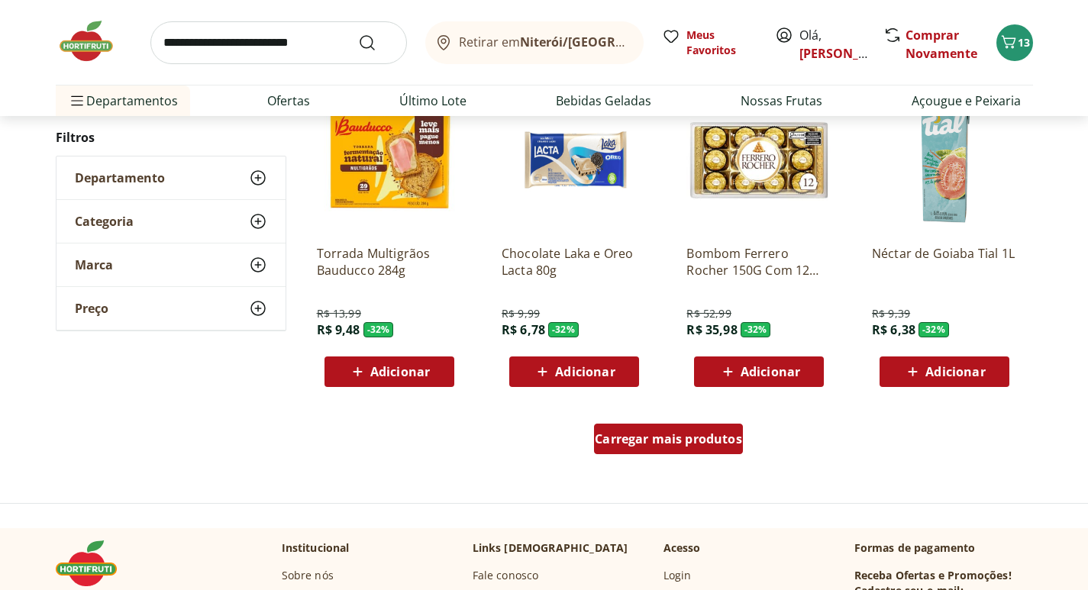
click at [701, 450] on div "Carregar mais produtos" at bounding box center [668, 439] width 149 height 31
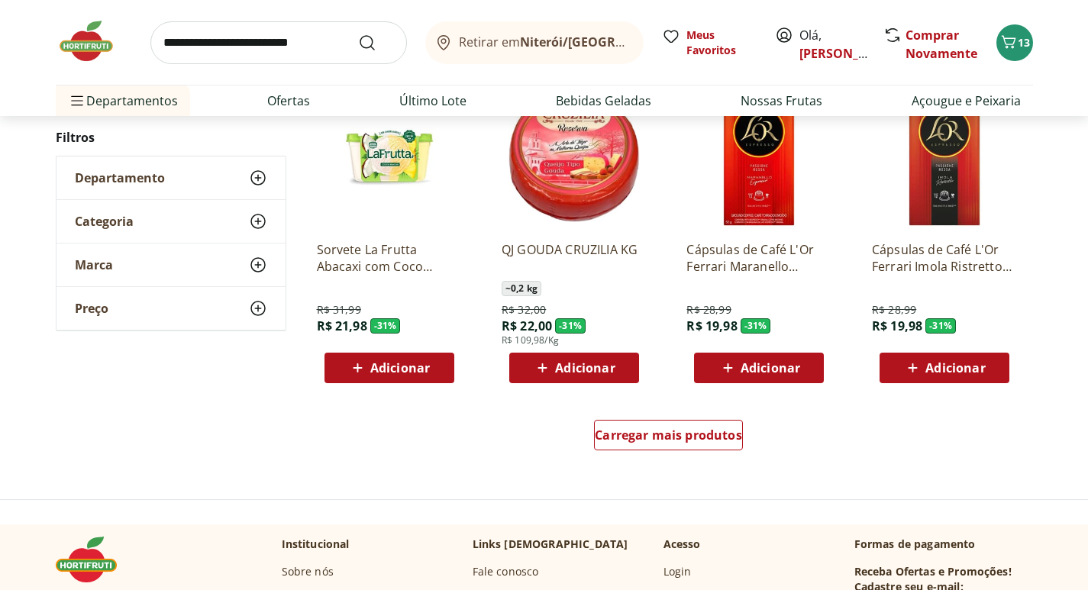
scroll to position [22905, 0]
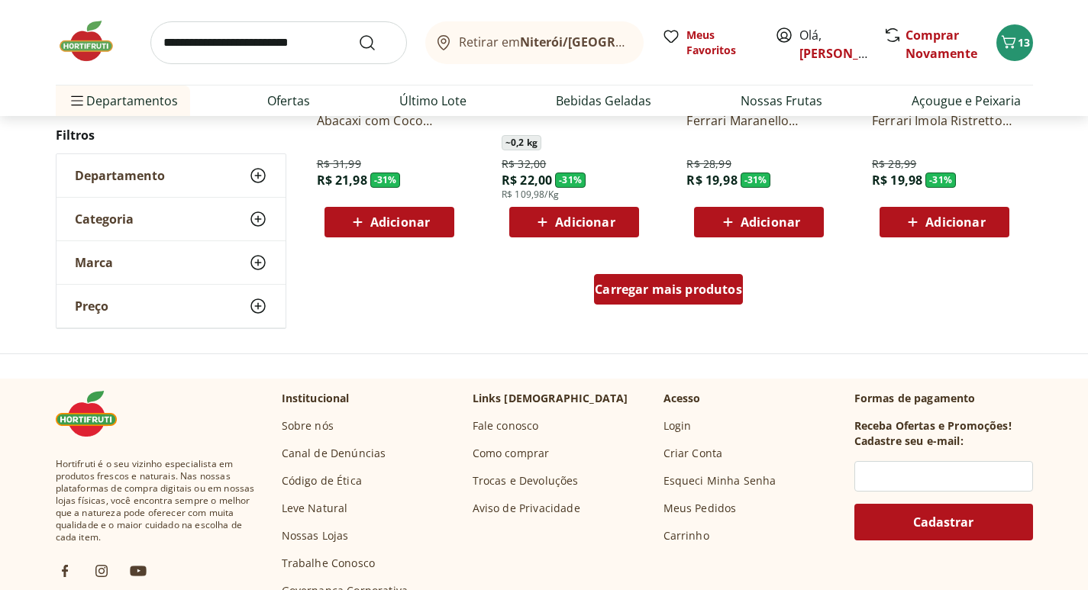
click at [705, 291] on span "Carregar mais produtos" at bounding box center [668, 289] width 147 height 12
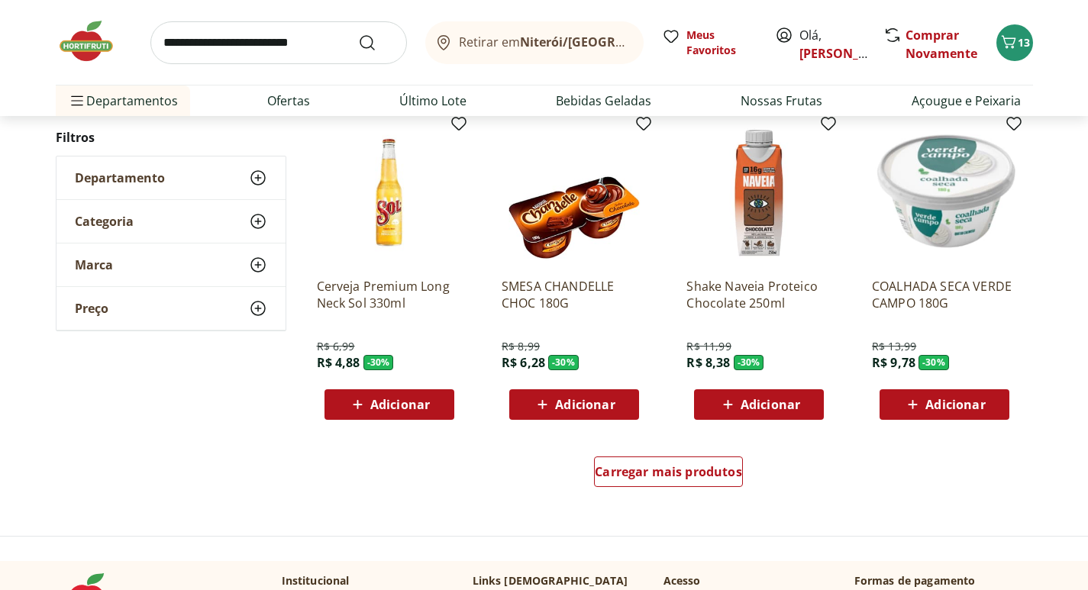
scroll to position [23745, 0]
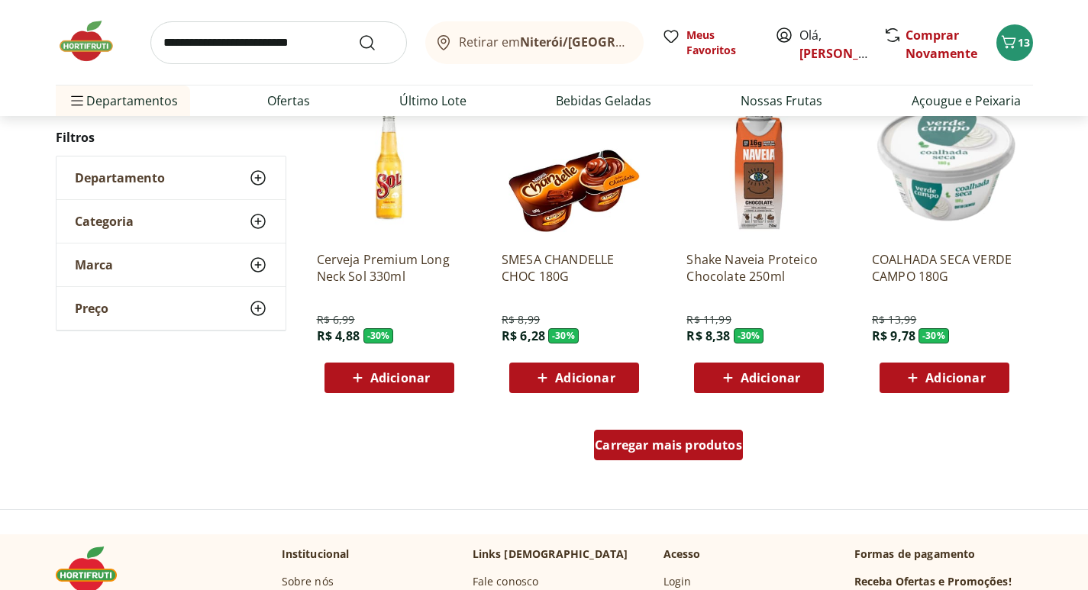
click at [705, 450] on span "Carregar mais produtos" at bounding box center [668, 445] width 147 height 12
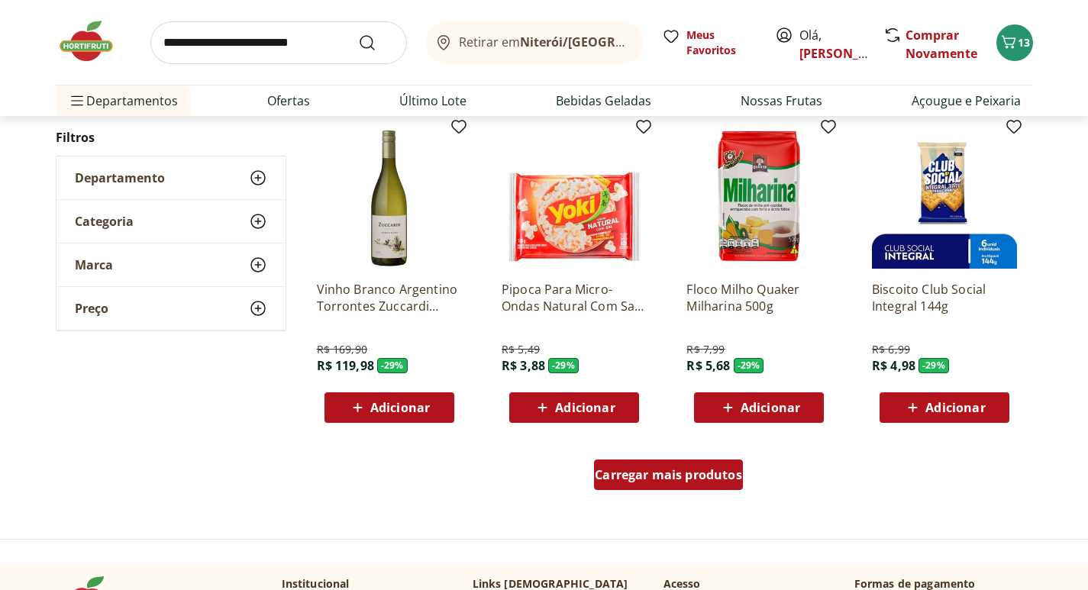
scroll to position [24737, 0]
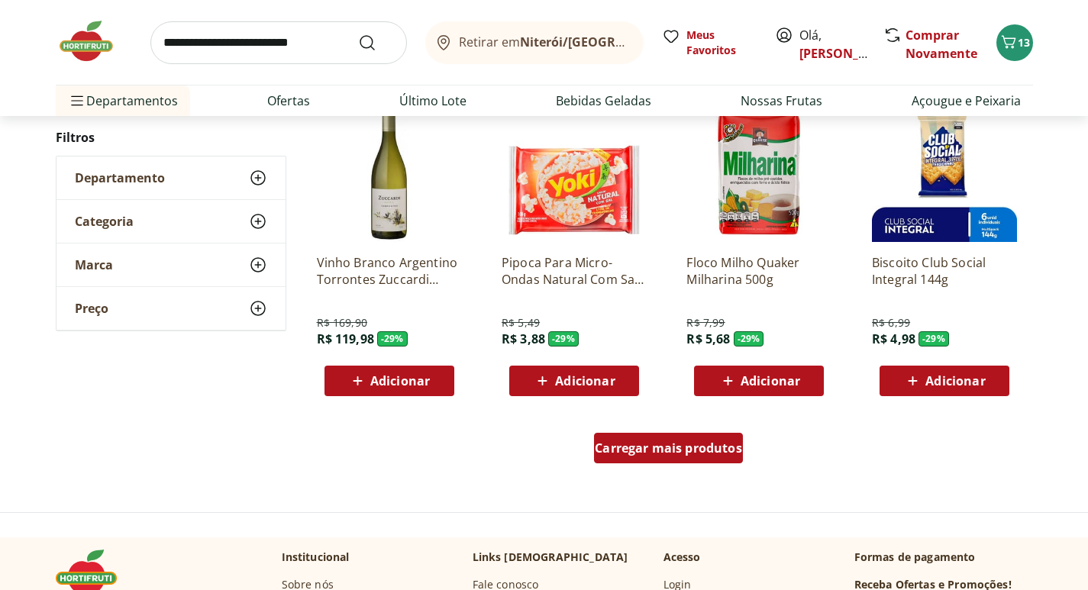
click at [691, 444] on span "Carregar mais produtos" at bounding box center [668, 448] width 147 height 12
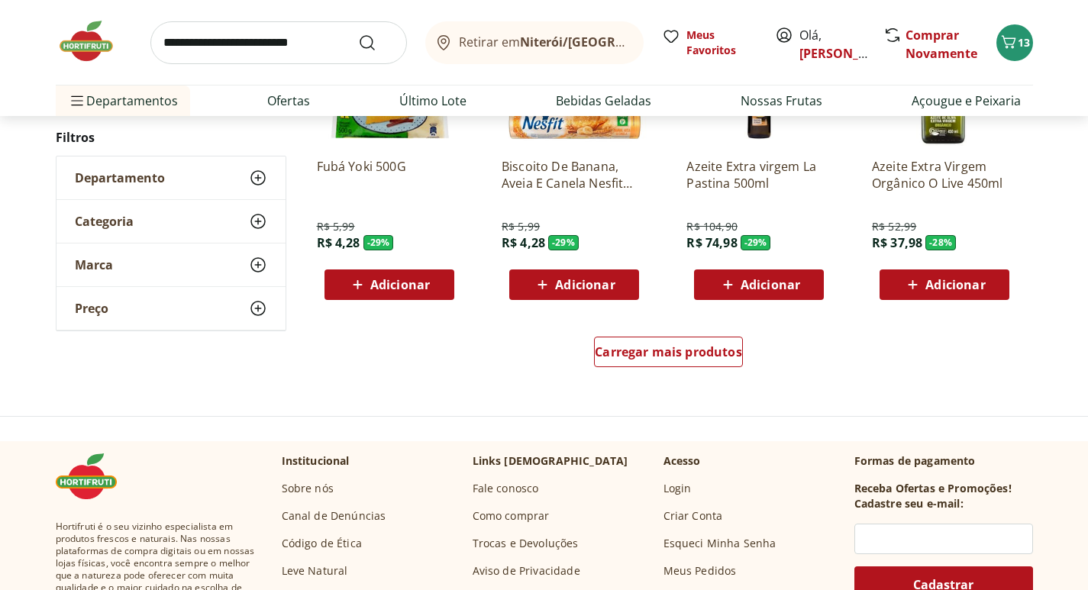
scroll to position [25806, 0]
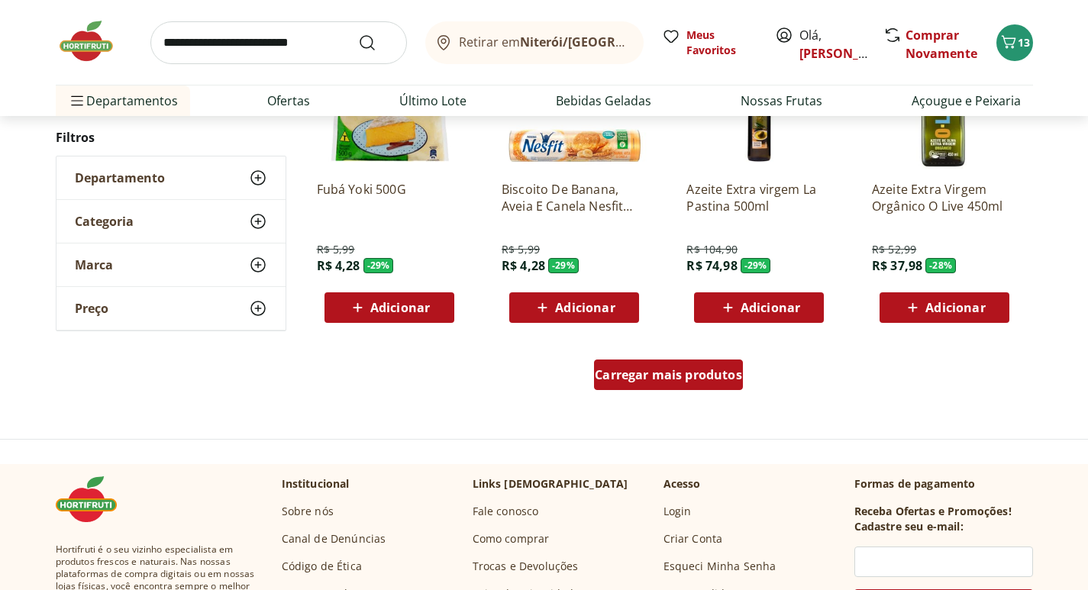
click at [708, 379] on span "Carregar mais produtos" at bounding box center [668, 375] width 147 height 12
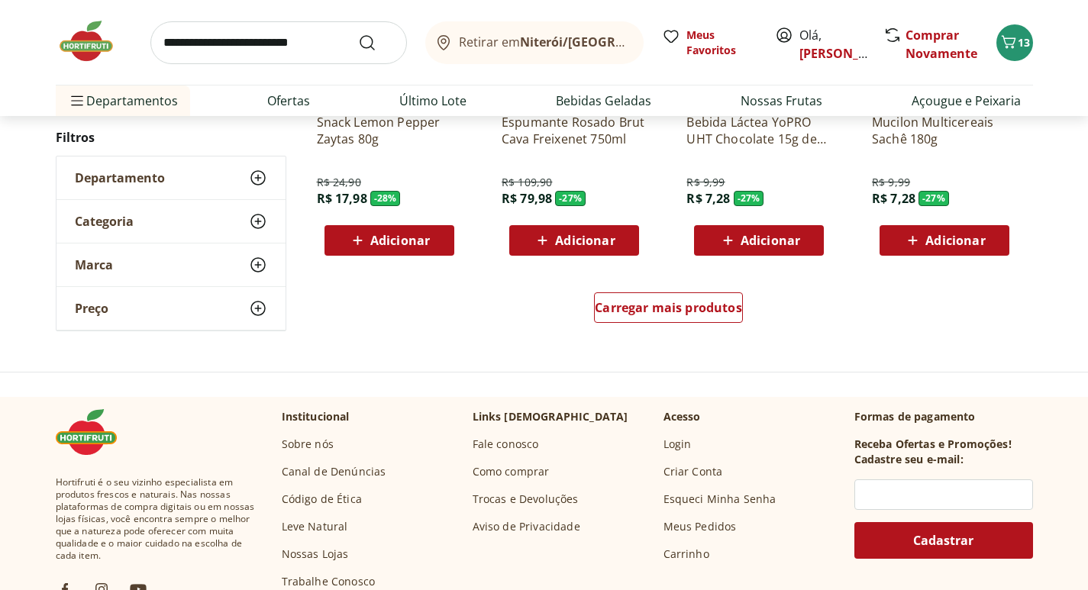
scroll to position [26875, 0]
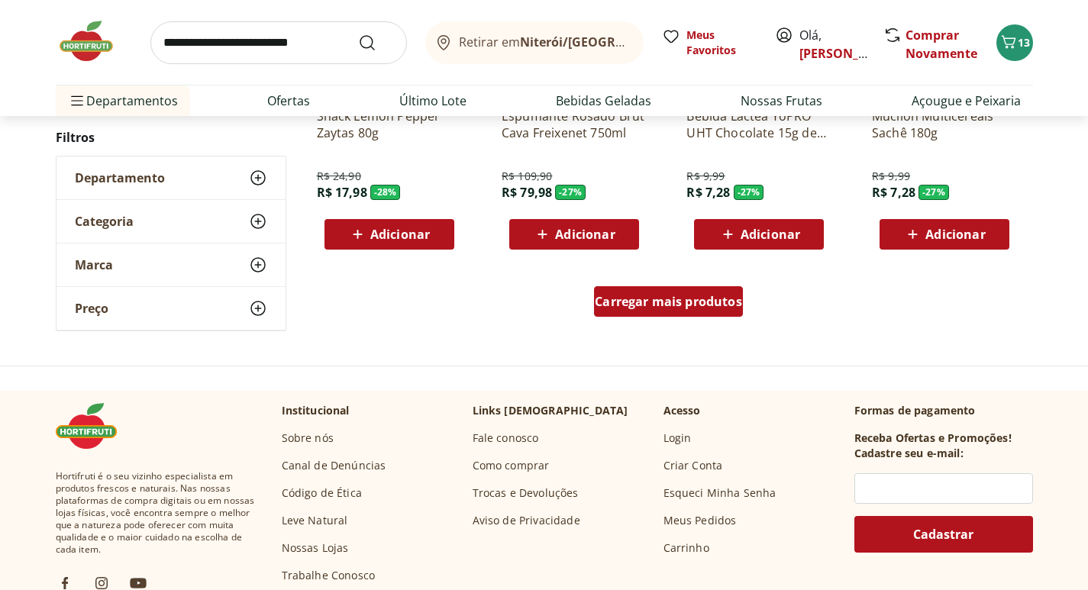
click at [703, 312] on div "Carregar mais produtos" at bounding box center [668, 301] width 149 height 31
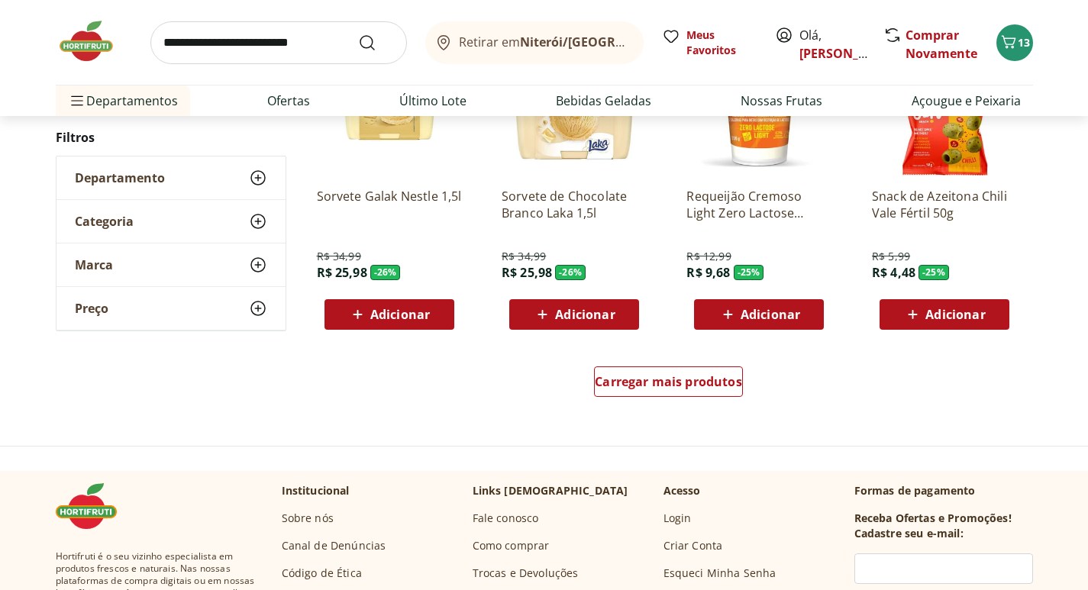
scroll to position [27791, 0]
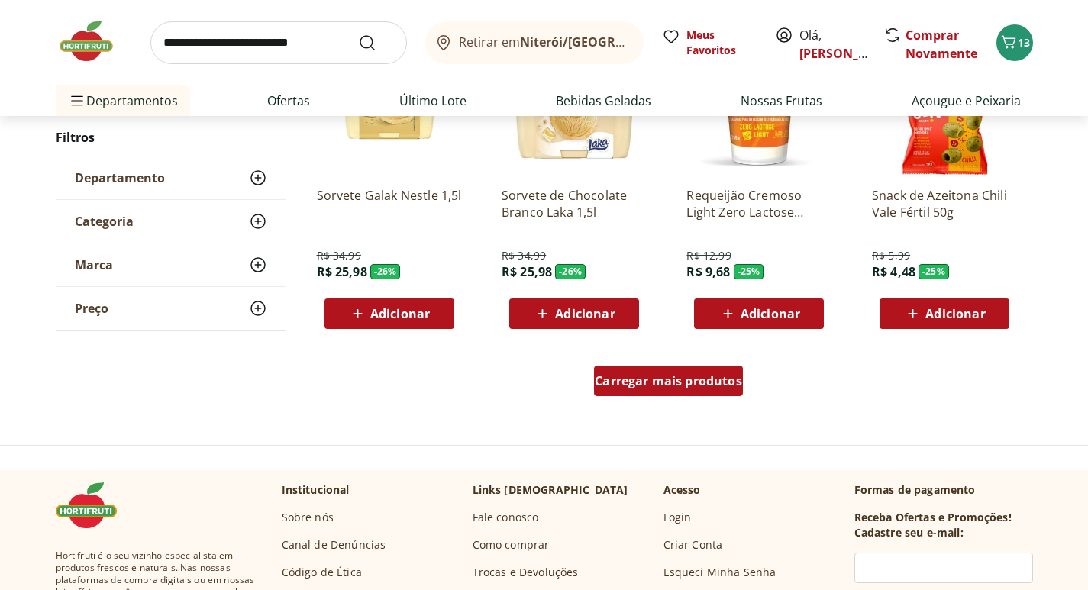
click at [722, 377] on span "Carregar mais produtos" at bounding box center [668, 381] width 147 height 12
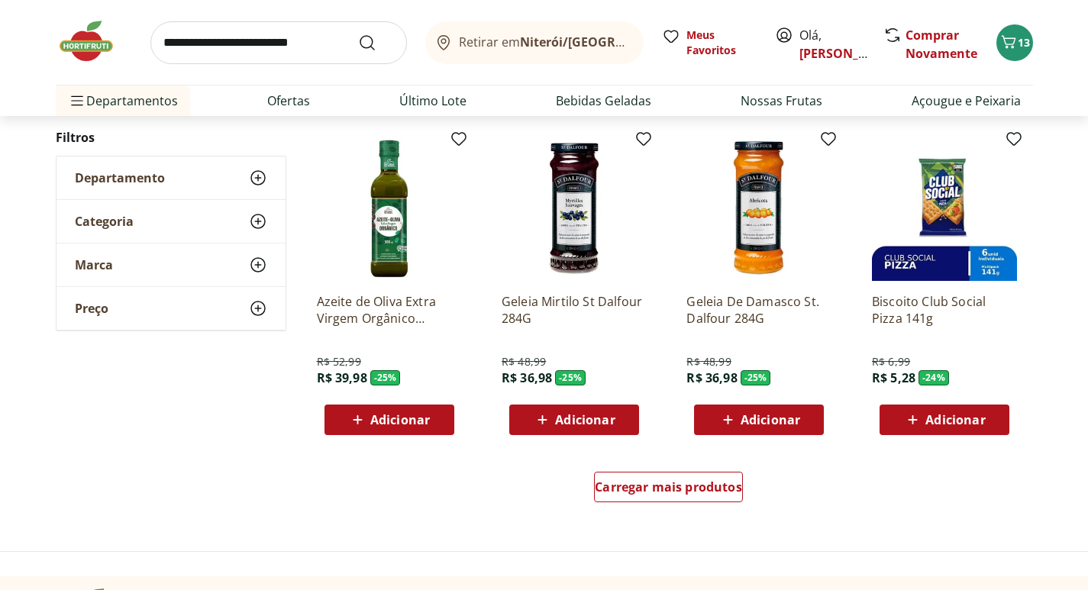
scroll to position [28707, 0]
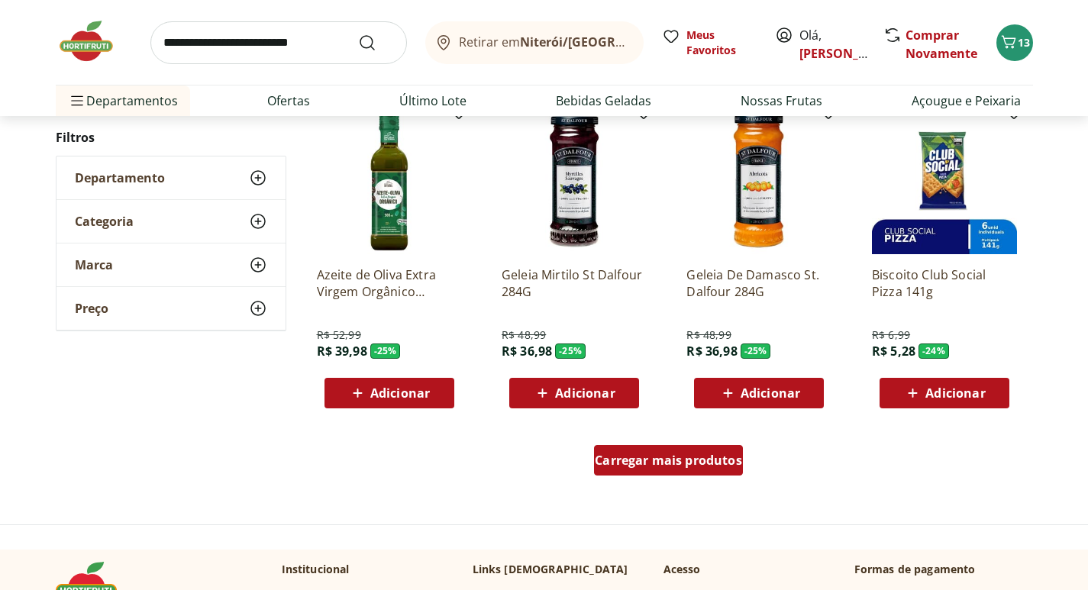
click at [701, 462] on span "Carregar mais produtos" at bounding box center [668, 460] width 147 height 12
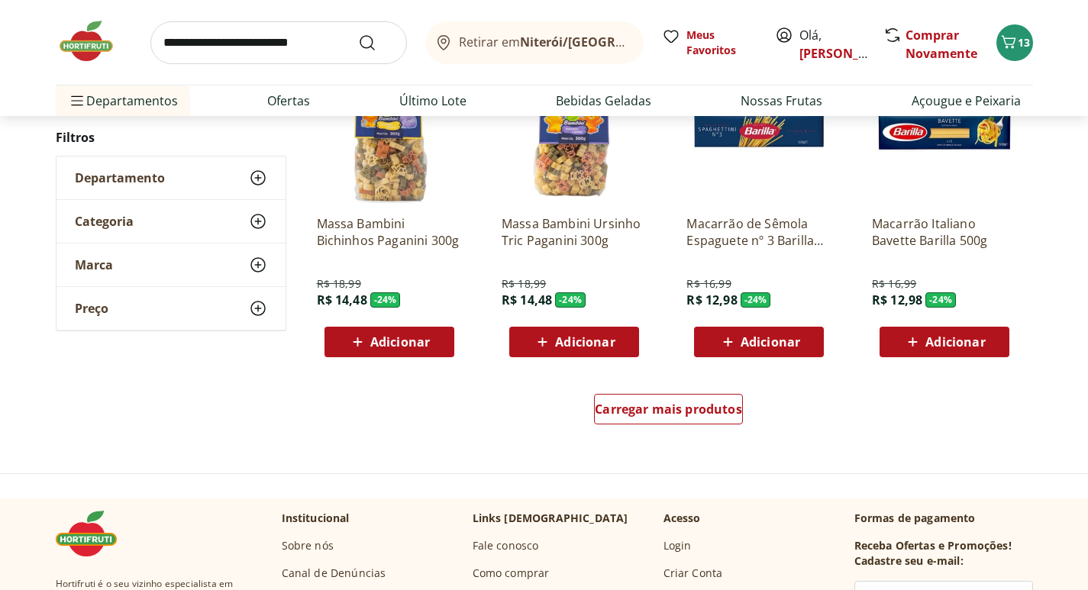
scroll to position [29776, 0]
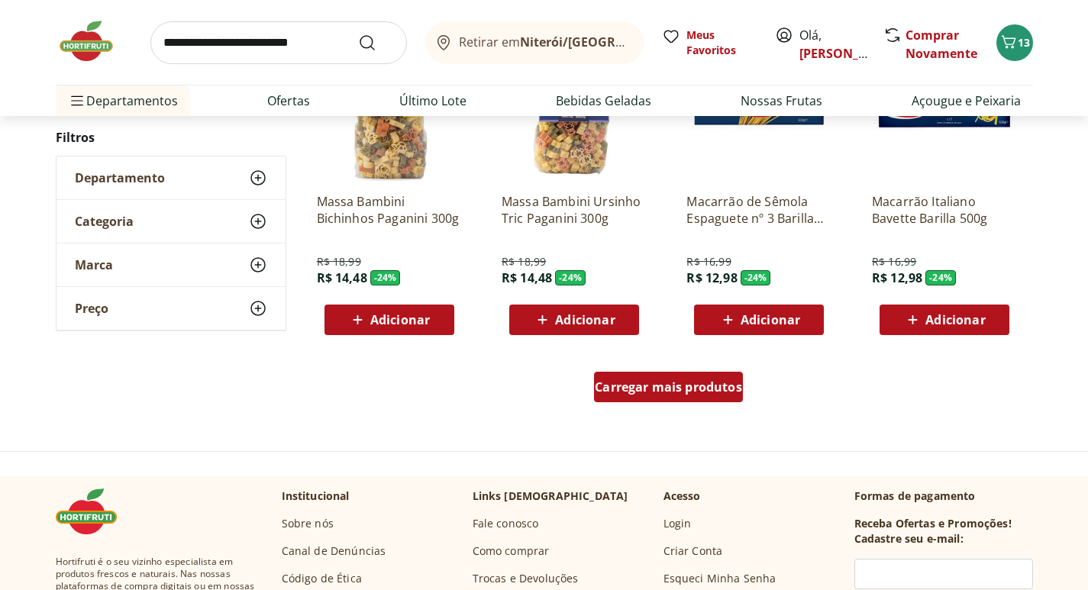
click at [703, 381] on span "Carregar mais produtos" at bounding box center [668, 387] width 147 height 12
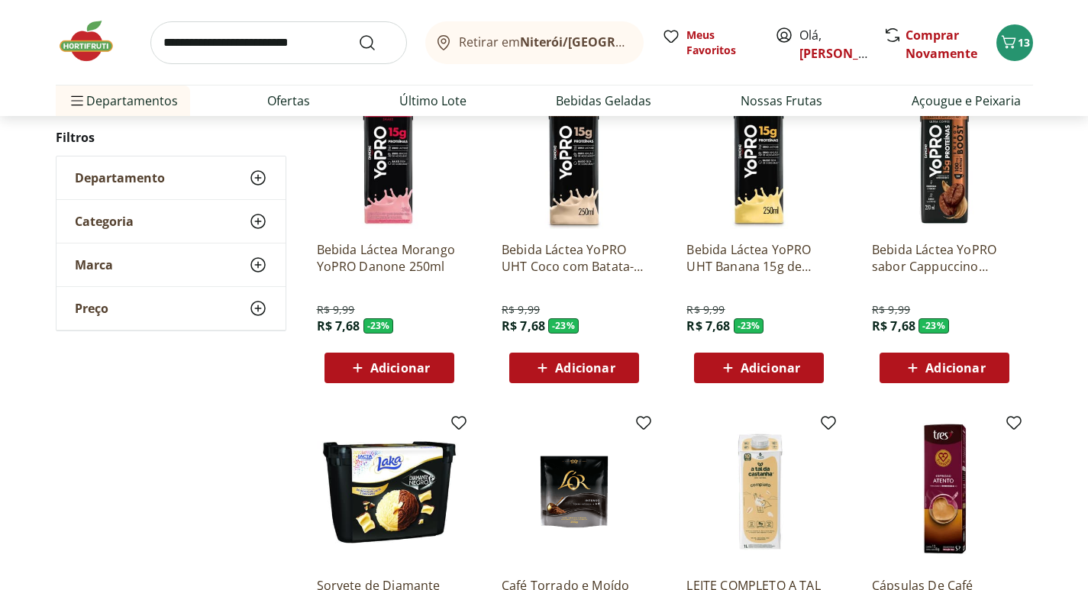
scroll to position [30387, 0]
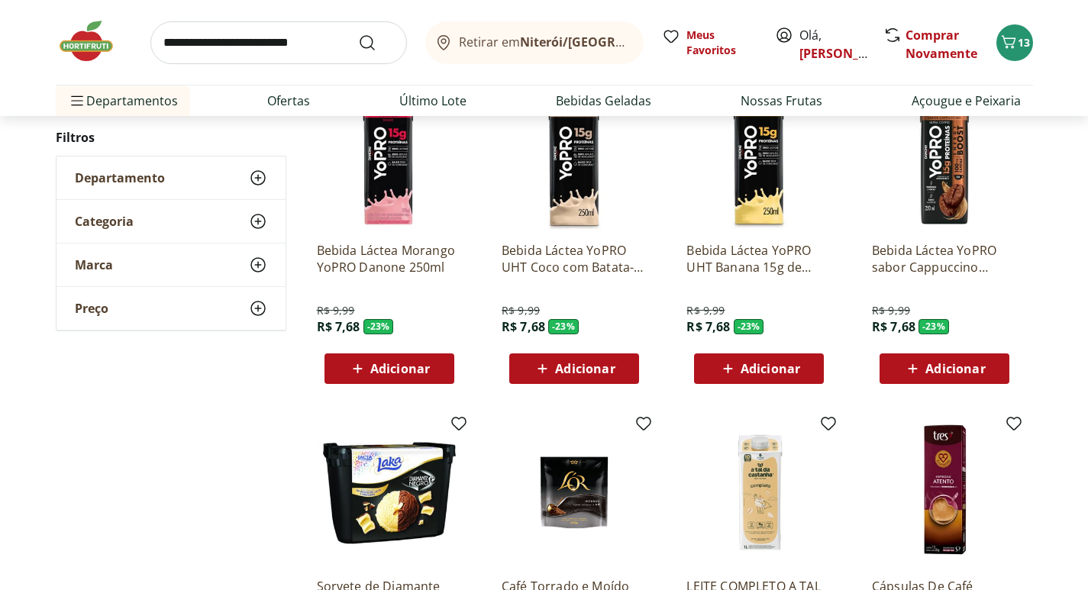
click at [260, 219] on icon at bounding box center [258, 221] width 18 height 18
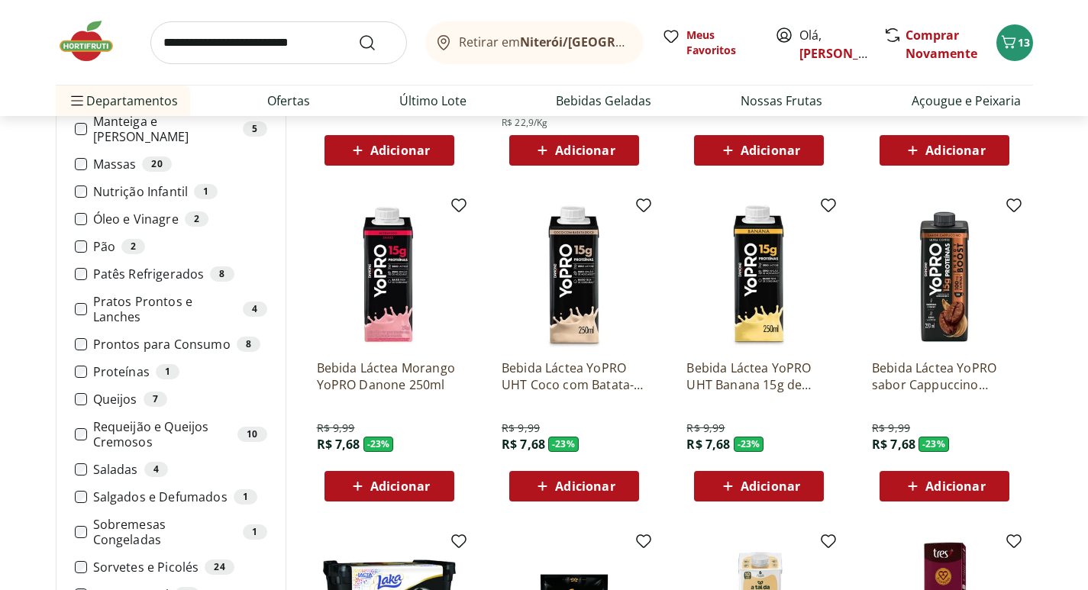
scroll to position [30158, 0]
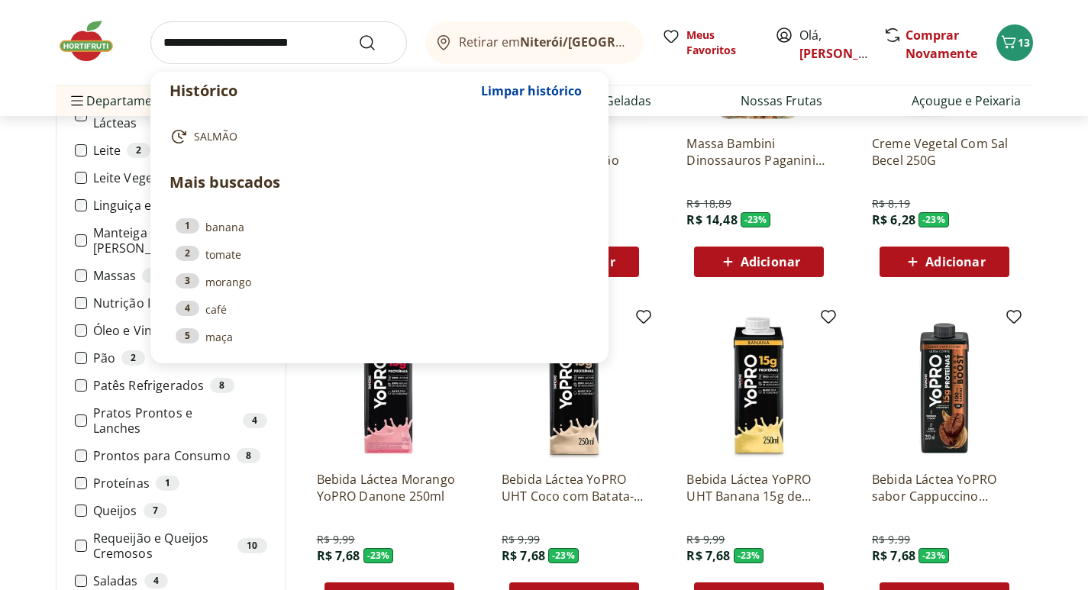
click at [273, 44] on input "search" at bounding box center [278, 42] width 257 height 43
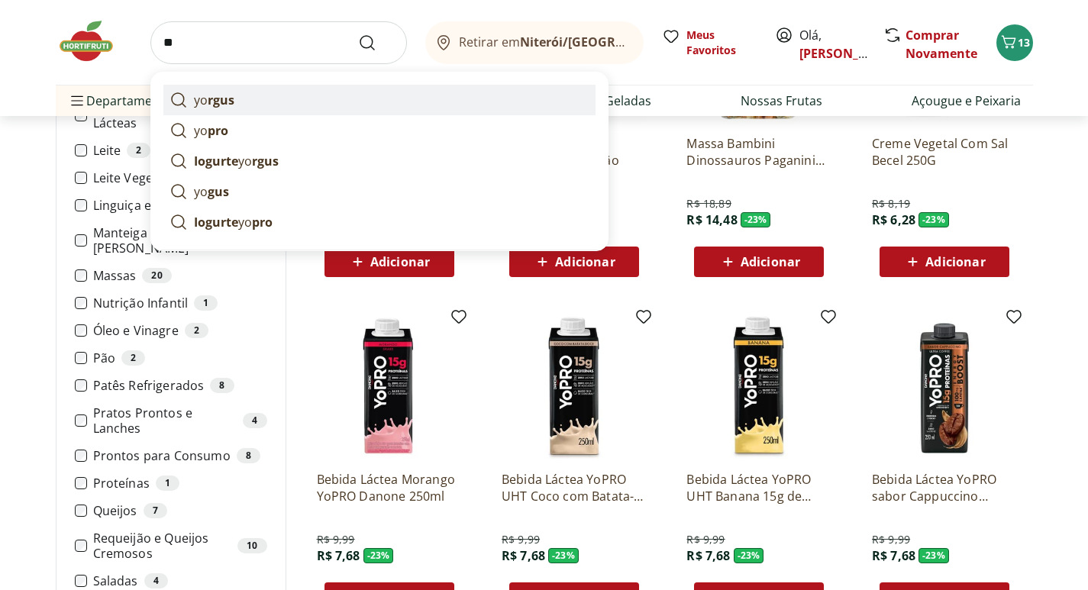
click at [257, 96] on link "yo rgus" at bounding box center [379, 100] width 432 height 31
type input "******"
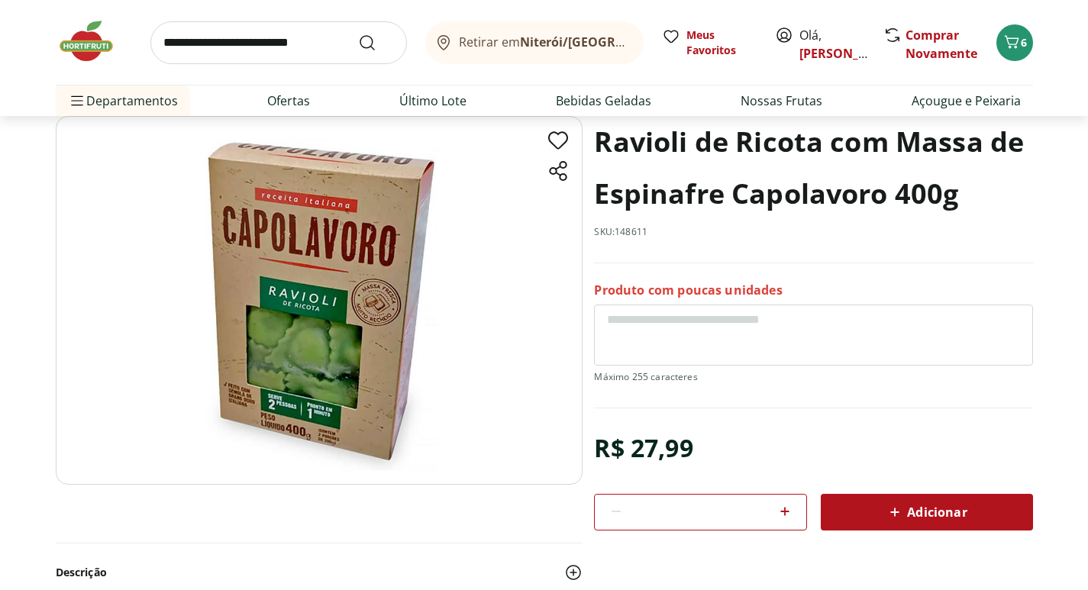
scroll to position [76, 0]
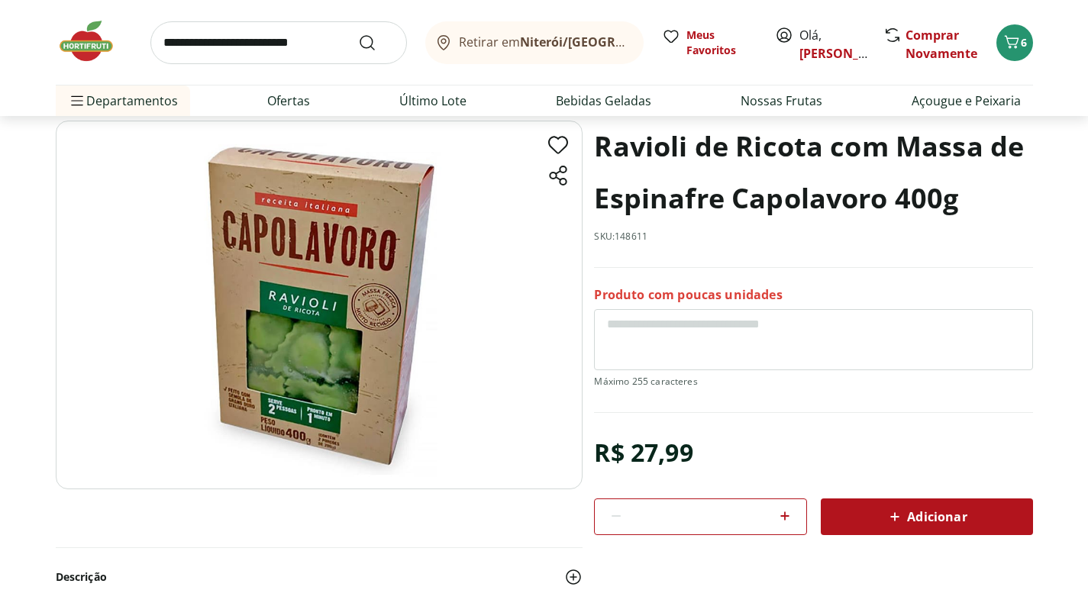
click at [921, 515] on span "Adicionar" at bounding box center [926, 517] width 81 height 18
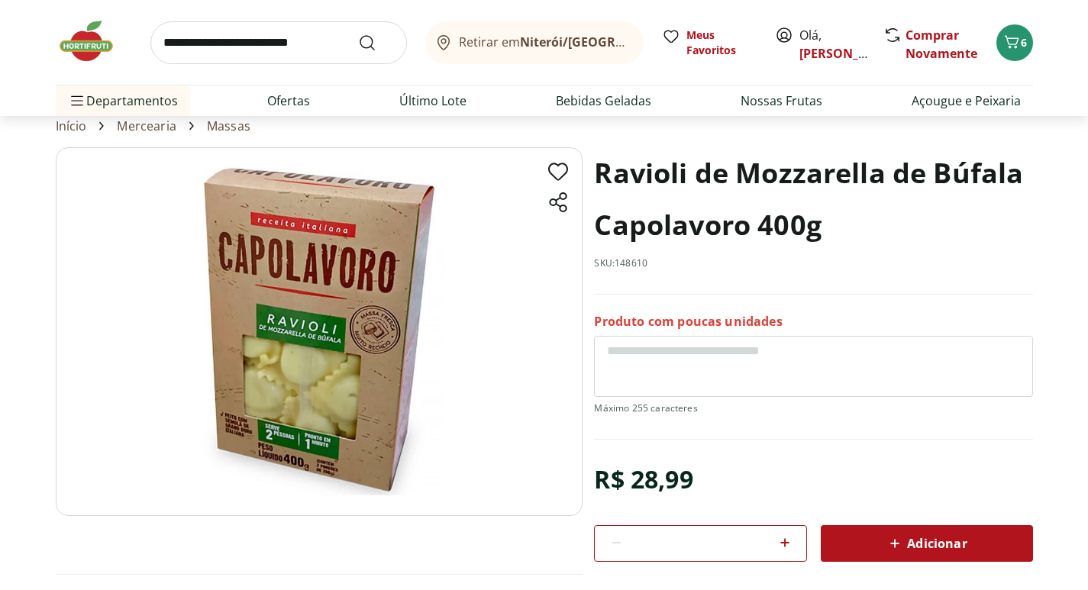
scroll to position [76, 0]
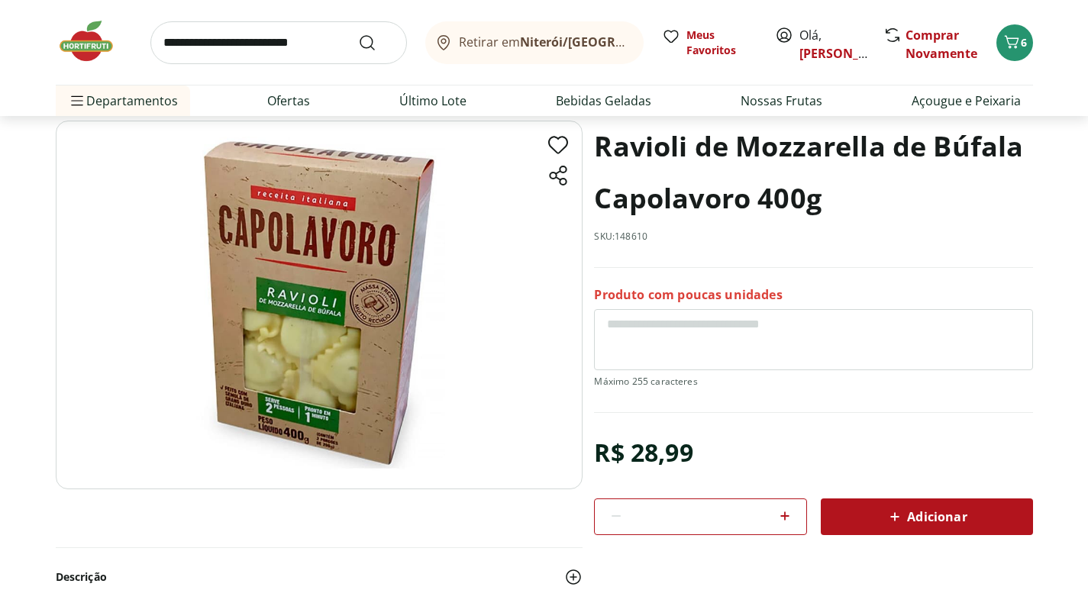
click at [951, 506] on div "Adicionar" at bounding box center [927, 516] width 188 height 27
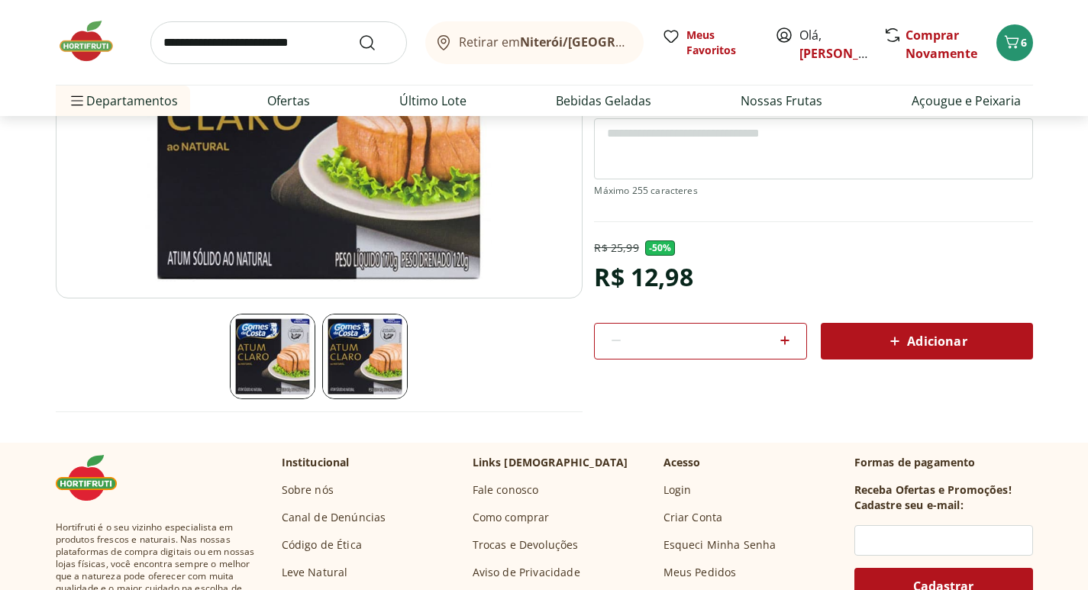
scroll to position [305, 0]
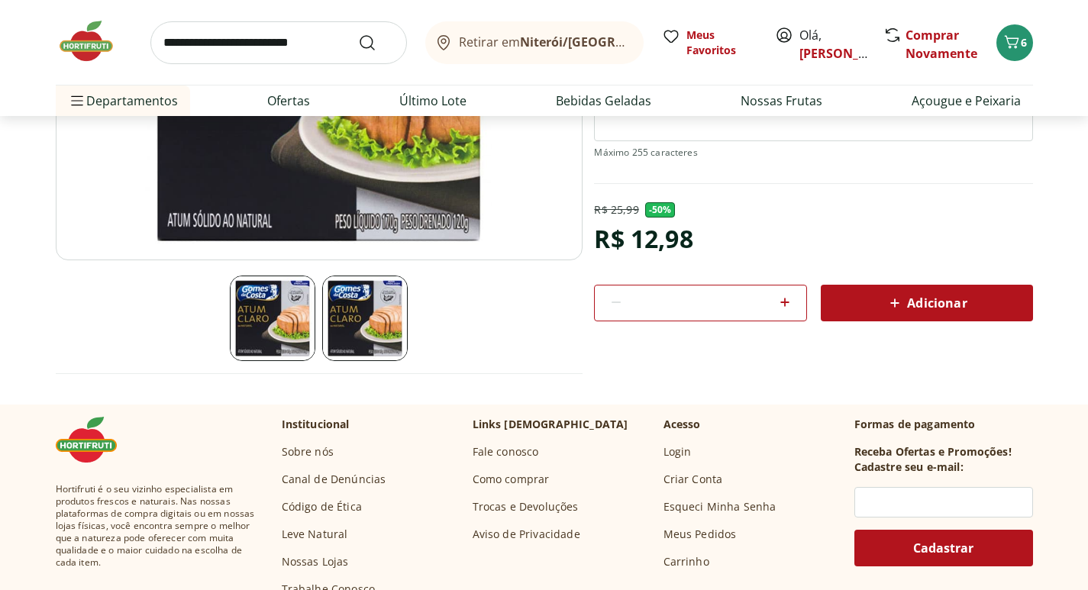
click at [373, 330] on img at bounding box center [365, 319] width 86 height 86
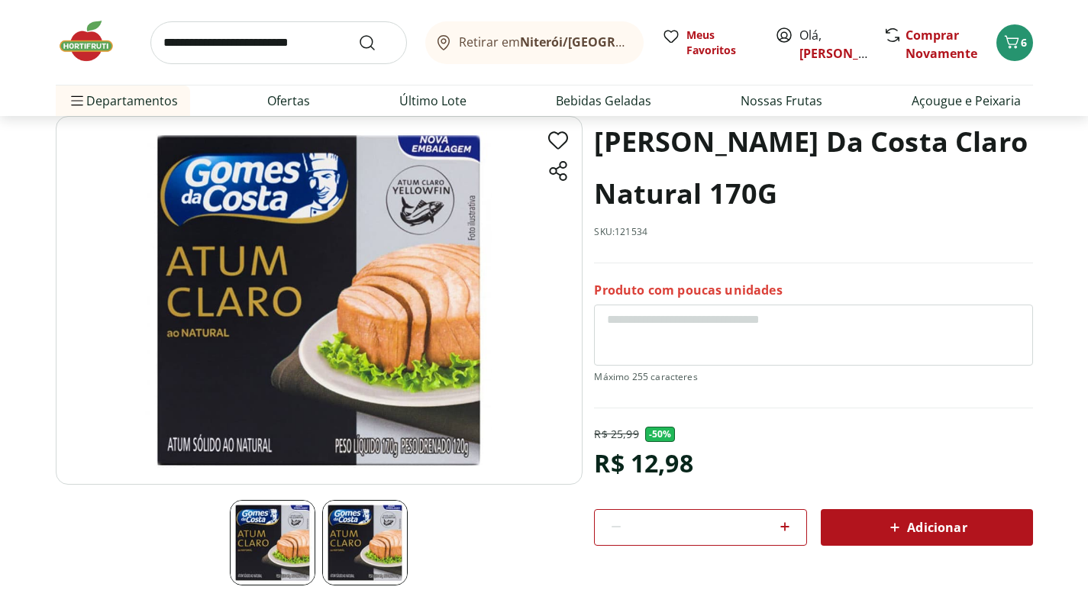
scroll to position [76, 0]
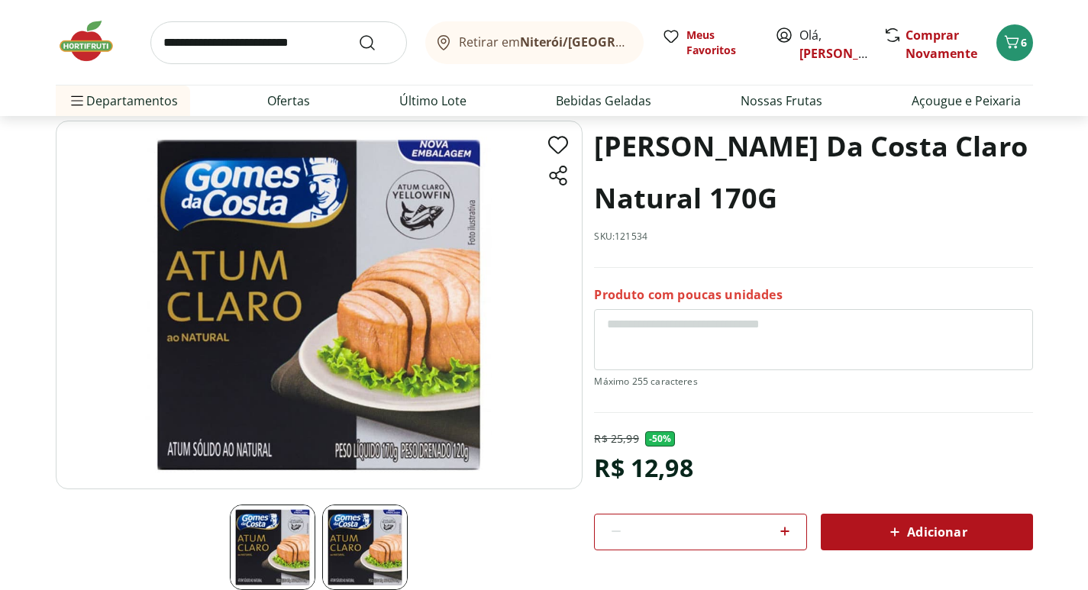
click at [926, 534] on span "Adicionar" at bounding box center [926, 532] width 81 height 18
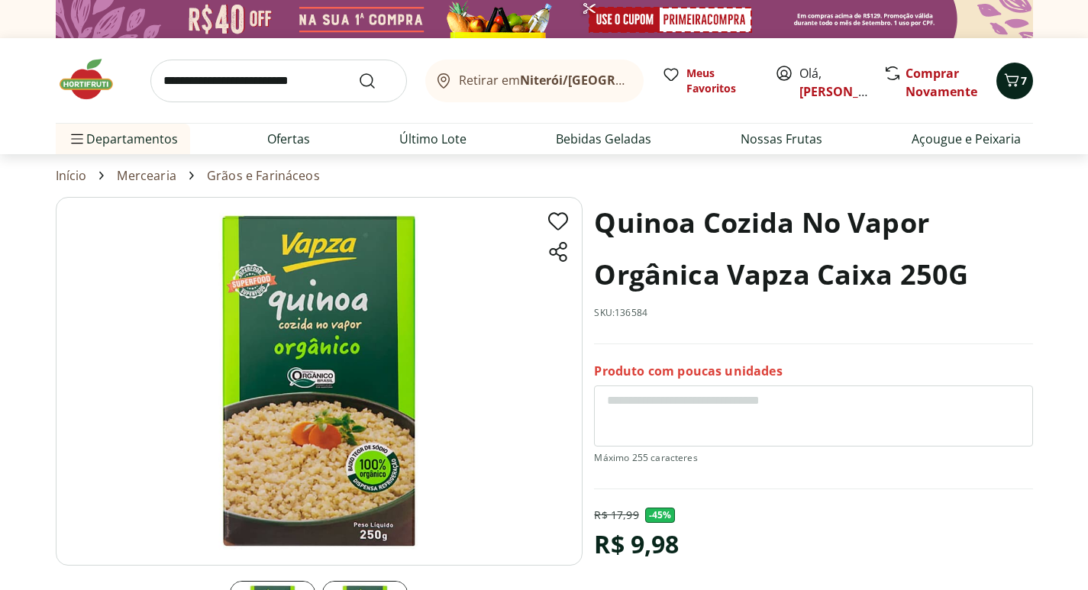
click at [1011, 69] on div "7" at bounding box center [1015, 81] width 12 height 24
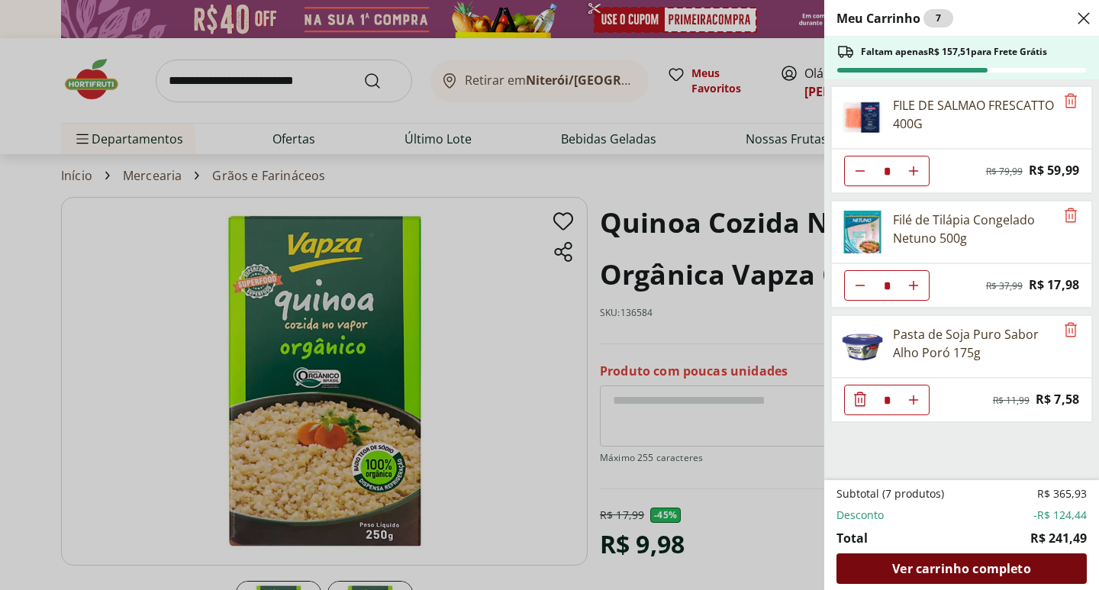
click at [967, 567] on span "Ver carrinho completo" at bounding box center [962, 569] width 138 height 12
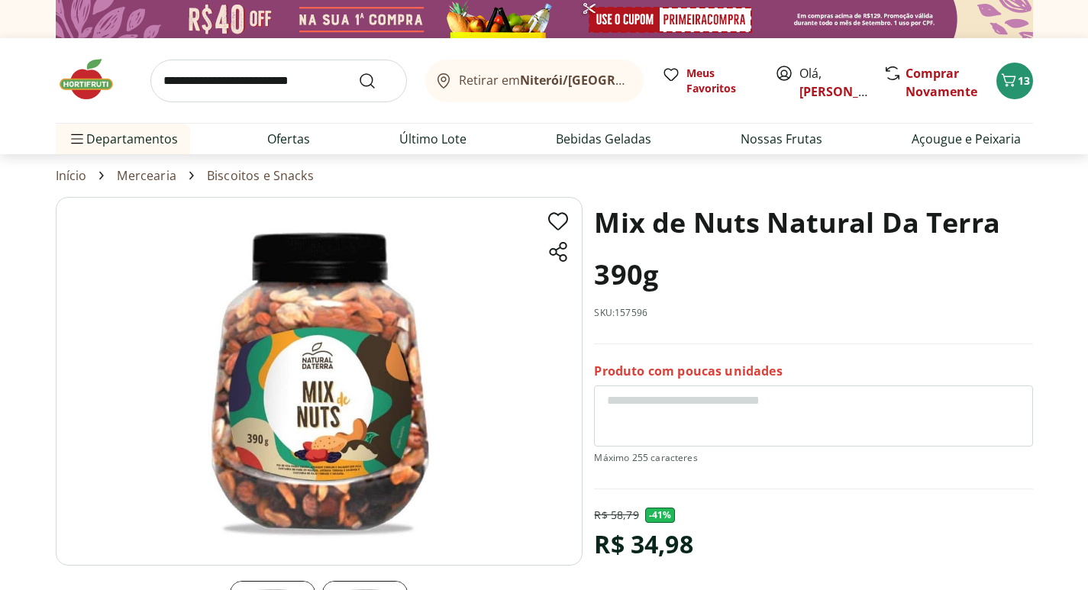
click at [77, 82] on img at bounding box center [94, 79] width 76 height 46
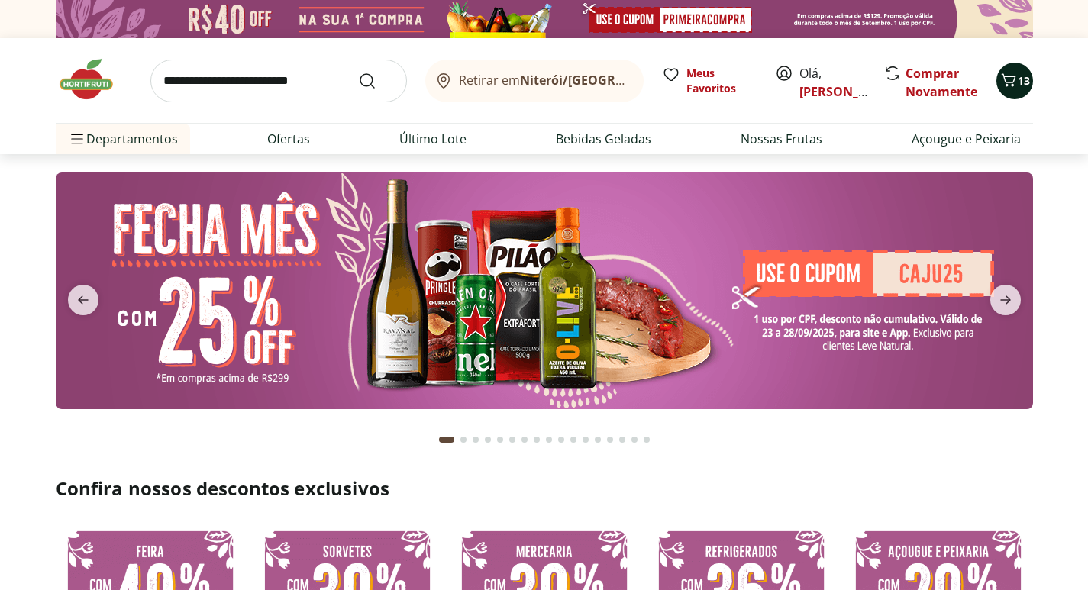
click at [1006, 71] on icon "Carrinho" at bounding box center [1008, 80] width 18 height 18
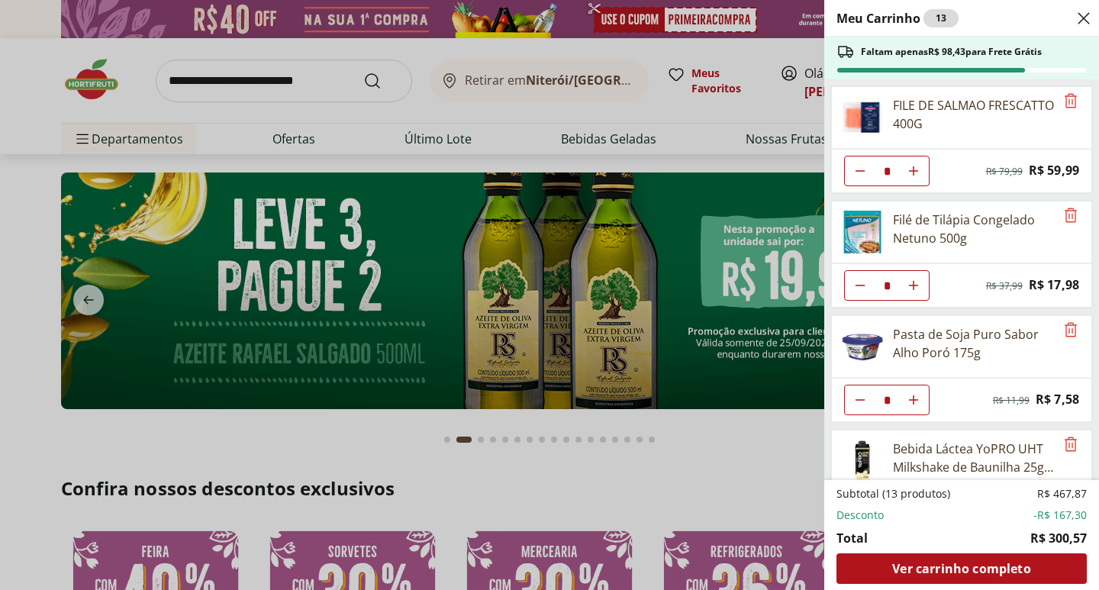
click at [856, 286] on use "Diminuir Quantidade" at bounding box center [860, 285] width 12 height 12
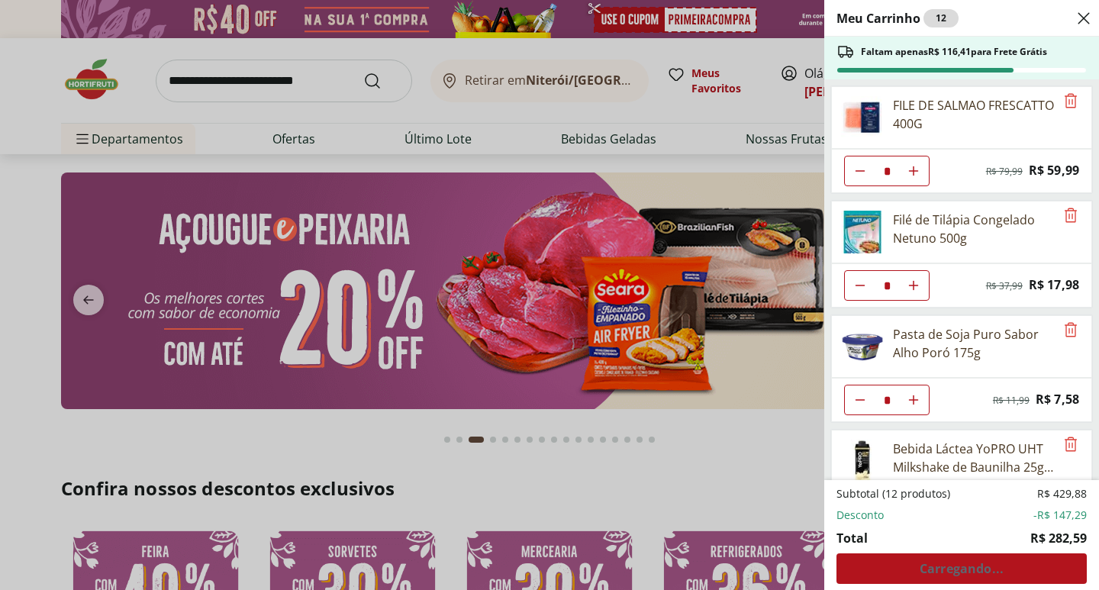
click at [856, 286] on use "Diminuir Quantidade" at bounding box center [860, 285] width 12 height 12
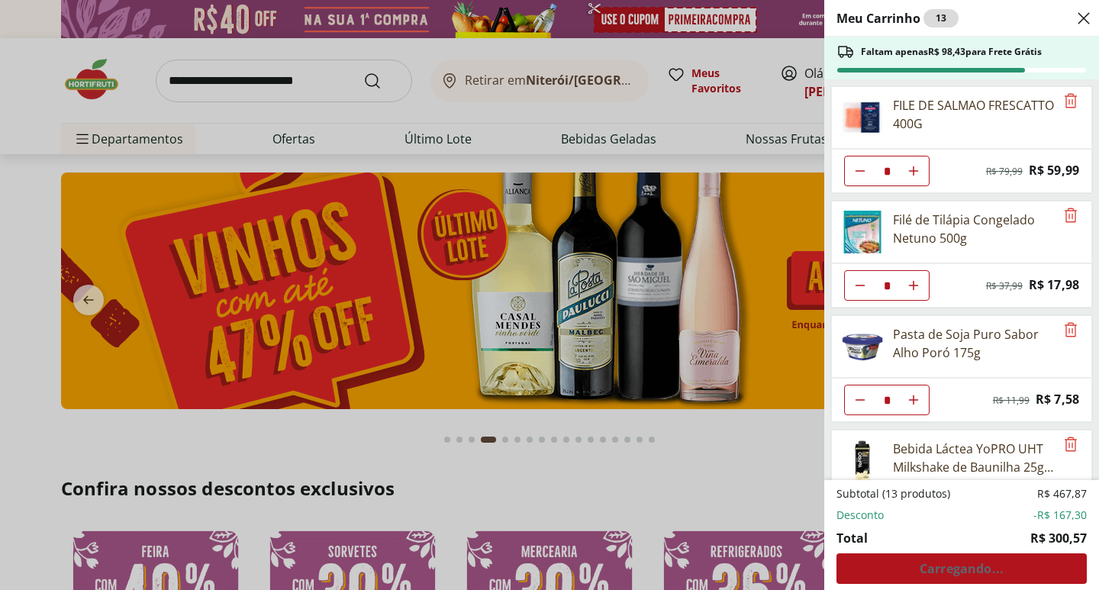
click at [856, 286] on use "Diminuir Quantidade" at bounding box center [860, 285] width 12 height 12
click at [856, 286] on icon "Diminuir Quantidade" at bounding box center [860, 285] width 12 height 12
type input "*"
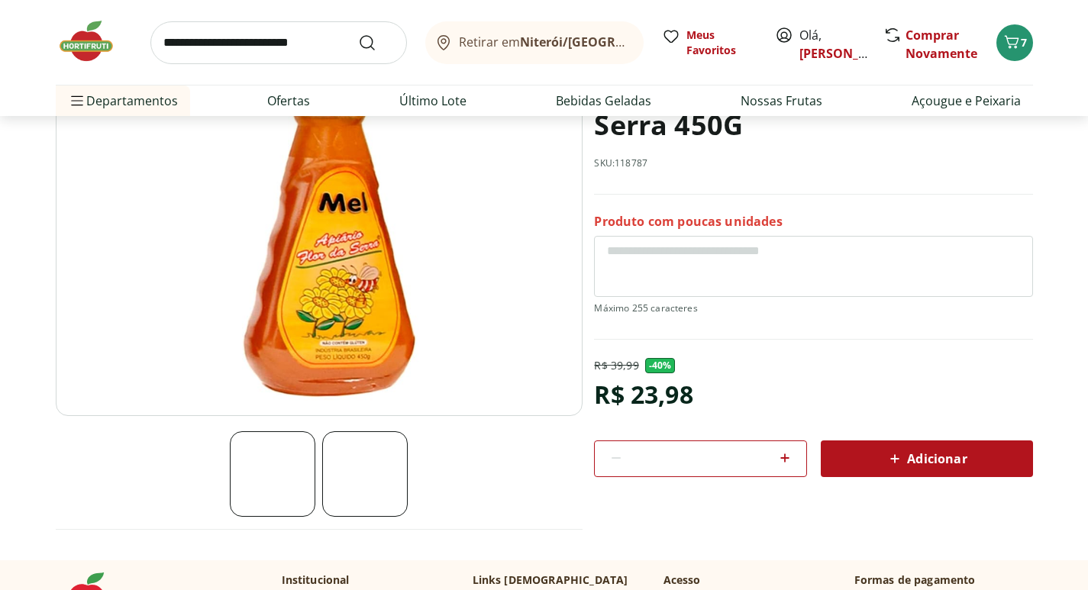
scroll to position [153, 0]
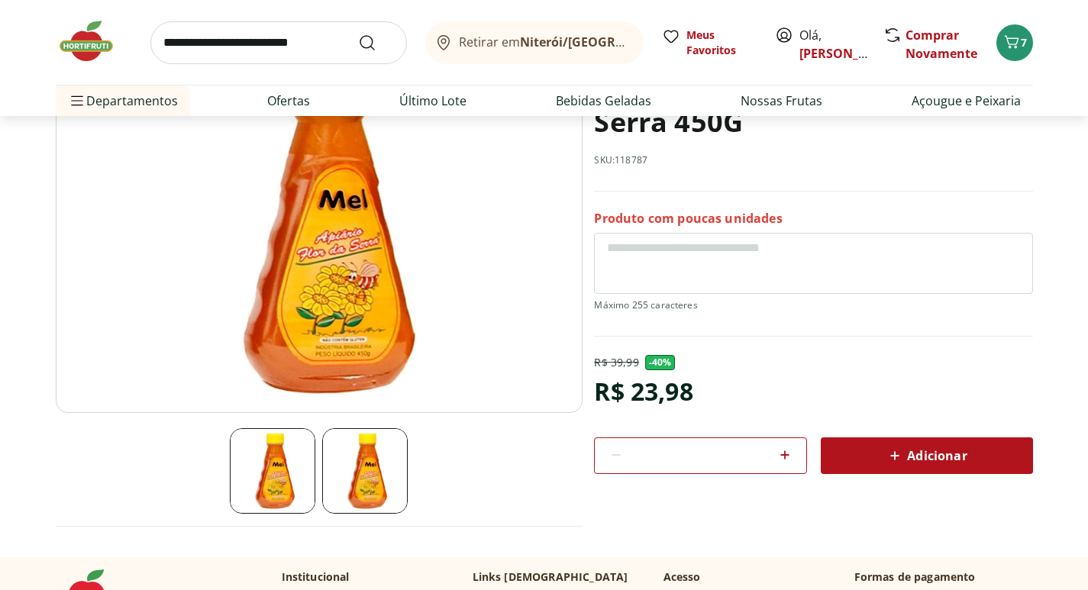
click at [928, 454] on span "Adicionar" at bounding box center [926, 456] width 81 height 18
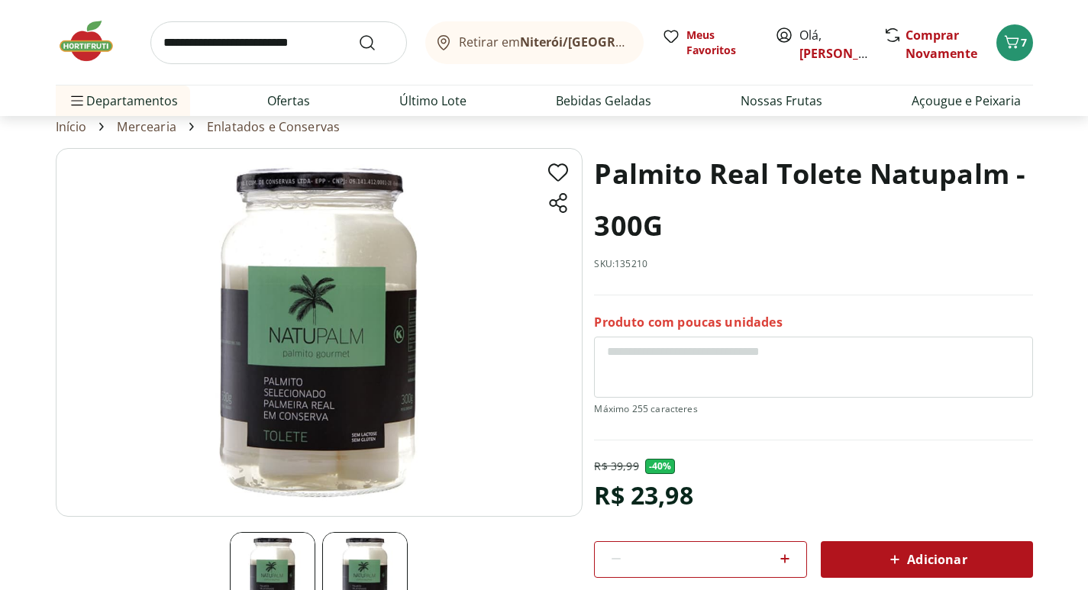
scroll to position [153, 0]
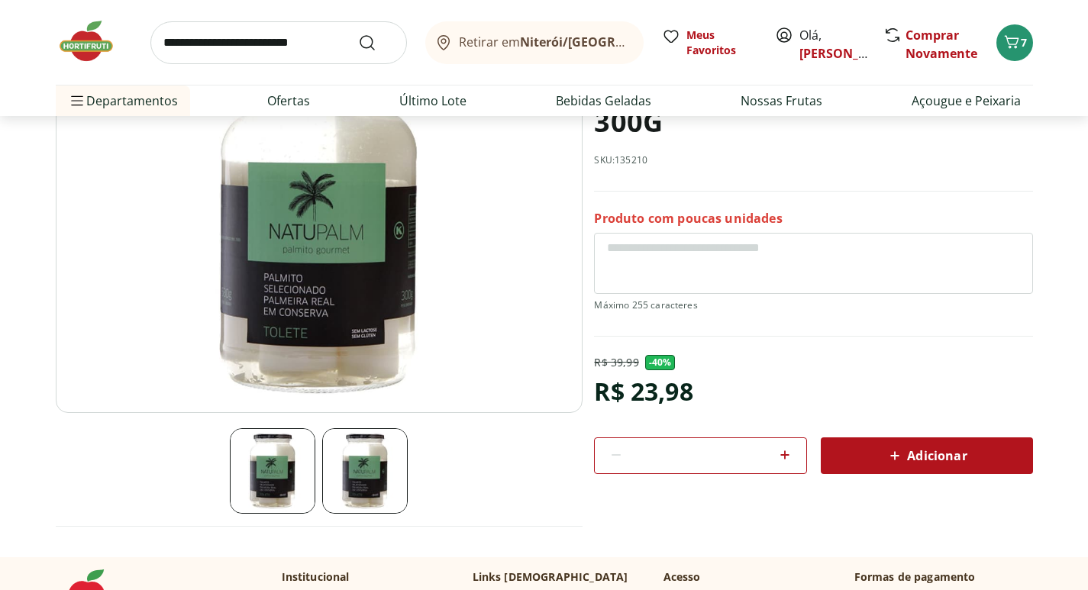
click at [380, 471] on img at bounding box center [365, 471] width 86 height 86
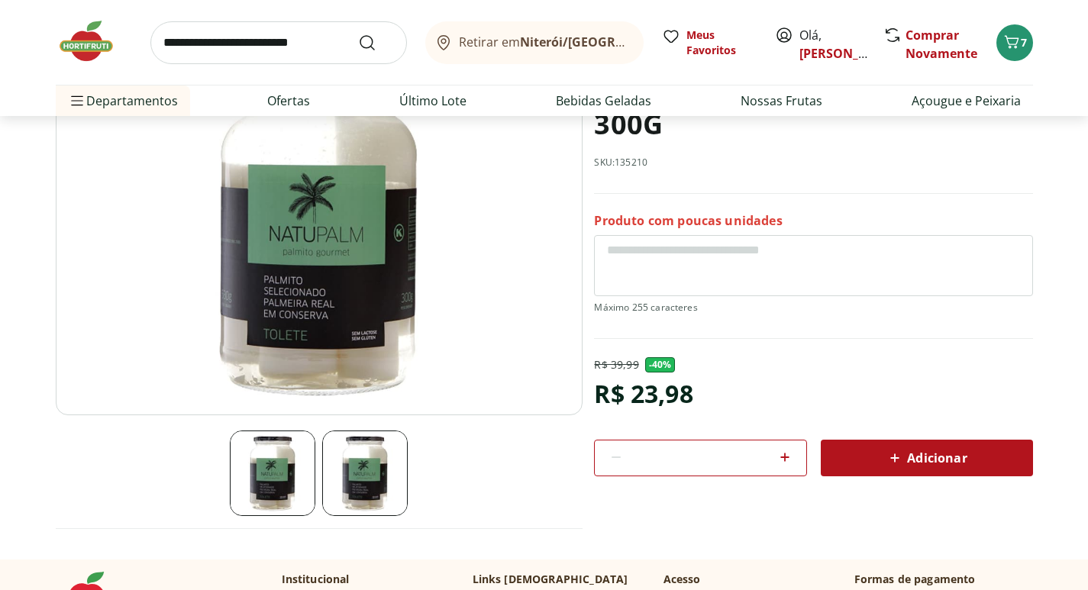
scroll to position [0, 0]
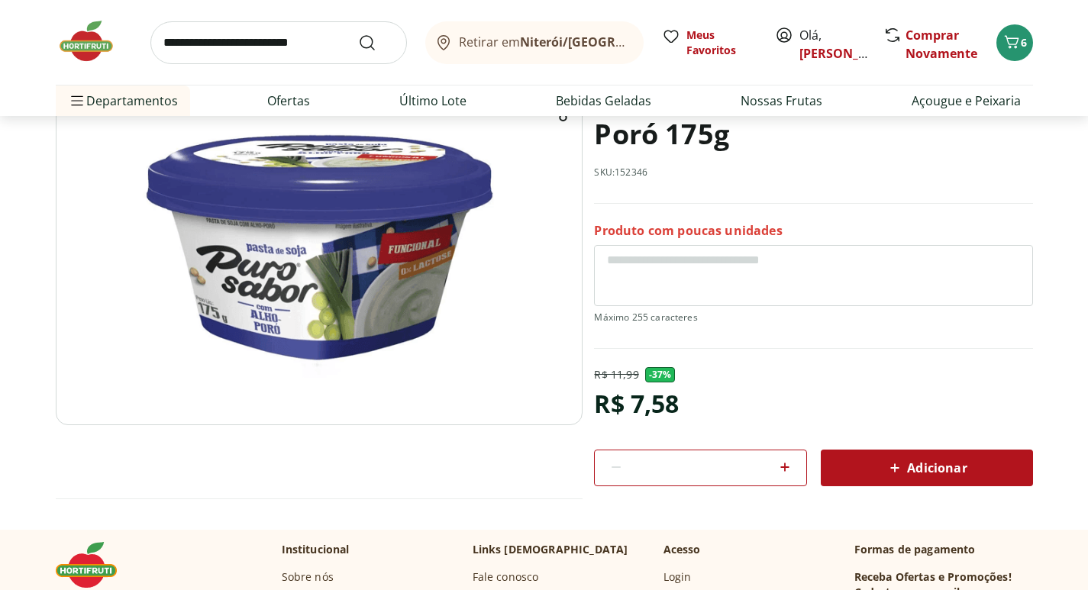
scroll to position [153, 0]
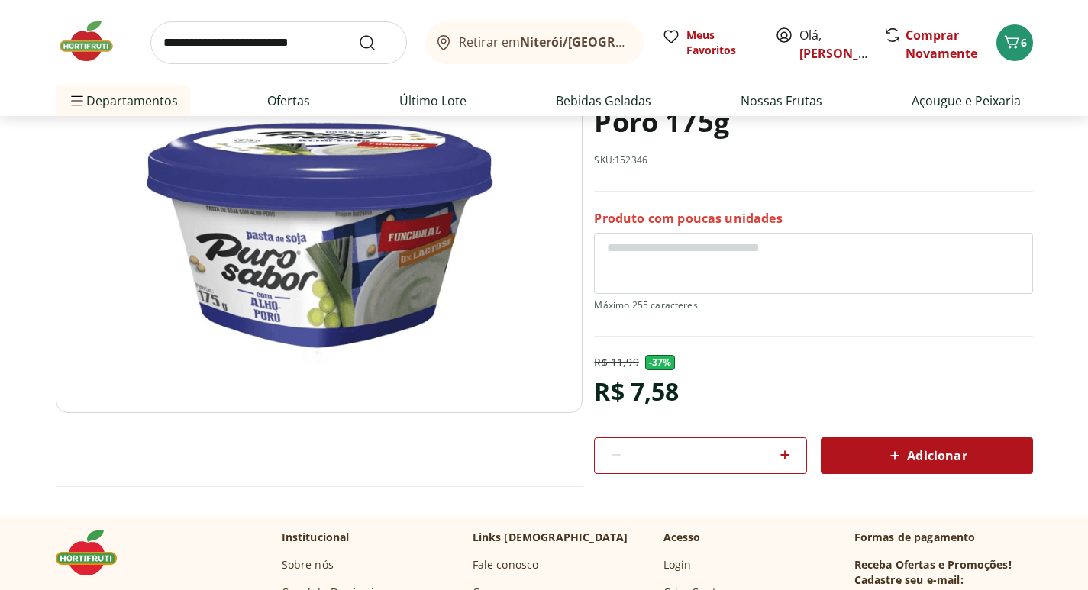
click at [941, 459] on span "Adicionar" at bounding box center [926, 456] width 81 height 18
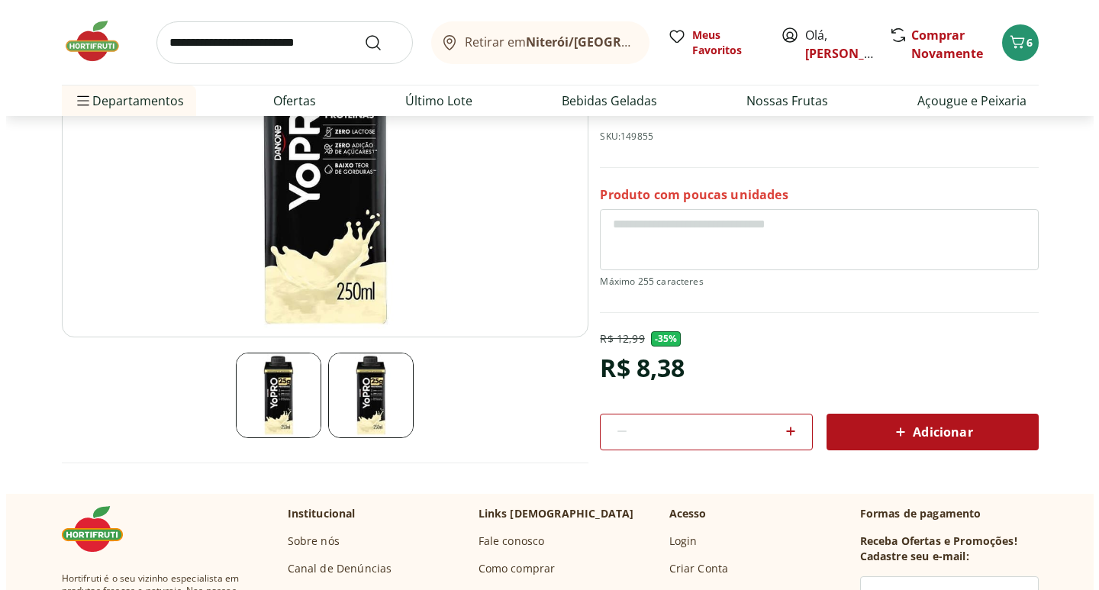
scroll to position [229, 0]
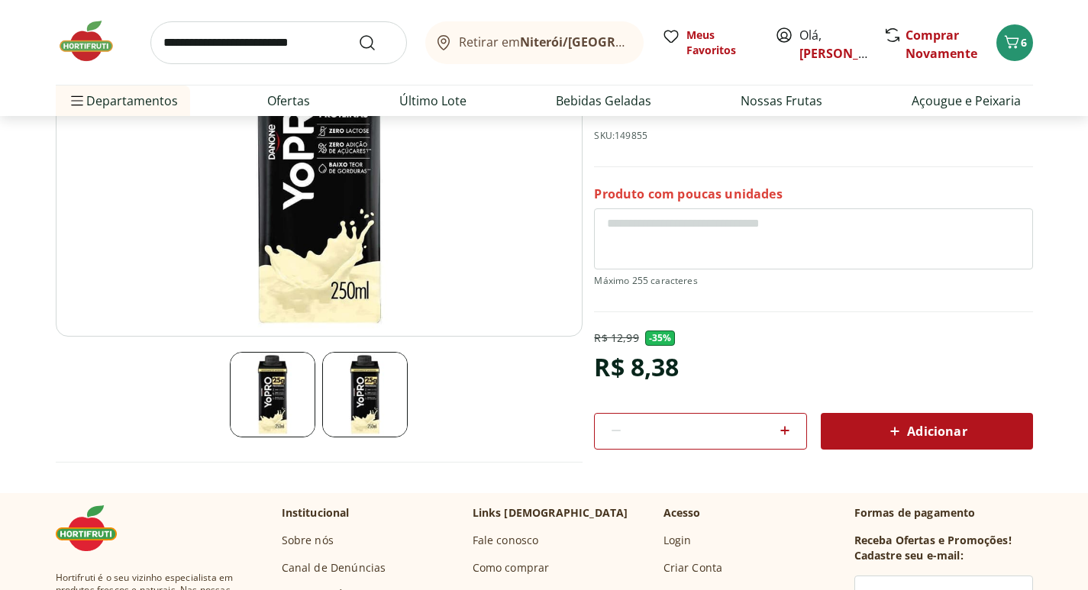
click at [787, 427] on icon at bounding box center [785, 430] width 18 height 18
type input "*"
click at [875, 428] on div "Adicionar" at bounding box center [927, 431] width 188 height 27
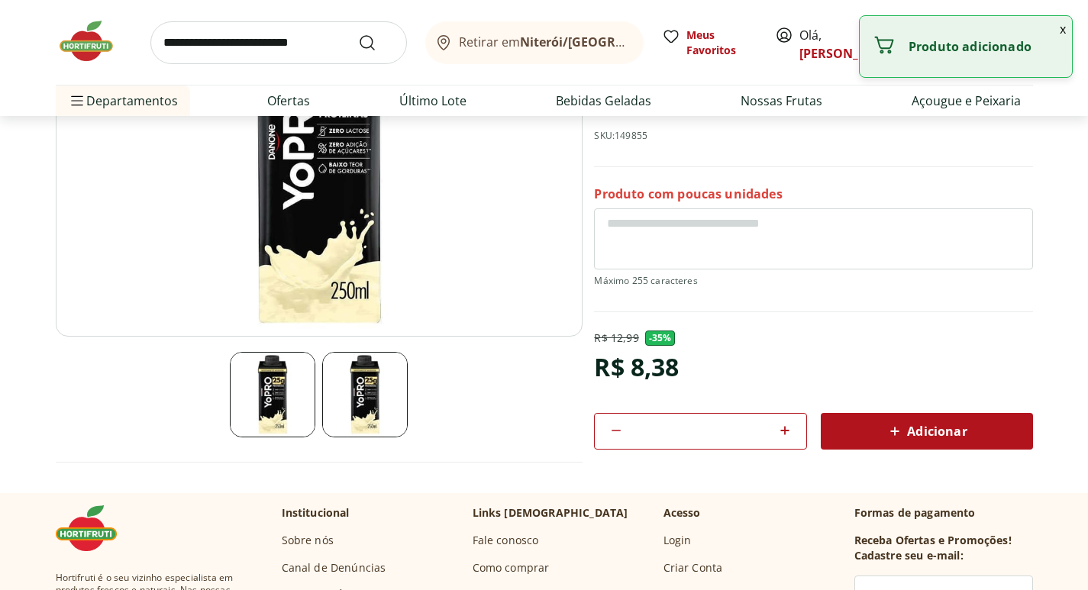
click at [1063, 33] on button "x" at bounding box center [1063, 29] width 18 height 26
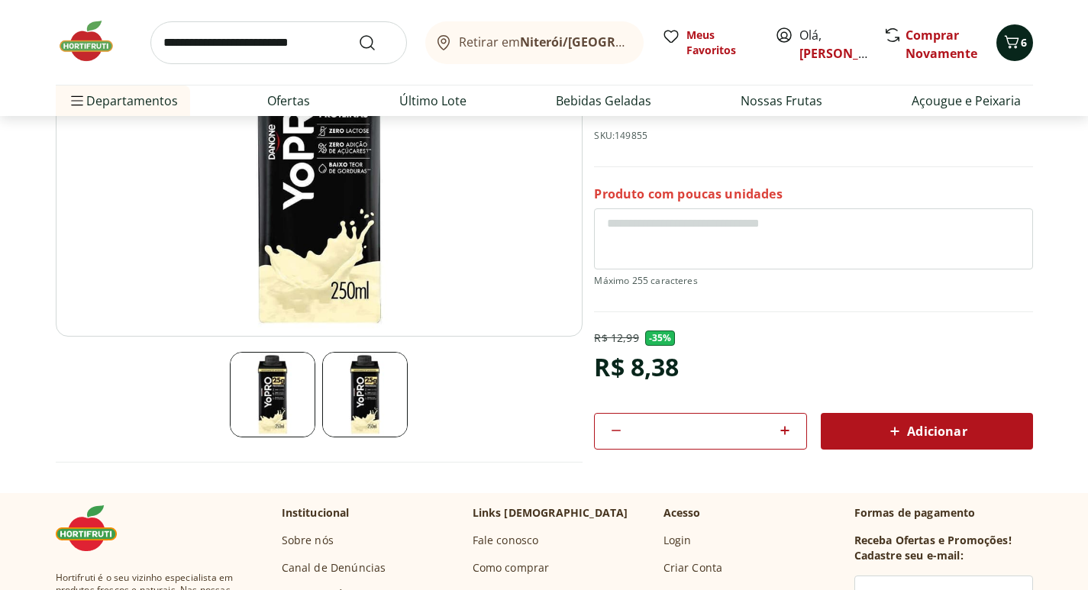
click at [1022, 40] on span "6" at bounding box center [1024, 42] width 6 height 15
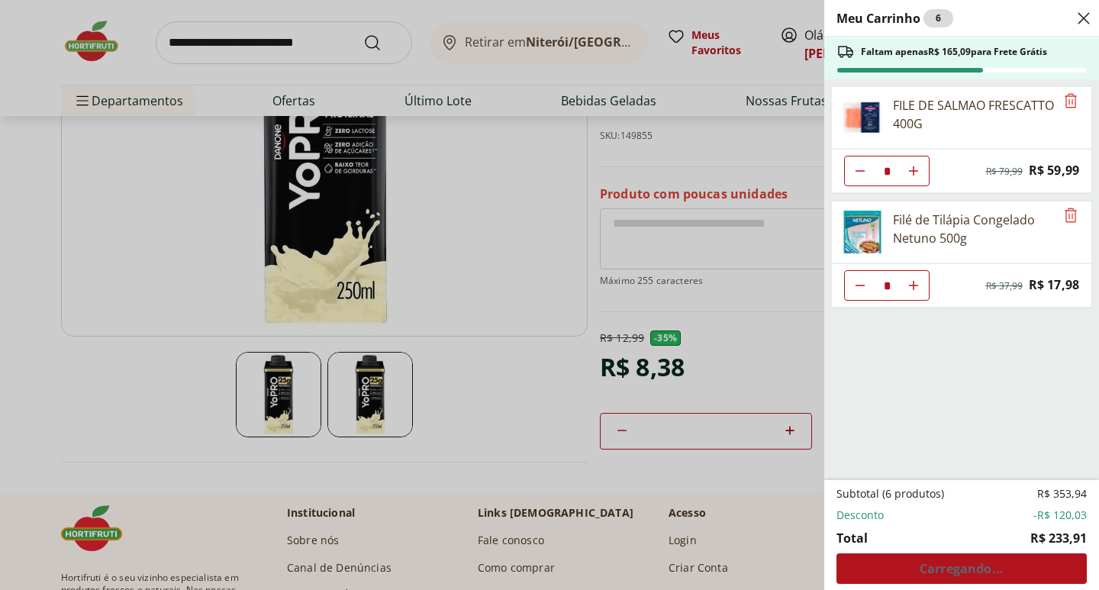
click at [1012, 443] on ul "FILE DE SALMAO FRESCATTO 400G * Original price: R$ 79,99 Price: R$ 59,99 Filé d…" at bounding box center [961, 279] width 272 height 401
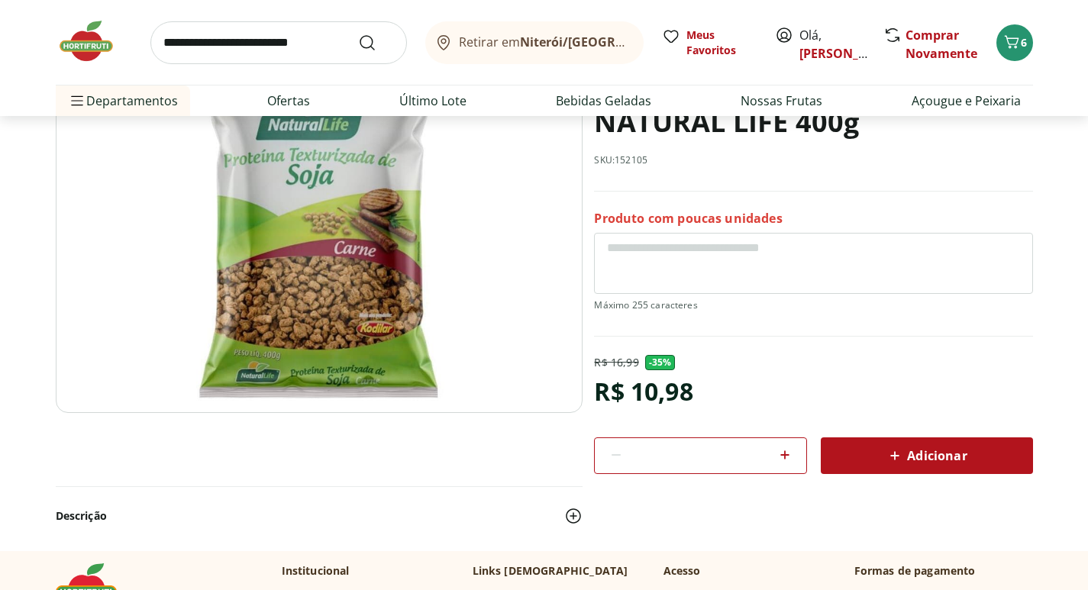
click at [321, 240] on img at bounding box center [319, 228] width 527 height 369
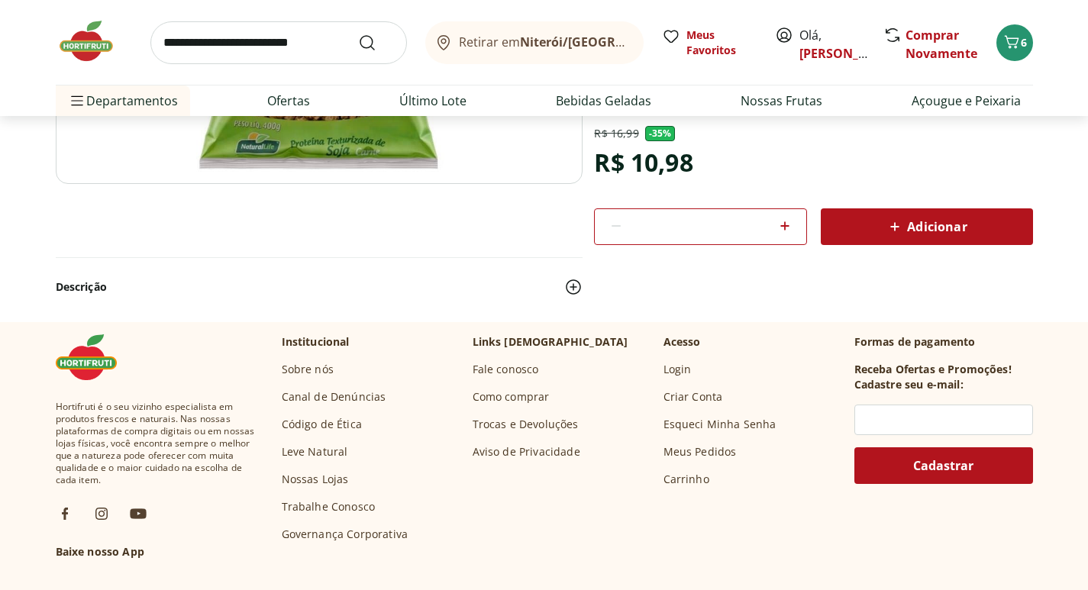
scroll to position [76, 0]
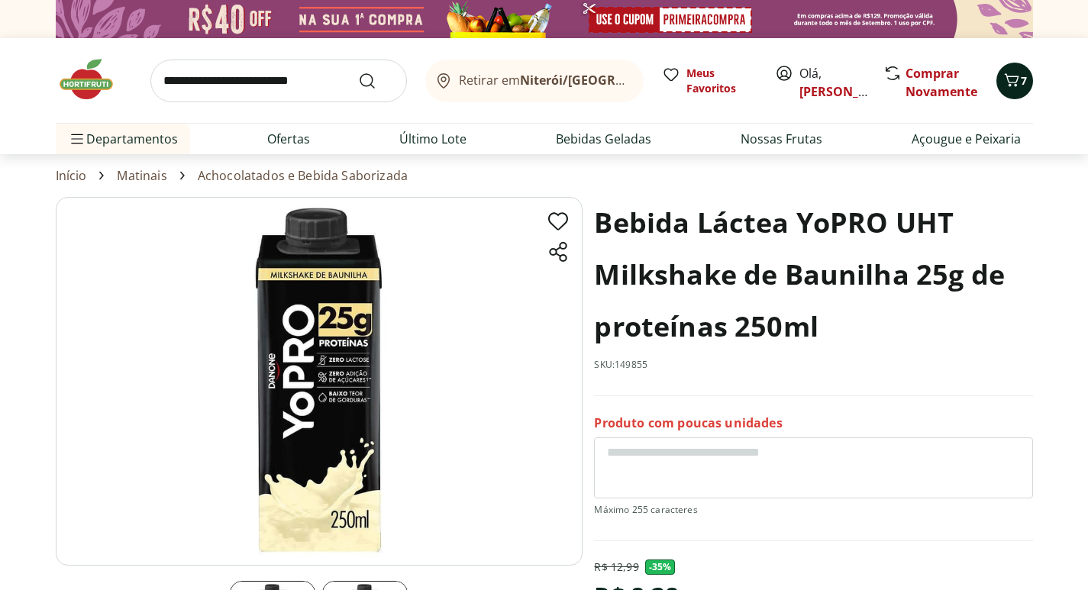
click at [1009, 82] on icon "Carrinho" at bounding box center [1011, 80] width 18 height 18
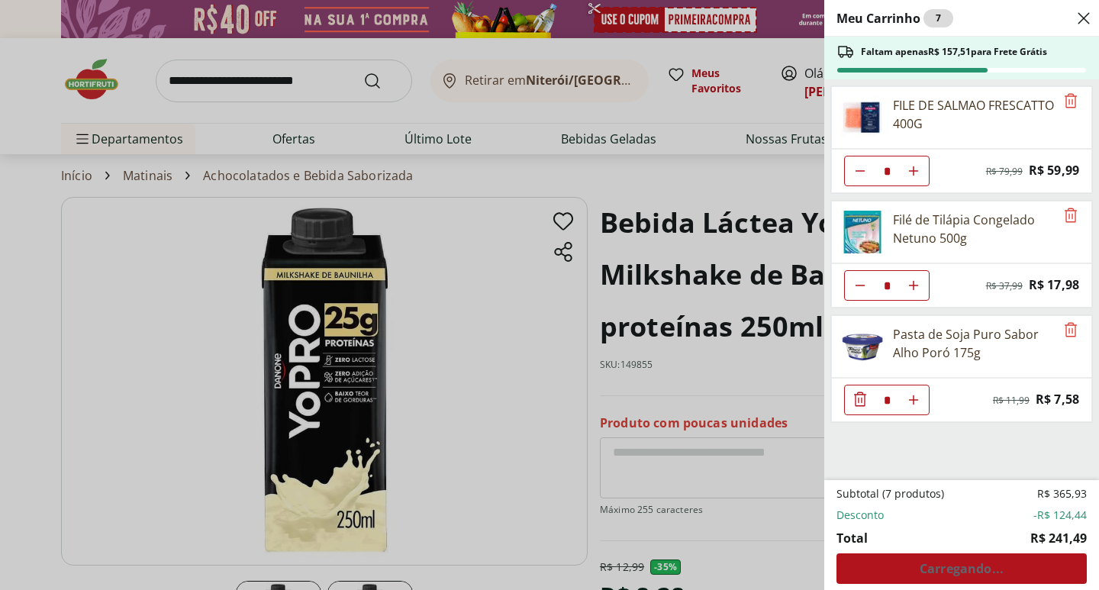
click at [860, 167] on icon "Diminuir Quantidade" at bounding box center [860, 171] width 12 height 12
click at [859, 169] on icon "Diminuir Quantidade" at bounding box center [860, 171] width 12 height 12
type input "*"
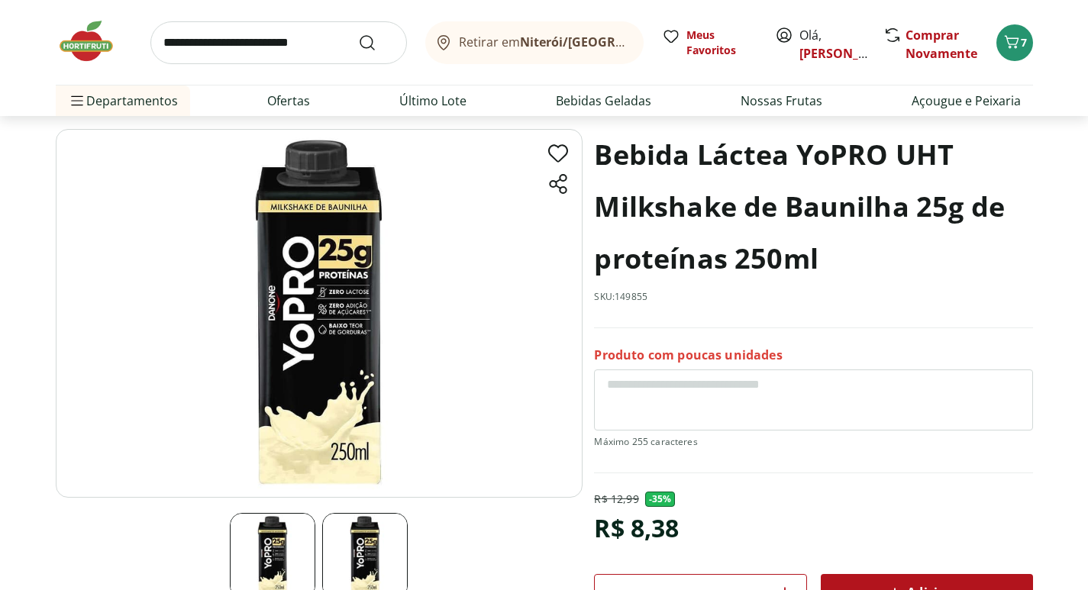
scroll to position [153, 0]
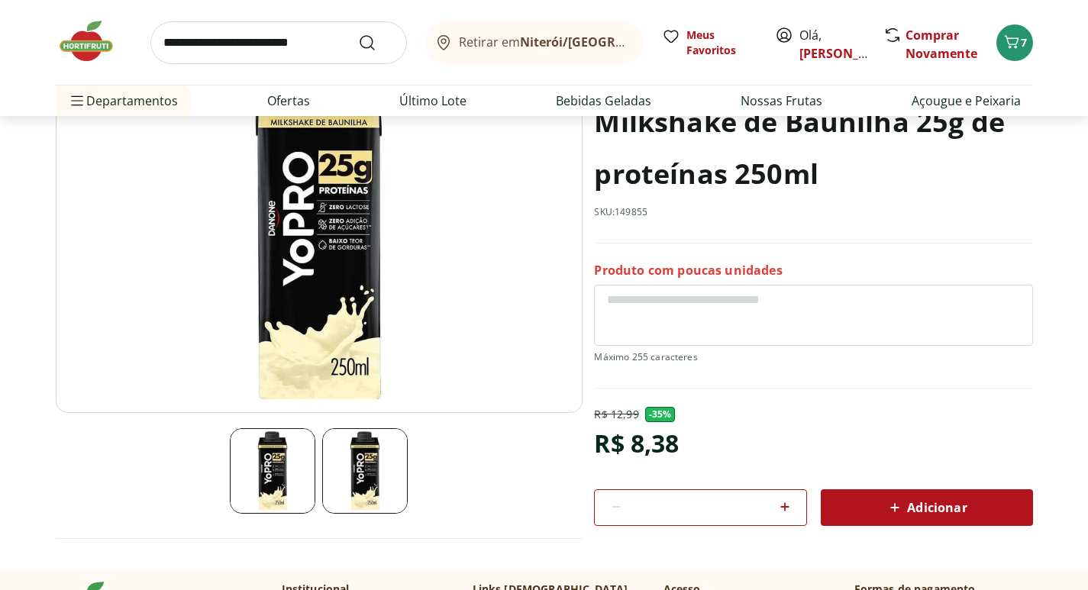
click at [886, 499] on icon at bounding box center [895, 508] width 18 height 18
click at [1021, 41] on span "7" at bounding box center [1024, 42] width 6 height 15
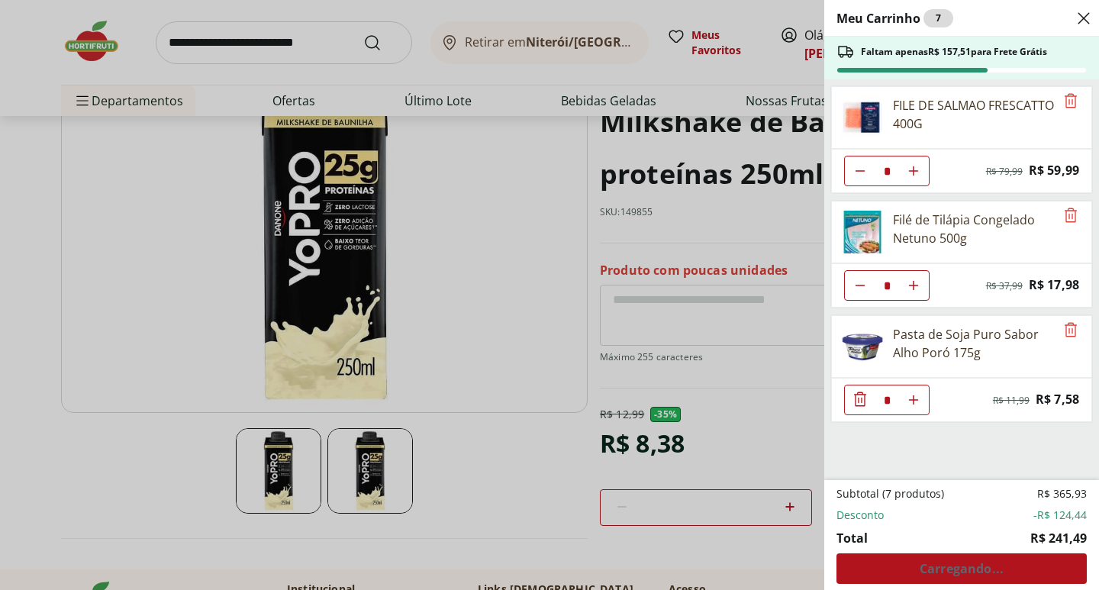
click at [967, 583] on div "Subtotal (7 produtos) R$ 365,93 Desconto -R$ 124,44 Total R$ 241,49 Carregando.…" at bounding box center [962, 535] width 250 height 98
click at [969, 575] on div "Subtotal (7 produtos) R$ 365,93 Desconto -R$ 124,44 Total R$ 241,49 Carregando.…" at bounding box center [962, 535] width 250 height 98
type input "*"
click at [769, 408] on div "Meu Carrinho 6 Faltam apenas R$ 159,50 para Frete Grátis FILE DE SALMAO FRESCAT…" at bounding box center [549, 295] width 1099 height 590
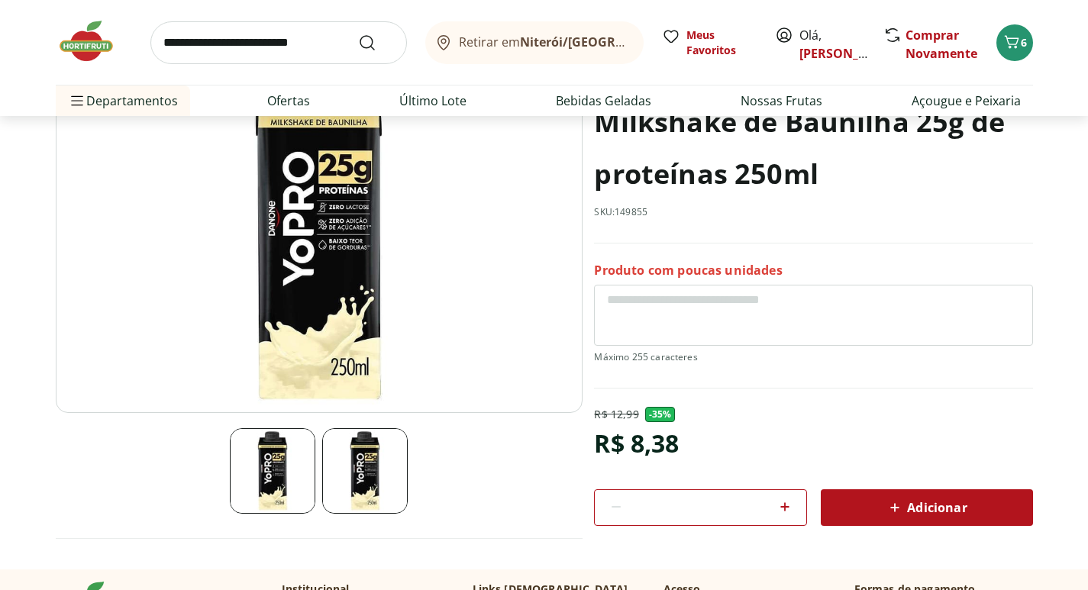
click at [786, 507] on icon at bounding box center [784, 506] width 9 height 9
type input "*"
click at [909, 508] on span "Adicionar" at bounding box center [926, 508] width 81 height 18
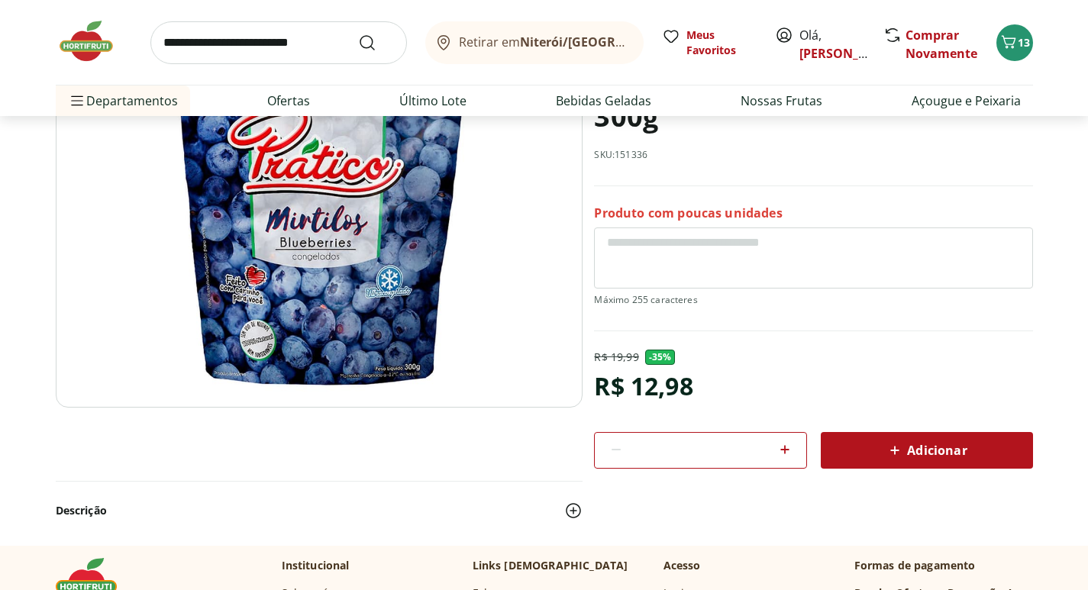
scroll to position [76, 0]
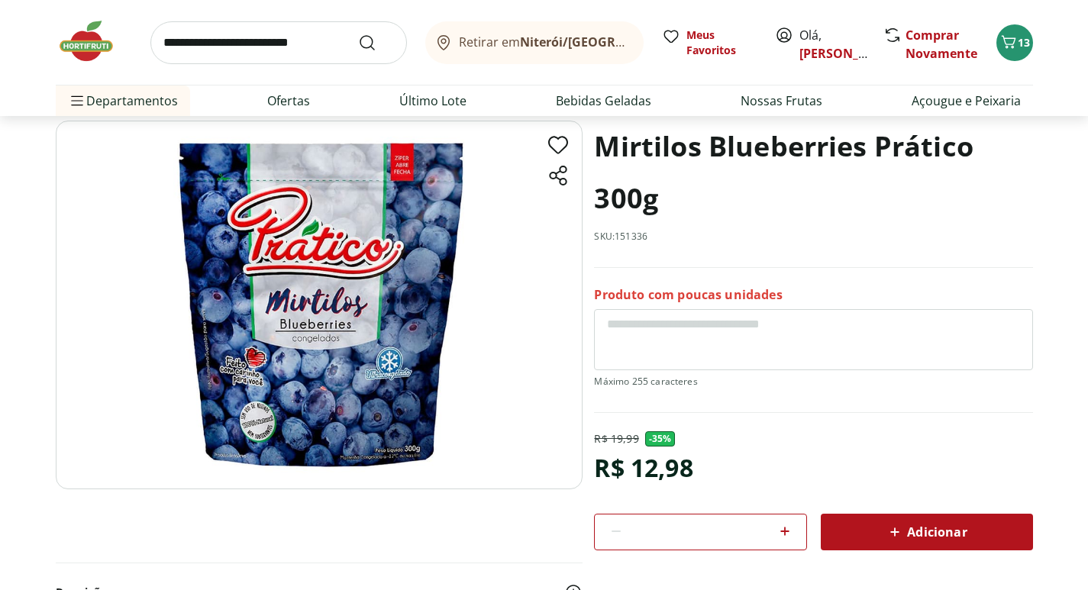
click at [922, 520] on div "Adicionar" at bounding box center [927, 531] width 188 height 27
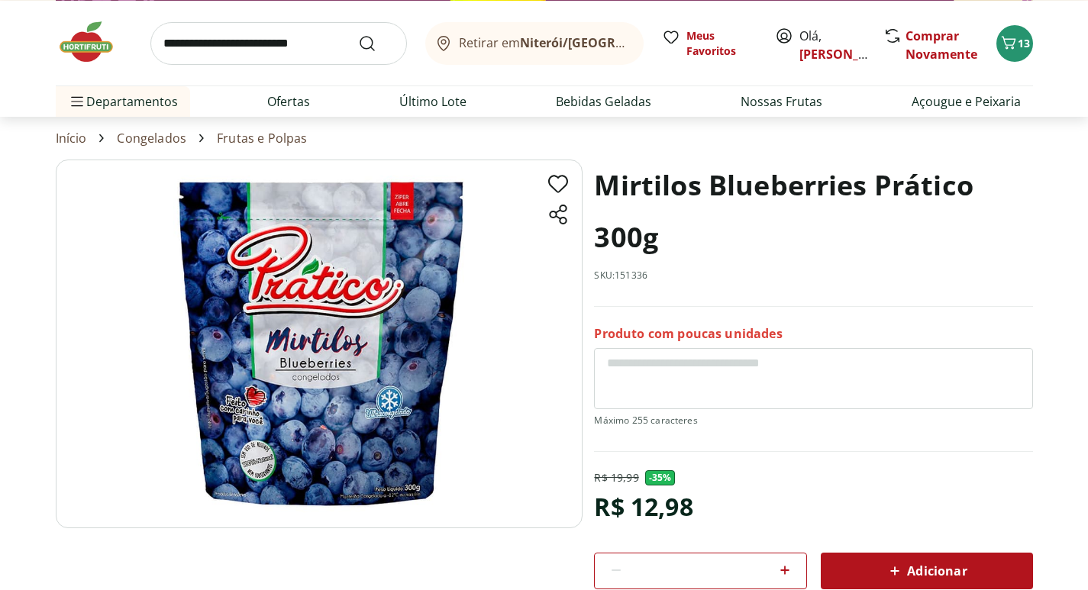
scroll to position [0, 0]
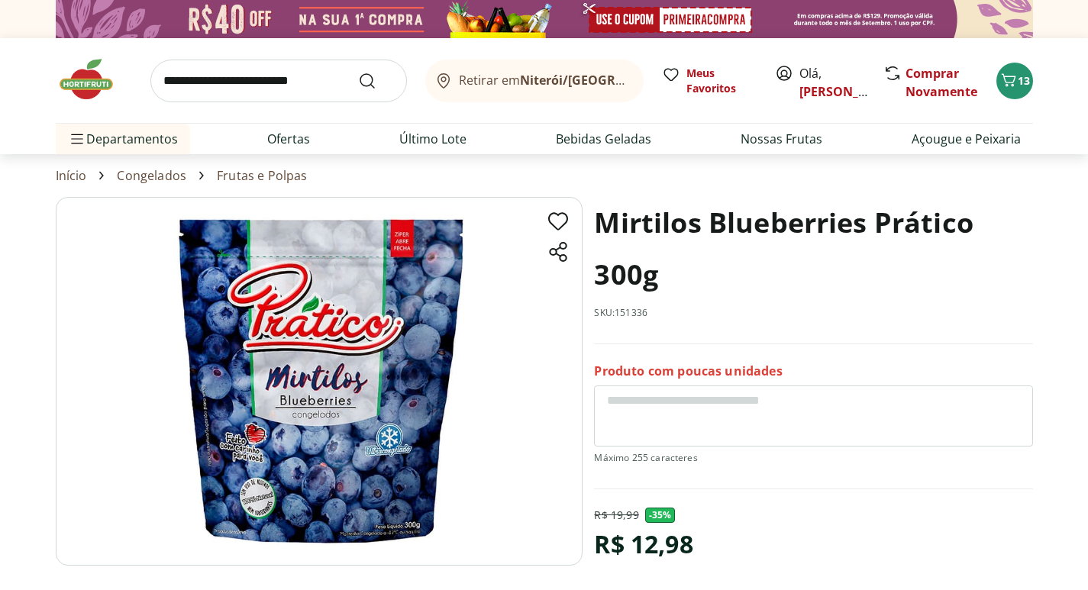
click at [94, 82] on img at bounding box center [94, 79] width 76 height 46
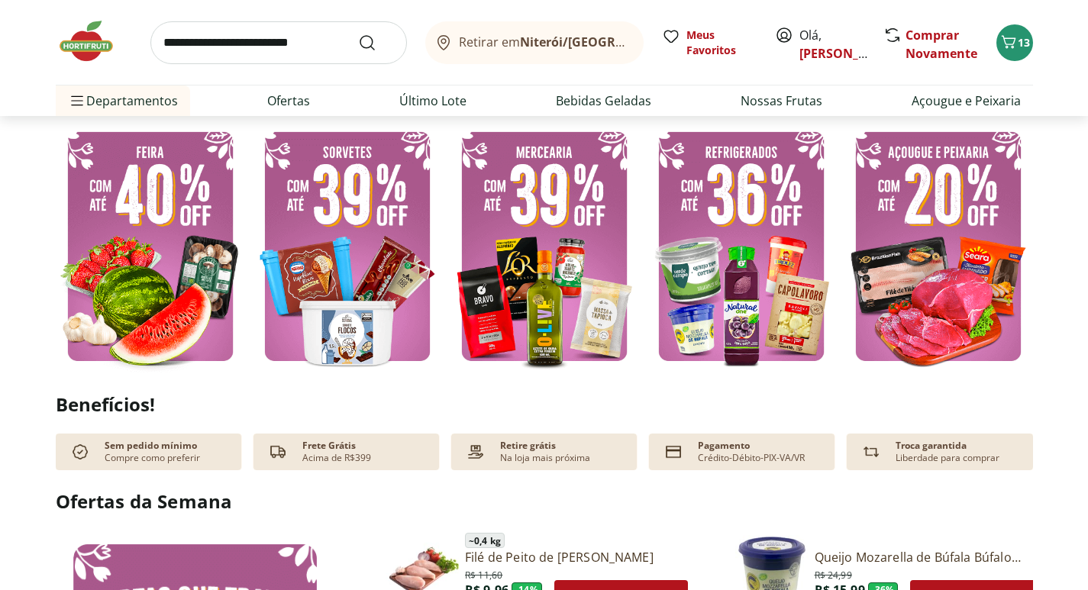
scroll to position [382, 0]
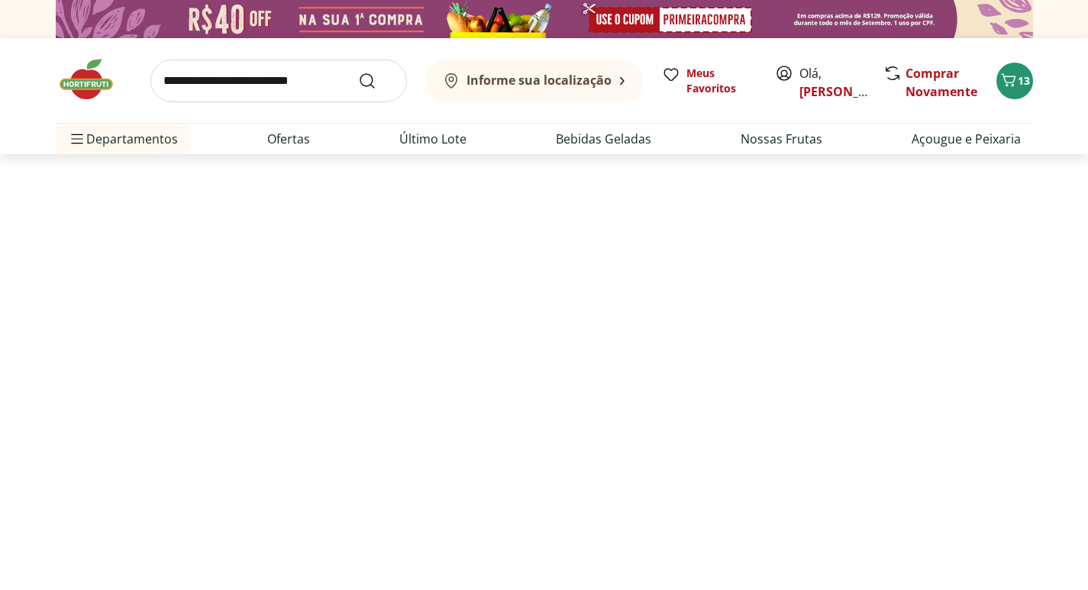
select select "**********"
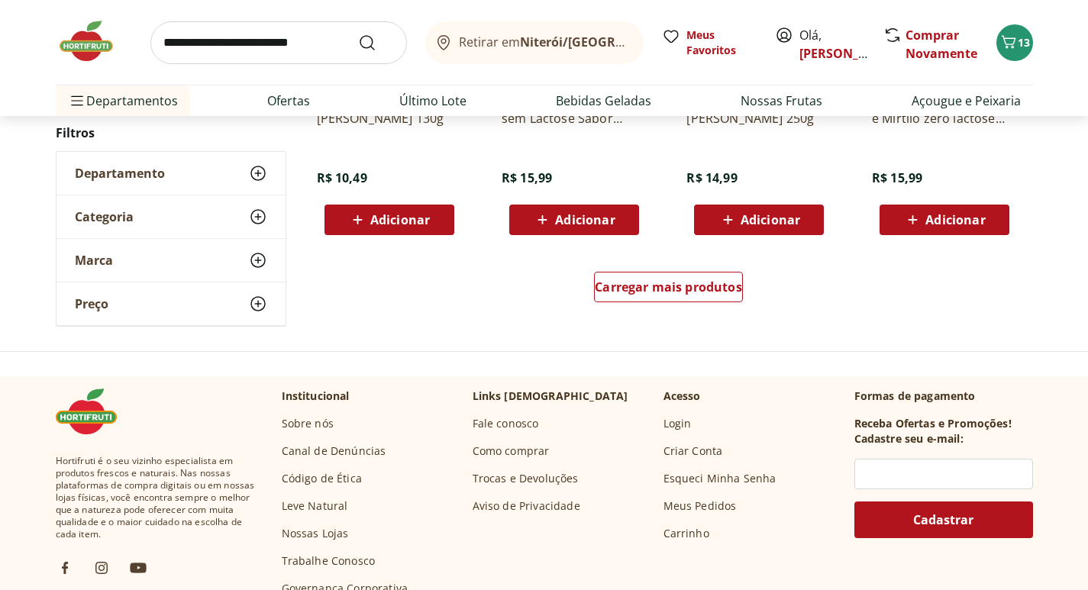
scroll to position [1069, 0]
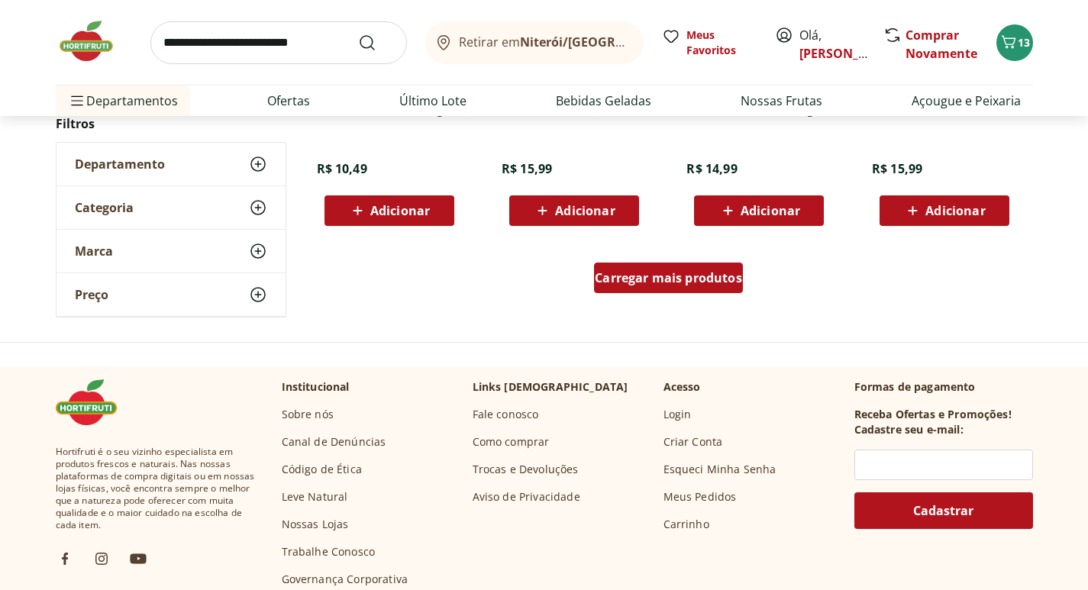
click at [692, 289] on div "Carregar mais produtos" at bounding box center [668, 278] width 149 height 31
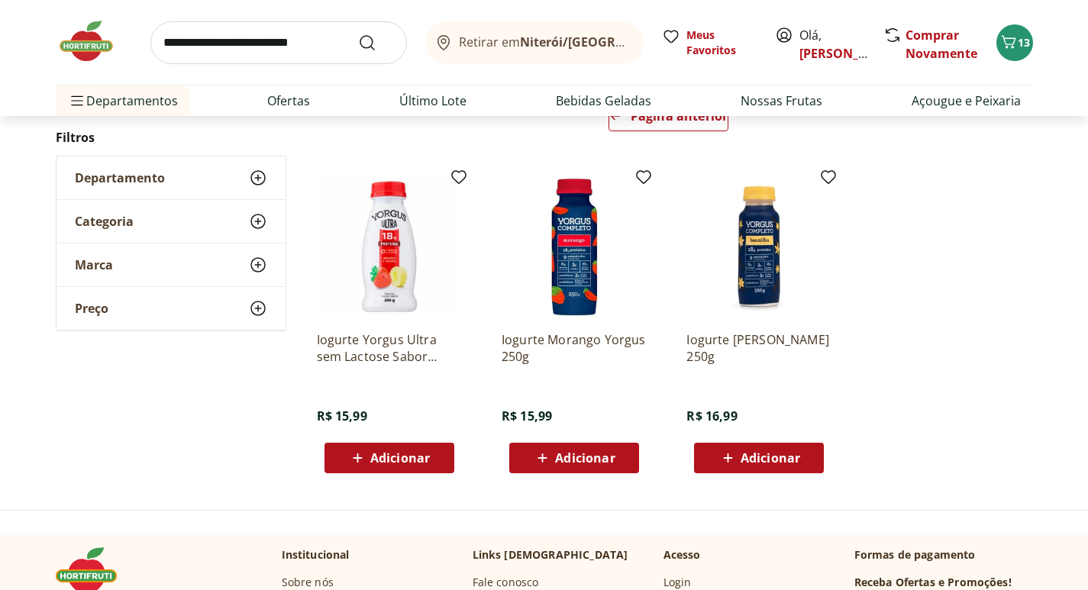
scroll to position [153, 0]
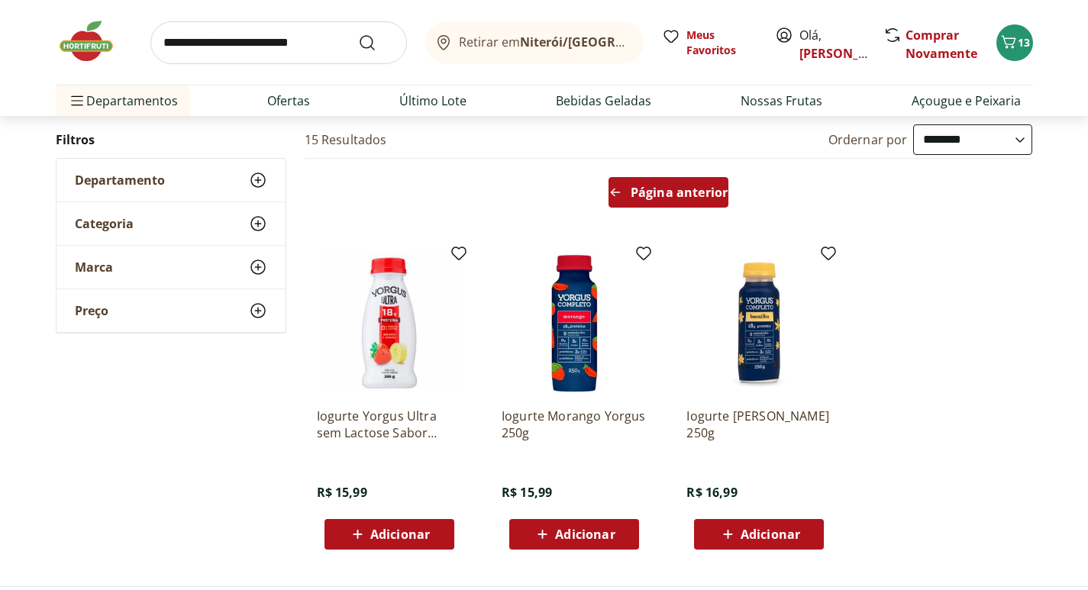
click at [629, 189] on div "Página anterior" at bounding box center [669, 192] width 120 height 31
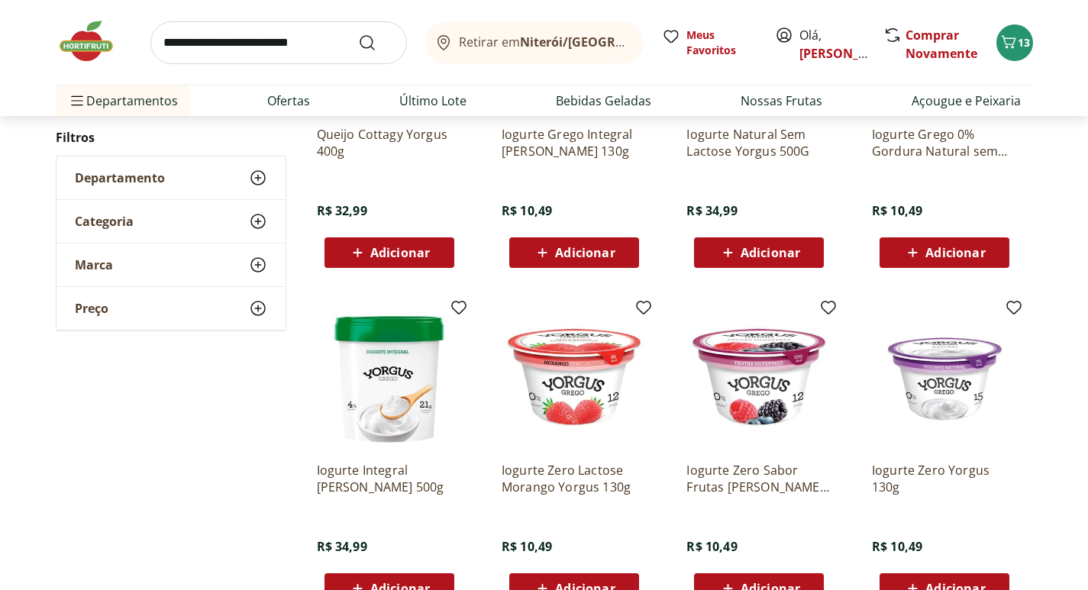
scroll to position [382, 0]
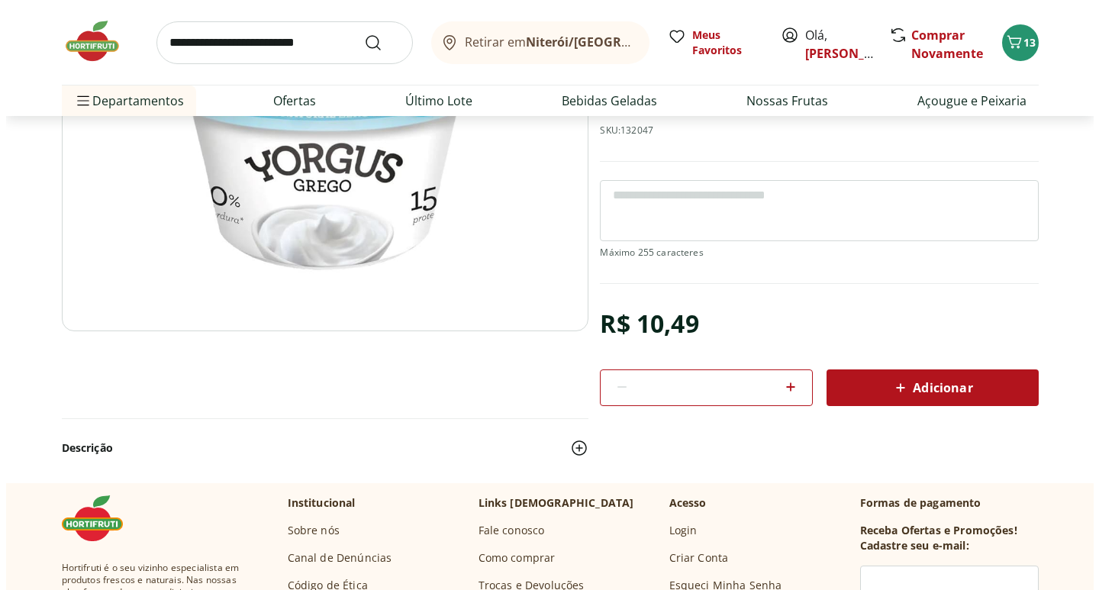
scroll to position [153, 0]
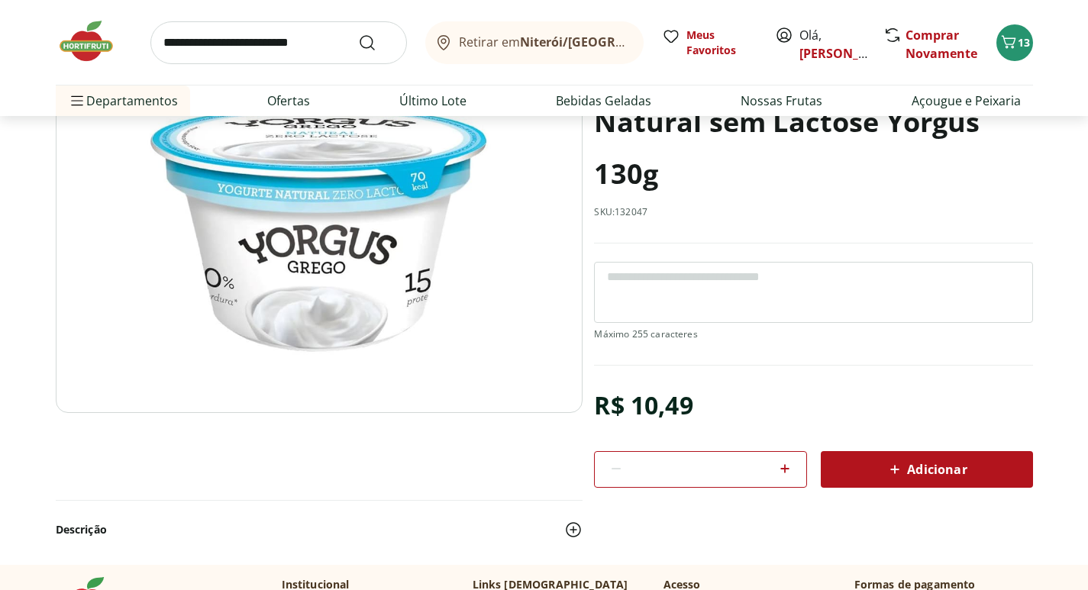
click at [913, 456] on div "Adicionar" at bounding box center [927, 469] width 188 height 27
click at [1020, 37] on span "13" at bounding box center [1024, 42] width 12 height 15
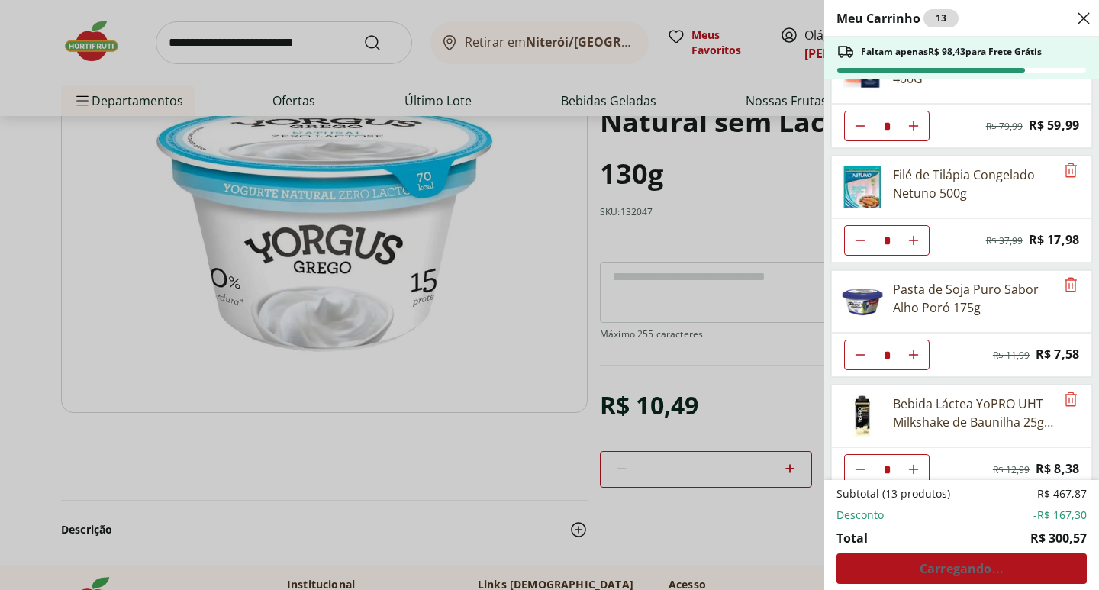
scroll to position [63, 0]
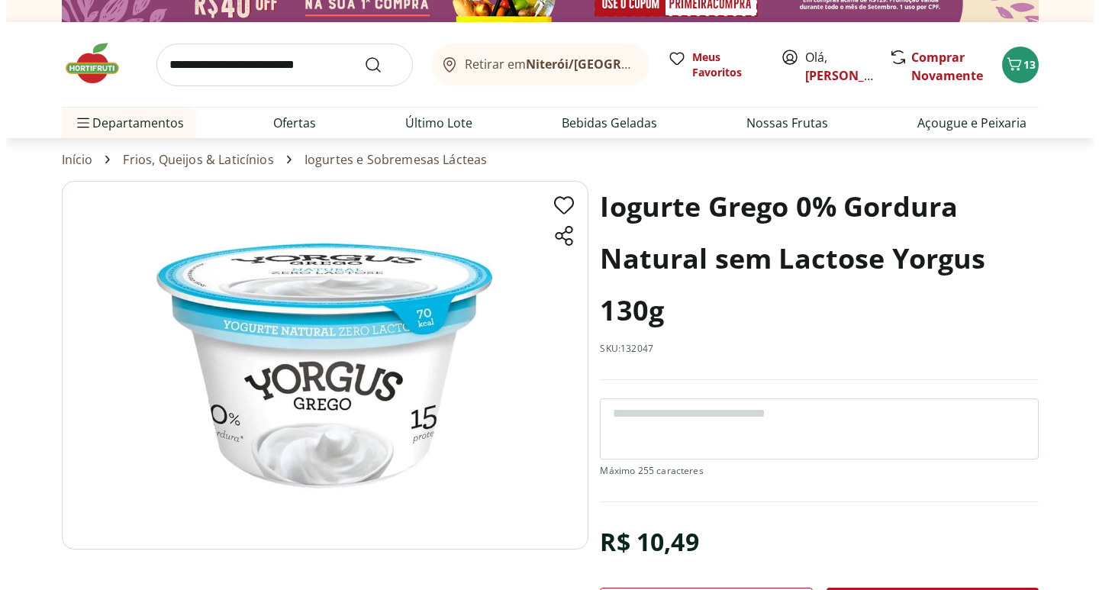
scroll to position [305, 0]
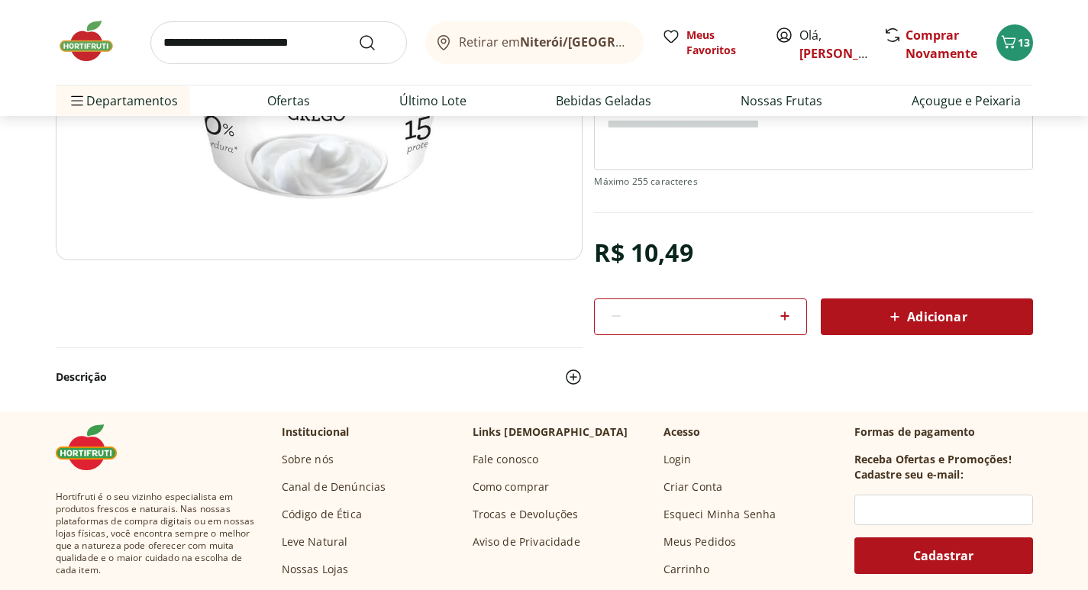
click at [919, 326] on div "Adicionar" at bounding box center [927, 316] width 188 height 27
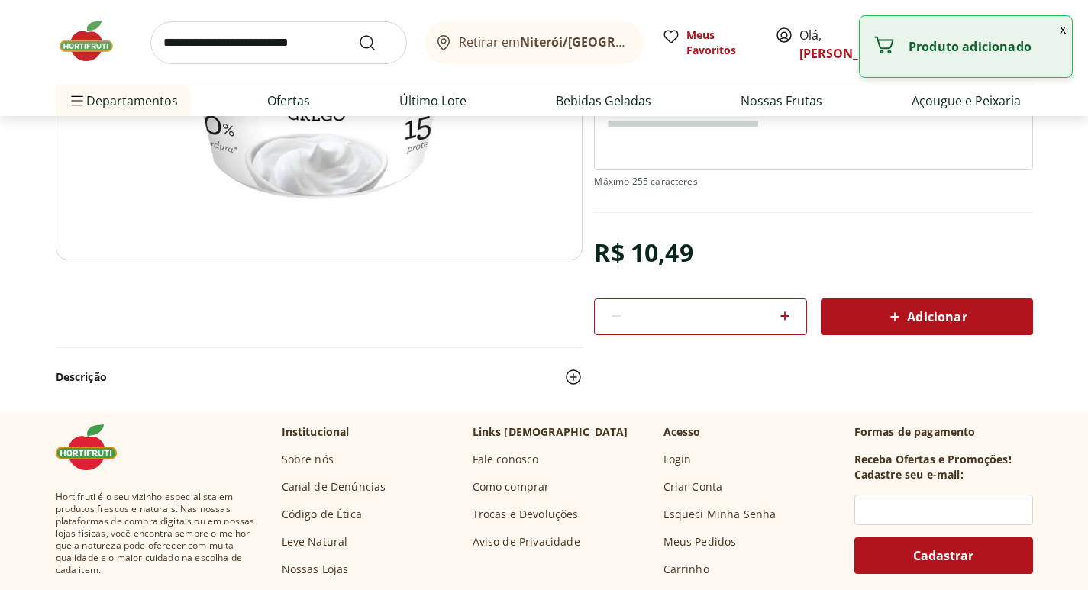
click at [1063, 33] on button "x" at bounding box center [1063, 29] width 18 height 26
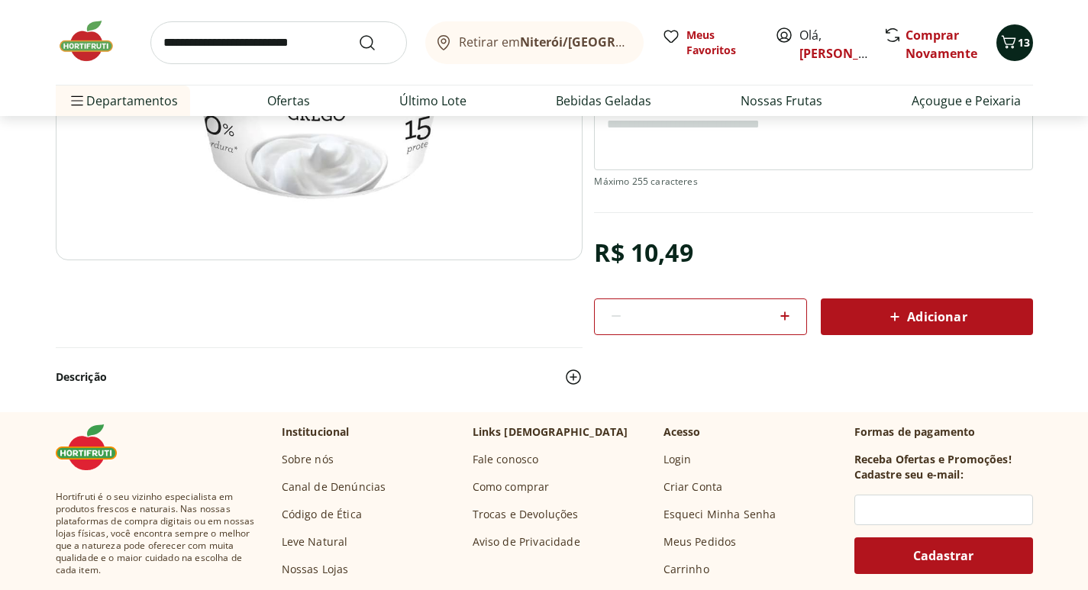
click at [1025, 37] on span "13" at bounding box center [1024, 42] width 12 height 15
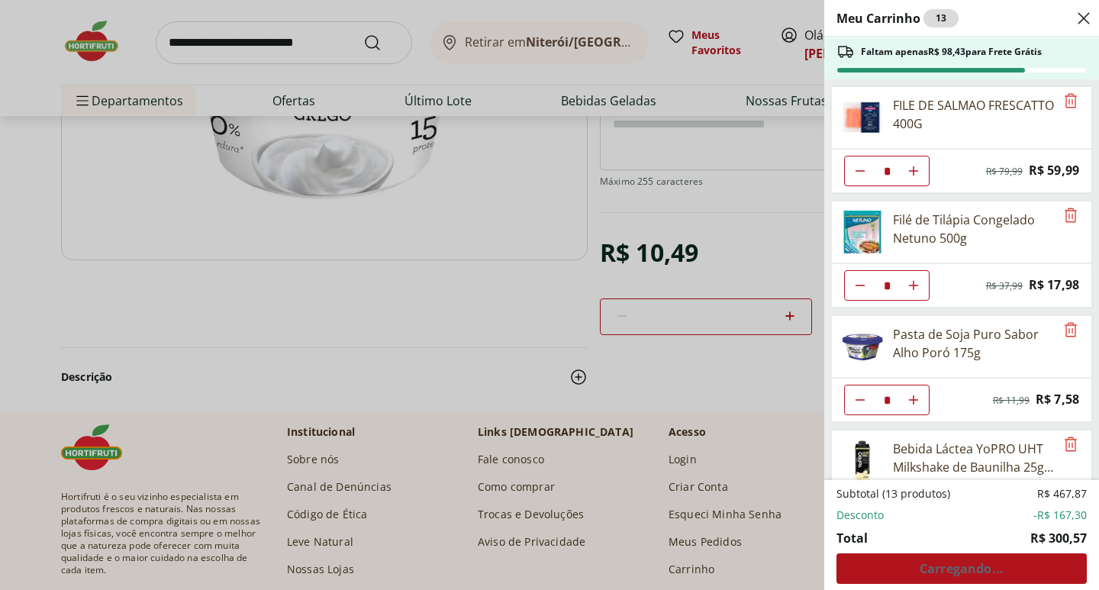
scroll to position [63, 0]
